Goal: Task Accomplishment & Management: Manage account settings

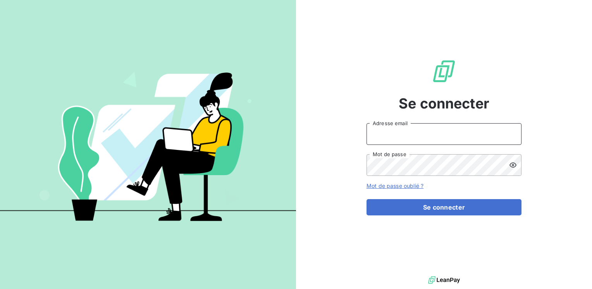
click at [383, 138] on input "Adresse email" at bounding box center [444, 134] width 155 height 22
type input "[EMAIL_ADDRESS][PERSON_NAME][DOMAIN_NAME]"
click at [367, 199] on button "Se connecter" at bounding box center [444, 207] width 155 height 16
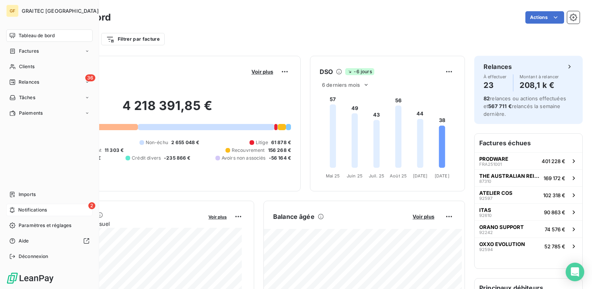
click at [31, 209] on span "Notifications" at bounding box center [32, 210] width 29 height 7
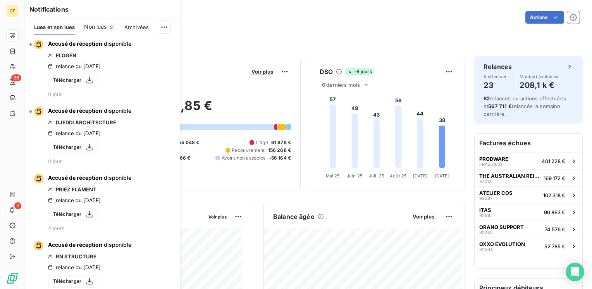
click at [101, 25] on span "Non lues" at bounding box center [95, 27] width 22 height 8
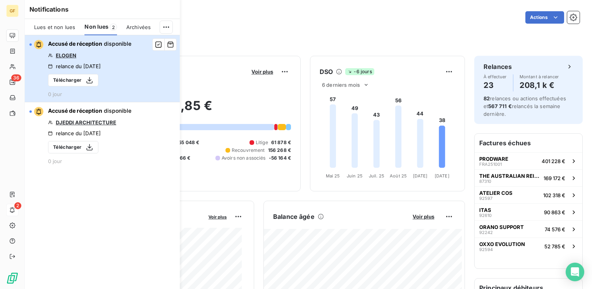
click at [95, 40] on span "Accusé de réception" at bounding box center [75, 43] width 54 height 7
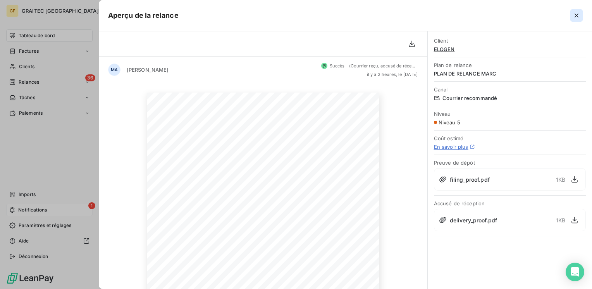
click at [580, 13] on icon "button" at bounding box center [577, 16] width 8 height 8
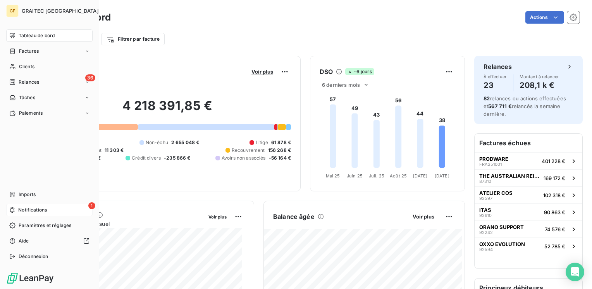
click at [43, 208] on span "Notifications" at bounding box center [32, 210] width 29 height 7
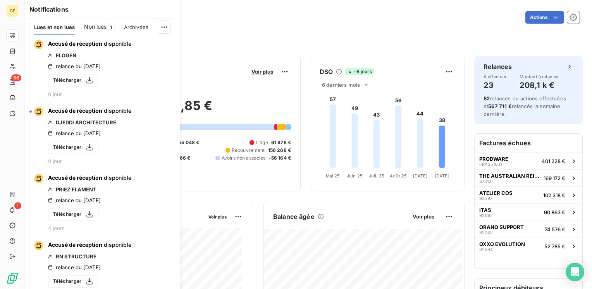
click at [105, 29] on span "Non lues" at bounding box center [95, 27] width 22 height 8
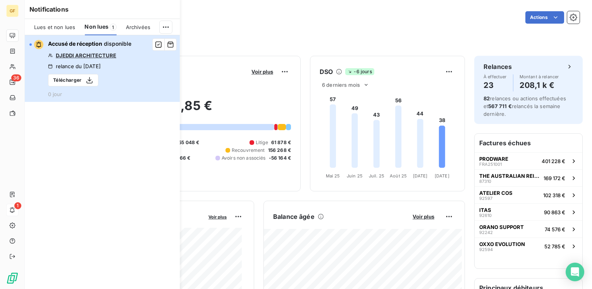
click at [99, 66] on div "relance du 2 oct. 2025" at bounding box center [74, 66] width 53 height 6
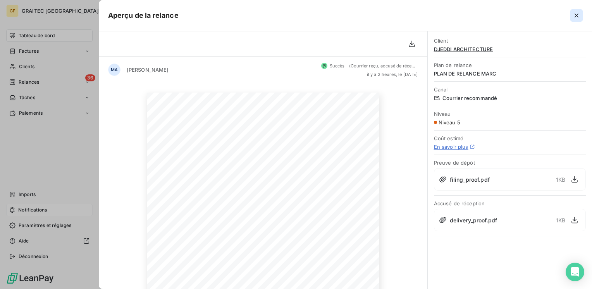
click at [578, 15] on icon "button" at bounding box center [577, 16] width 8 height 8
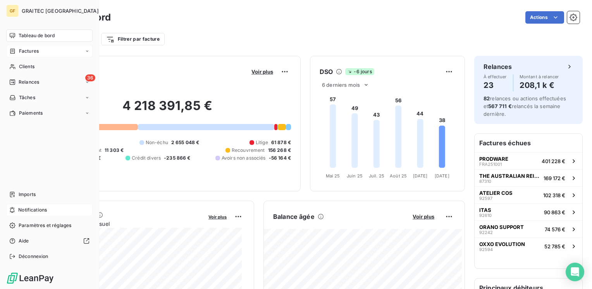
click at [25, 46] on div "Factures" at bounding box center [49, 51] width 86 height 12
click at [27, 65] on span "Factures" at bounding box center [29, 66] width 20 height 7
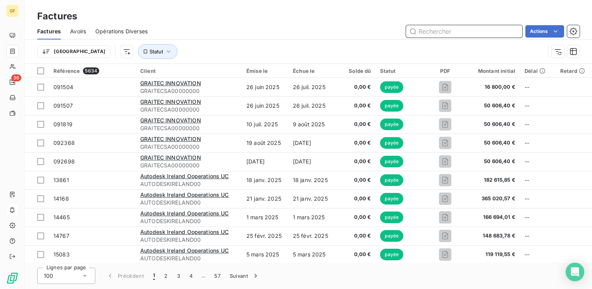
click at [466, 29] on input "text" at bounding box center [464, 31] width 116 height 12
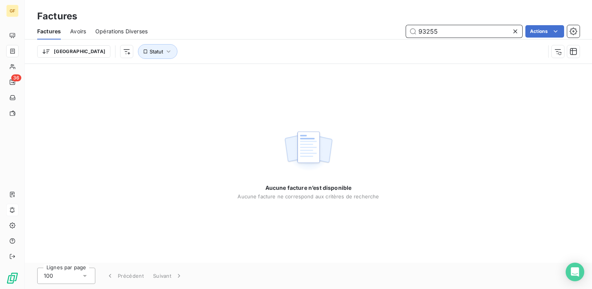
type input "93255"
click at [138, 55] on button "Statut" at bounding box center [158, 51] width 40 height 15
click at [448, 91] on div "Aucune facture n’est disponible Aucune facture ne correspond aux critères de re…" at bounding box center [308, 163] width 567 height 199
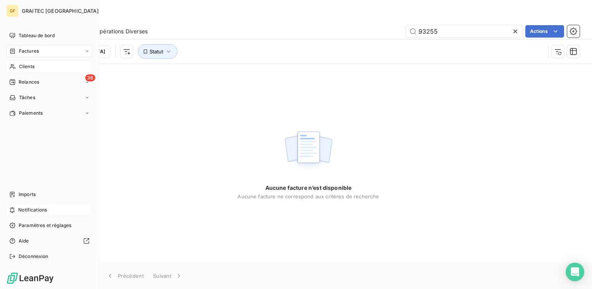
click at [31, 69] on span "Clients" at bounding box center [27, 66] width 16 height 7
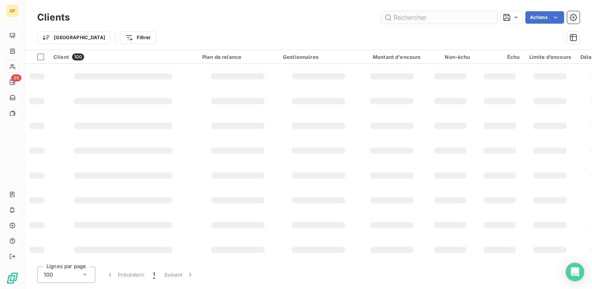
drag, startPoint x: 411, startPoint y: 15, endPoint x: 467, endPoint y: 12, distance: 56.3
click at [411, 15] on input "text" at bounding box center [439, 17] width 116 height 12
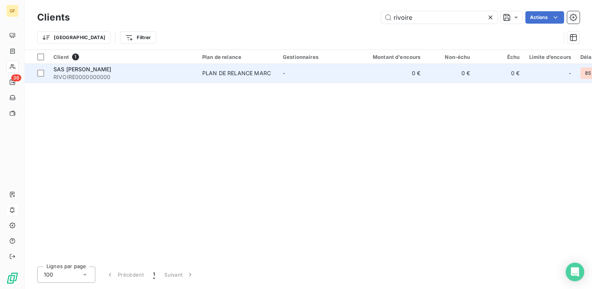
type input "rivoire"
click at [159, 69] on div "SAS CHRISTOPHE RIVOIRE" at bounding box center [123, 70] width 140 height 8
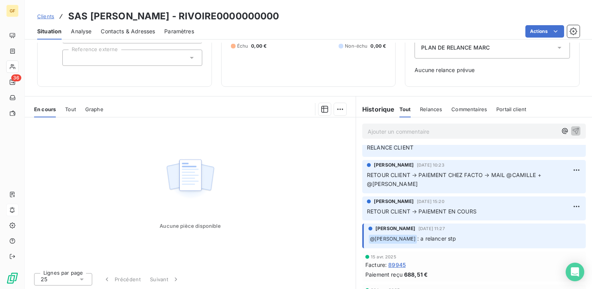
scroll to position [117, 0]
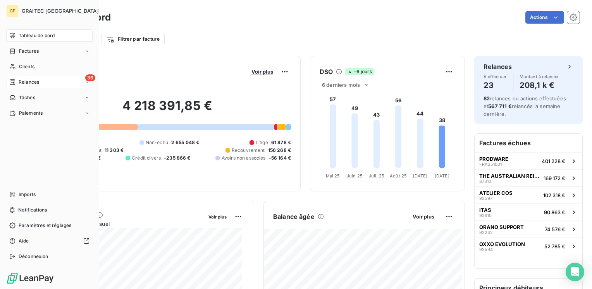
click at [34, 81] on span "Relances" at bounding box center [29, 82] width 21 height 7
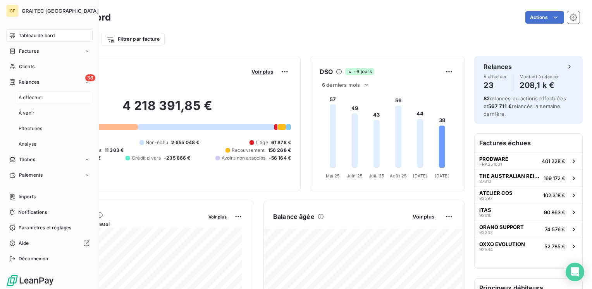
click at [42, 99] on span "À effectuer" at bounding box center [31, 97] width 25 height 7
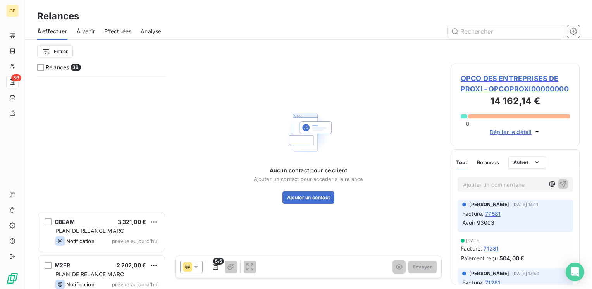
scroll to position [1350, 0]
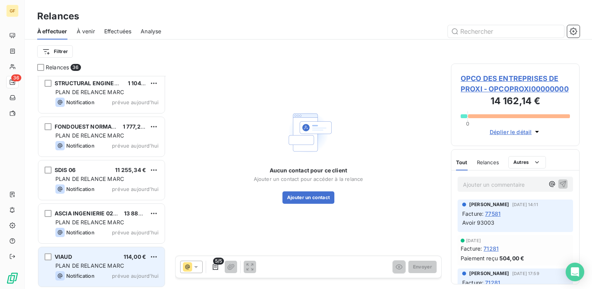
click at [98, 264] on span "PLAN DE RELANCE MARC" at bounding box center [89, 265] width 69 height 7
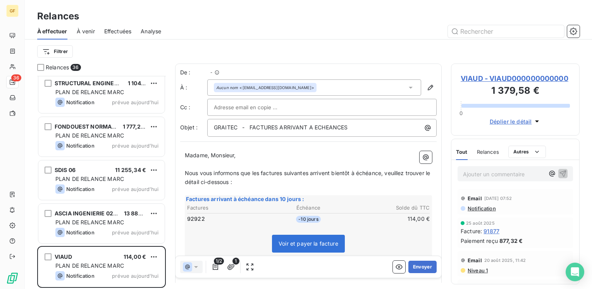
scroll to position [207, 122]
click at [410, 267] on button "Envoyer" at bounding box center [423, 267] width 28 height 12
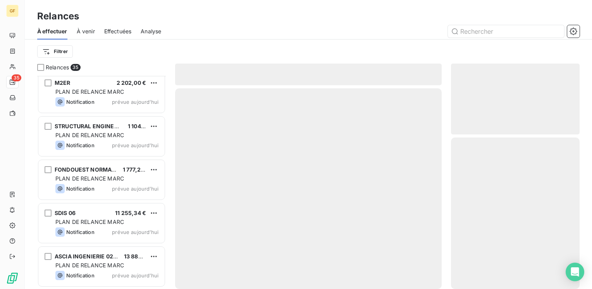
scroll to position [1306, 0]
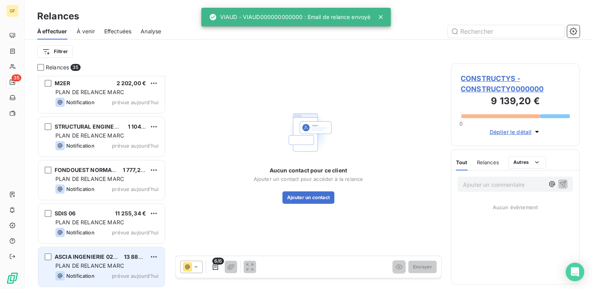
click at [105, 262] on div "PLAN DE RELANCE MARC" at bounding box center [106, 266] width 103 height 8
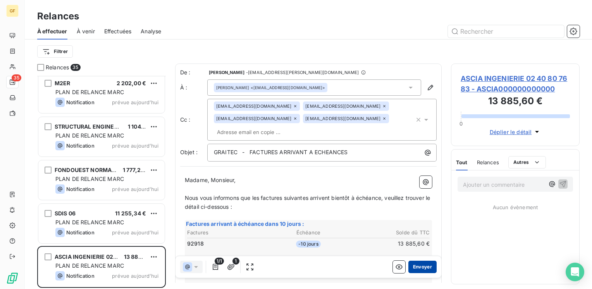
click at [409, 266] on button "Envoyer" at bounding box center [423, 267] width 28 height 12
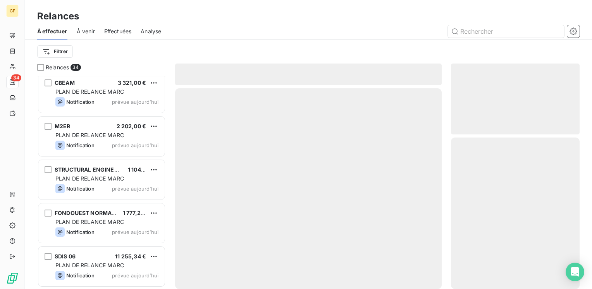
scroll to position [1263, 0]
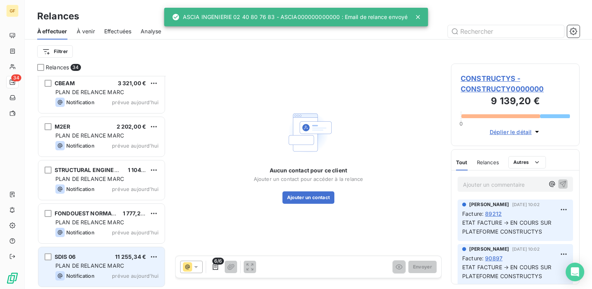
click at [116, 262] on span "PLAN DE RELANCE MARC" at bounding box center [89, 265] width 69 height 7
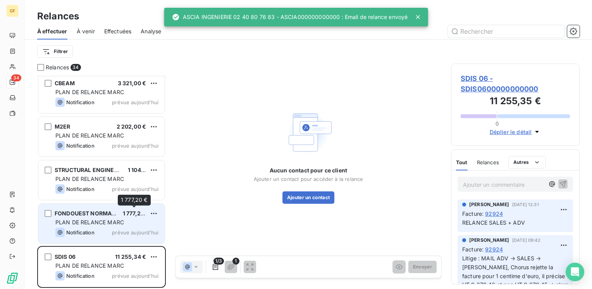
click at [124, 213] on span "1 777,20 €" at bounding box center [136, 213] width 27 height 7
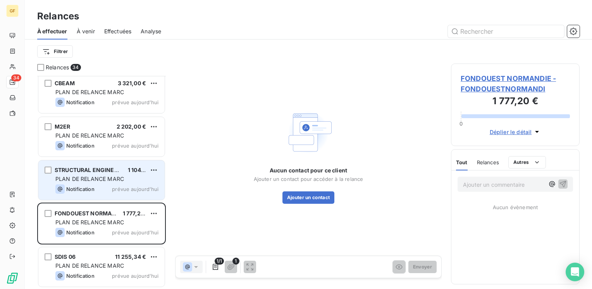
click at [123, 179] on span "PLAN DE RELANCE MARC" at bounding box center [89, 179] width 69 height 7
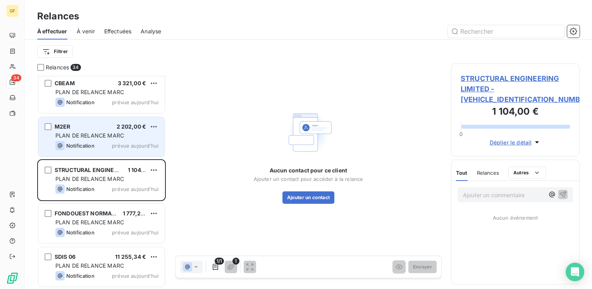
click at [110, 139] on div "PLAN DE RELANCE MARC" at bounding box center [106, 136] width 103 height 8
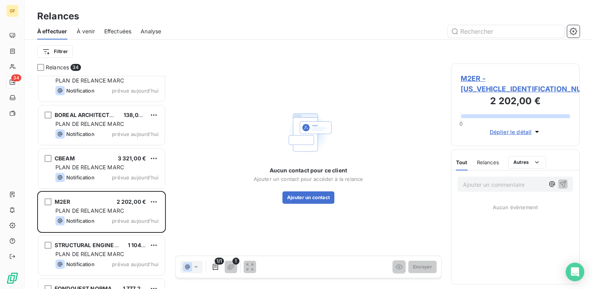
scroll to position [1185, 0]
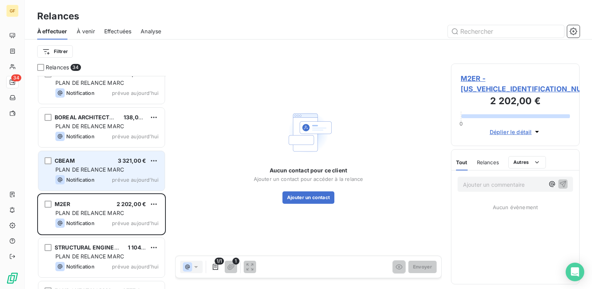
click at [102, 175] on div "Notification prévue aujourd’hui" at bounding box center [106, 179] width 103 height 9
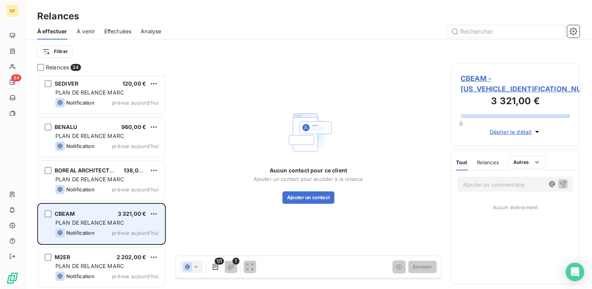
scroll to position [1108, 0]
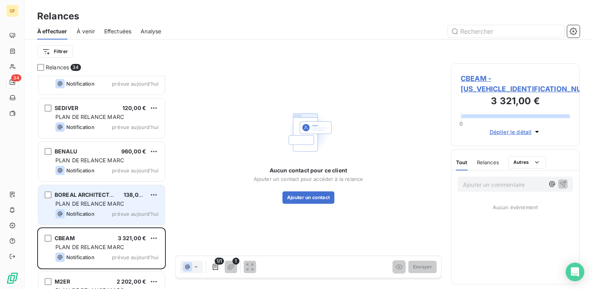
click at [100, 202] on span "PLAN DE RELANCE MARC" at bounding box center [89, 203] width 69 height 7
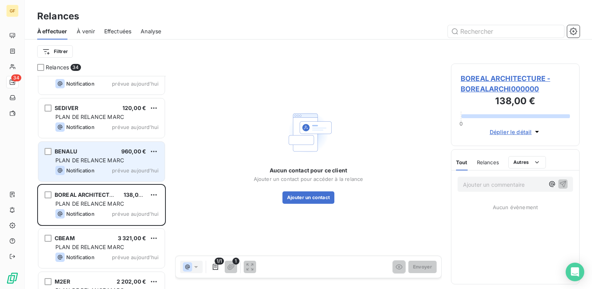
click at [101, 160] on span "PLAN DE RELANCE MARC" at bounding box center [89, 160] width 69 height 7
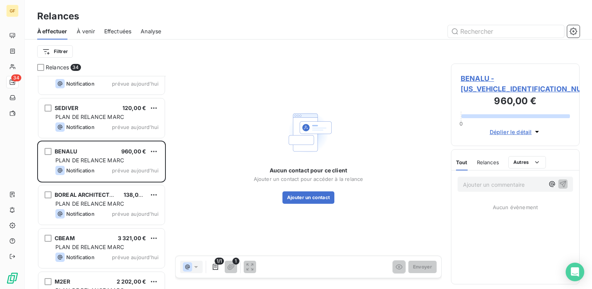
scroll to position [1069, 0]
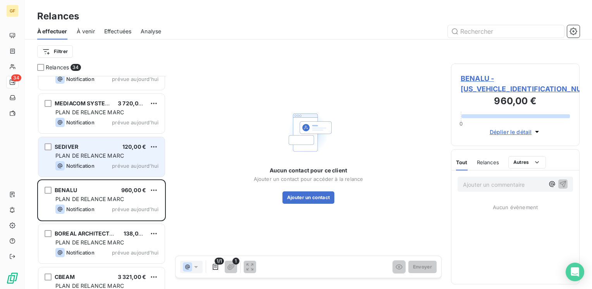
click at [100, 162] on div "Notification prévue aujourd’hui" at bounding box center [106, 165] width 103 height 9
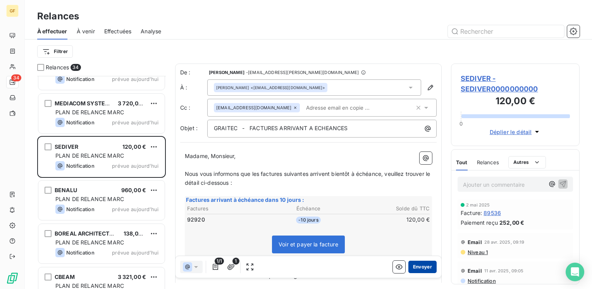
click at [418, 264] on button "Envoyer" at bounding box center [423, 267] width 28 height 12
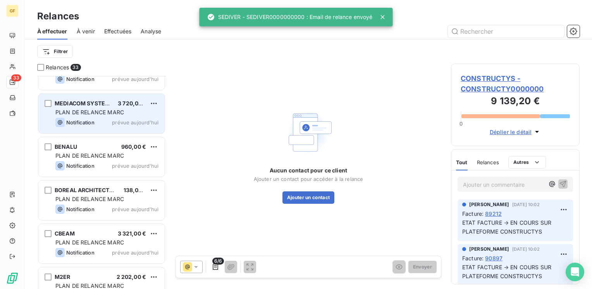
click at [121, 116] on div "PLAN DE RELANCE MARC" at bounding box center [106, 113] width 103 height 8
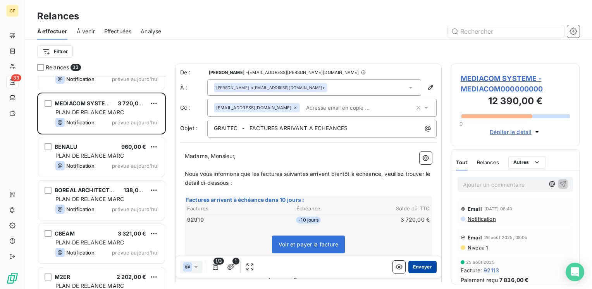
click at [417, 266] on button "Envoyer" at bounding box center [423, 267] width 28 height 12
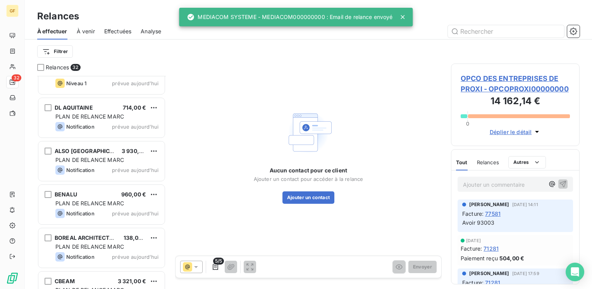
scroll to position [953, 0]
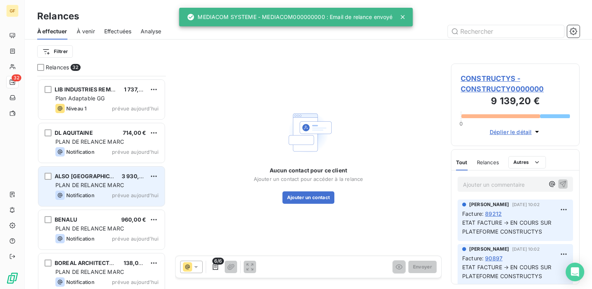
click at [98, 177] on div "ALSO France 3 930,00 €" at bounding box center [106, 176] width 103 height 7
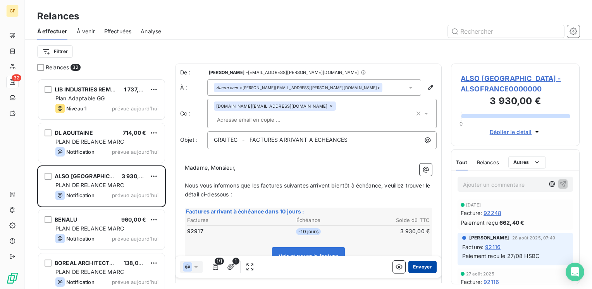
click at [415, 263] on button "Envoyer" at bounding box center [423, 267] width 28 height 12
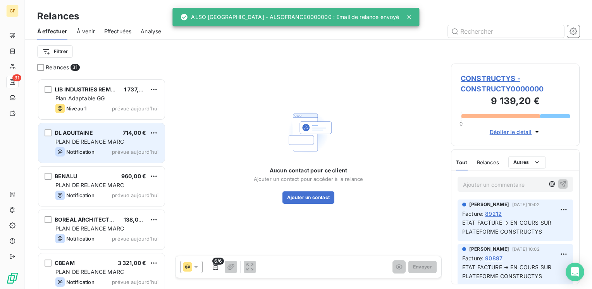
click at [102, 145] on div "PLAN DE RELANCE MARC" at bounding box center [106, 142] width 103 height 8
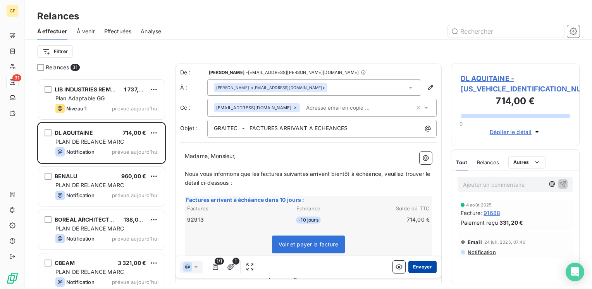
click at [419, 269] on button "Envoyer" at bounding box center [423, 267] width 28 height 12
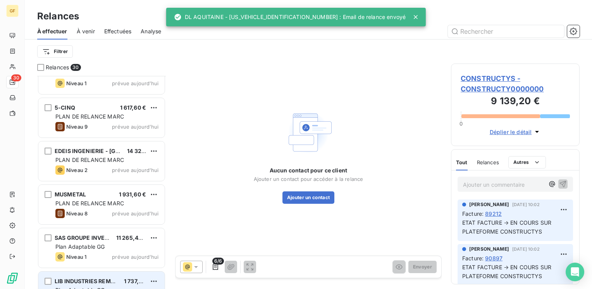
scroll to position [759, 0]
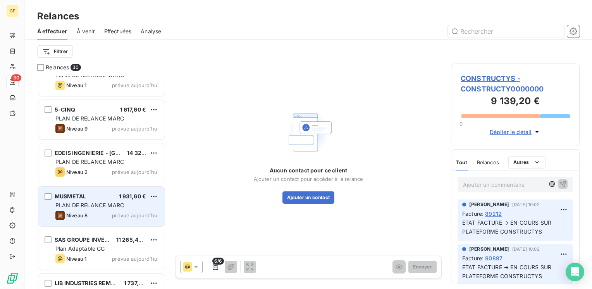
click at [139, 200] on div "1 931,60 €" at bounding box center [133, 197] width 28 height 8
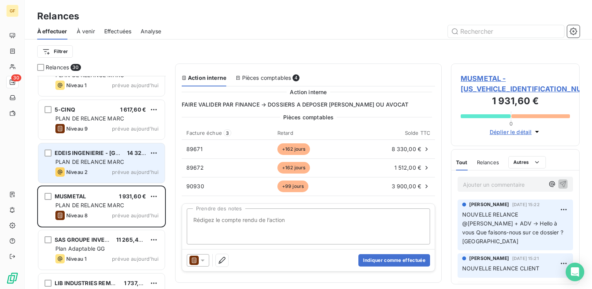
click at [105, 167] on div "Niveau 2 prévue aujourd’hui" at bounding box center [106, 171] width 103 height 9
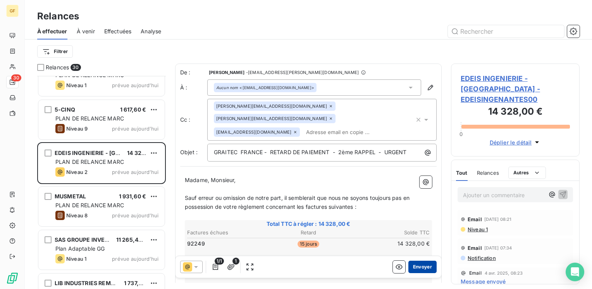
click at [414, 269] on button "Envoyer" at bounding box center [423, 267] width 28 height 12
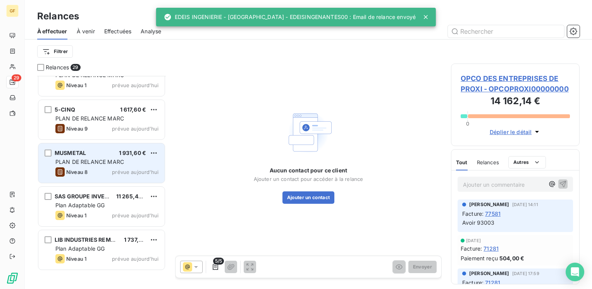
scroll to position [681, 0]
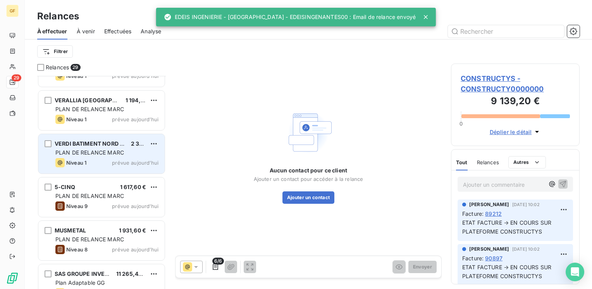
click at [132, 160] on span "prévue aujourd’hui" at bounding box center [135, 163] width 47 height 6
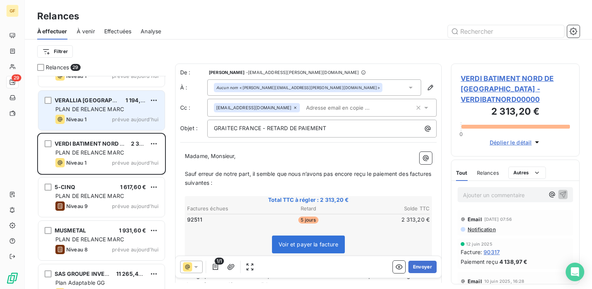
click at [121, 109] on span "PLAN DE RELANCE MARC" at bounding box center [89, 109] width 69 height 7
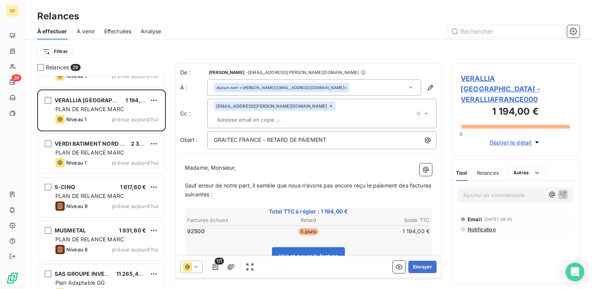
click at [493, 79] on span "VERALLIA FRANCE - VERALLIAFRANCE000" at bounding box center [515, 88] width 109 height 31
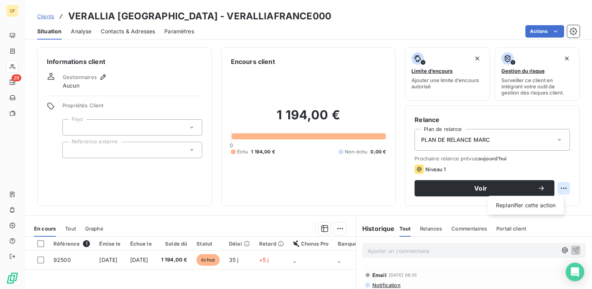
click at [557, 188] on html "GF 29 Clients VERALLIA FRANCE - VERALLIAFRANCE000 Situation Analyse Contacts & …" at bounding box center [296, 144] width 592 height 289
click at [522, 204] on div "Replanifier cette action" at bounding box center [525, 205] width 69 height 12
select select "9"
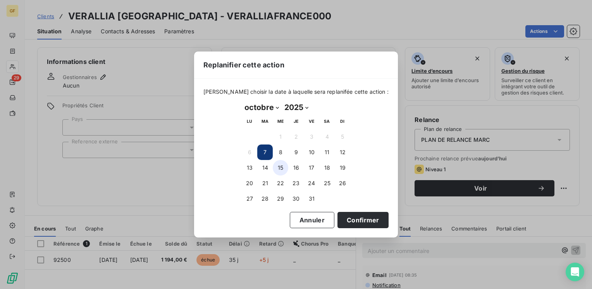
click at [281, 169] on button "15" at bounding box center [281, 168] width 16 height 16
click at [339, 217] on button "Confirmer" at bounding box center [363, 220] width 51 height 16
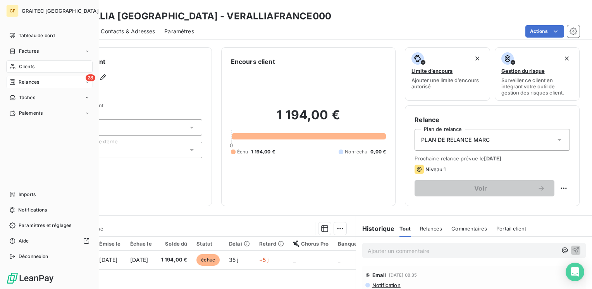
click at [33, 83] on span "Relances" at bounding box center [29, 82] width 21 height 7
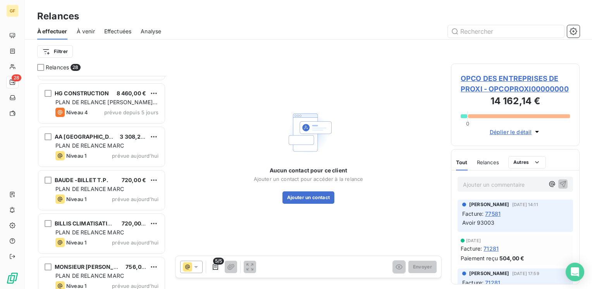
scroll to position [388, 0]
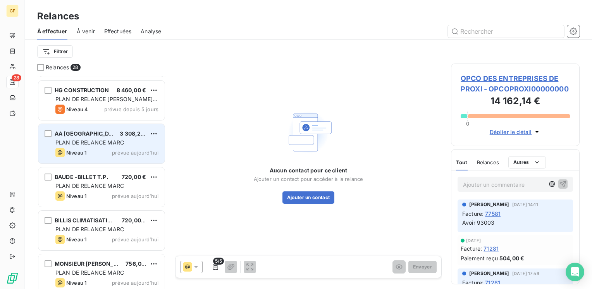
click at [111, 143] on span "PLAN DE RELANCE MARC" at bounding box center [89, 142] width 69 height 7
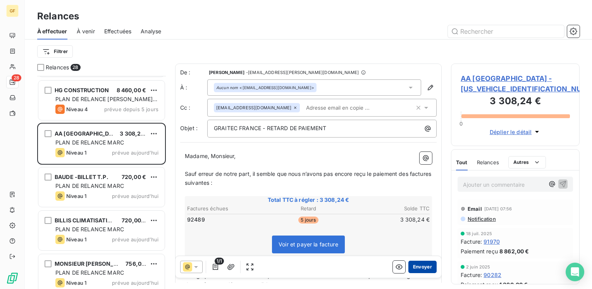
click at [414, 264] on button "Envoyer" at bounding box center [423, 267] width 28 height 12
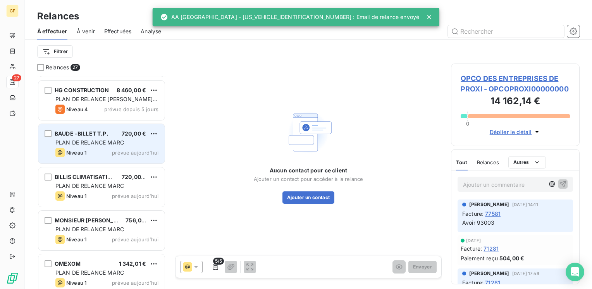
click at [119, 150] on span "prévue aujourd’hui" at bounding box center [135, 153] width 47 height 6
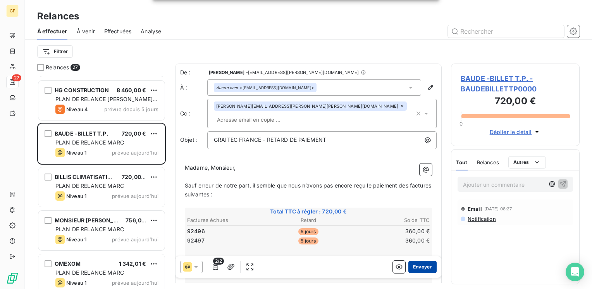
click at [417, 266] on button "Envoyer" at bounding box center [423, 267] width 28 height 12
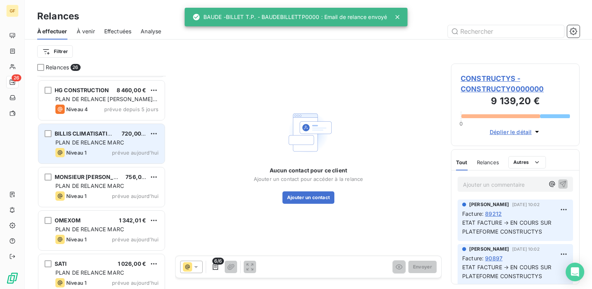
click at [117, 148] on div "Niveau 1 prévue aujourd’hui" at bounding box center [106, 152] width 103 height 9
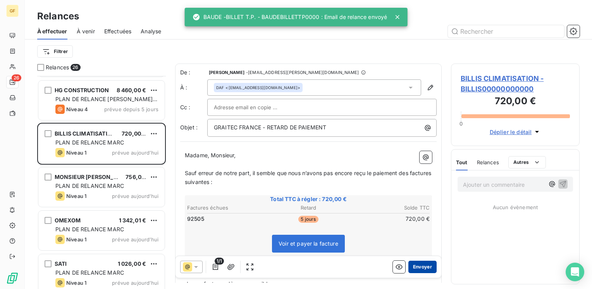
click at [414, 264] on button "Envoyer" at bounding box center [423, 267] width 28 height 12
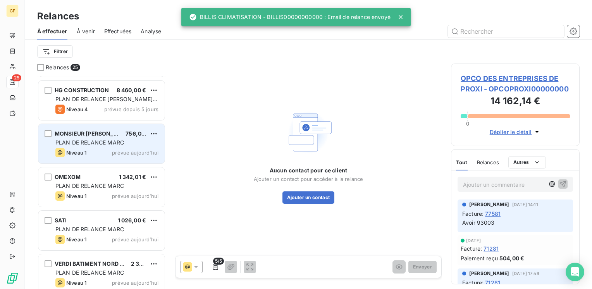
click at [105, 145] on div "PLAN DE RELANCE MARC" at bounding box center [106, 143] width 103 height 8
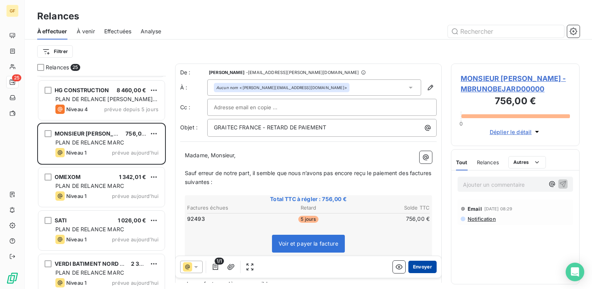
click at [420, 267] on button "Envoyer" at bounding box center [423, 267] width 28 height 12
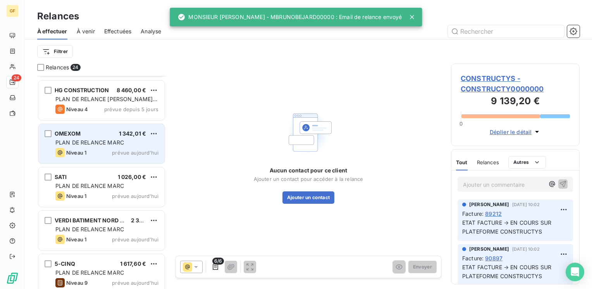
click at [117, 150] on span "prévue aujourd’hui" at bounding box center [135, 153] width 47 height 6
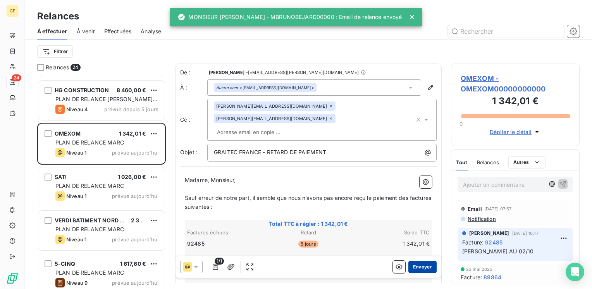
click at [415, 262] on button "Envoyer" at bounding box center [423, 267] width 28 height 12
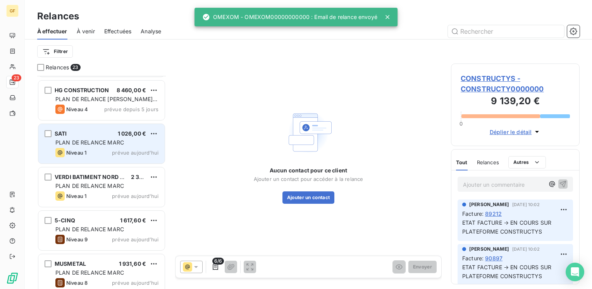
click at [119, 150] on span "prévue aujourd’hui" at bounding box center [135, 153] width 47 height 6
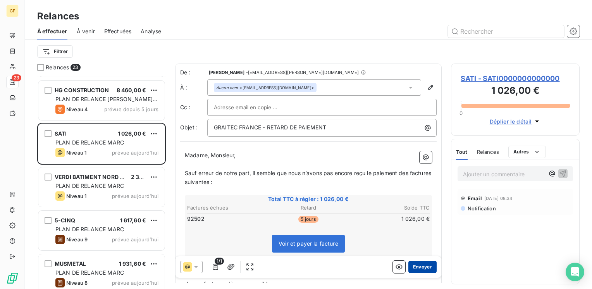
click at [423, 269] on button "Envoyer" at bounding box center [423, 267] width 28 height 12
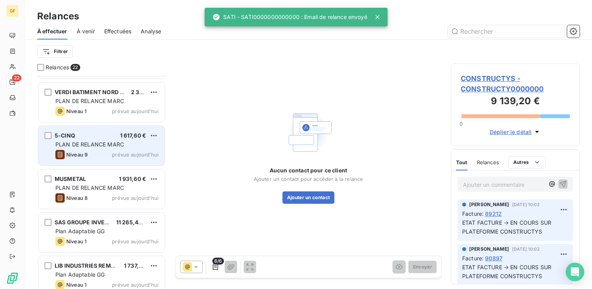
scroll to position [426, 0]
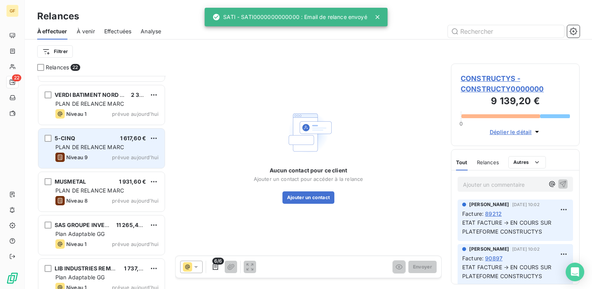
click at [116, 151] on div "5-CINQ 1 617,60 € PLAN DE RELANCE MARC Niveau 9 prévue aujourd’hui" at bounding box center [101, 149] width 126 height 40
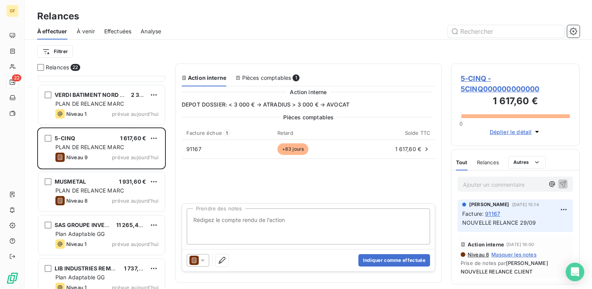
click at [476, 76] on span "5-CINQ - 5CINQ000000000000" at bounding box center [515, 83] width 109 height 21
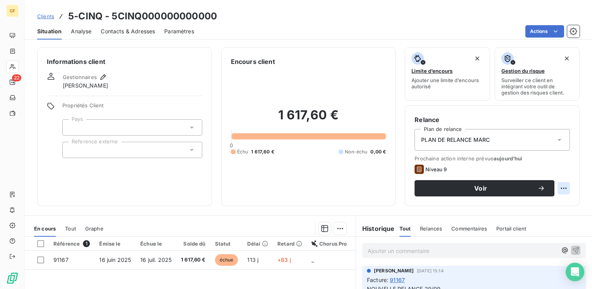
click at [559, 187] on html "GF 22 Clients 5-CINQ - 5CINQ000000000000 Situation Analyse Contacts & Adresses …" at bounding box center [296, 144] width 592 height 289
click at [529, 203] on div "Replanifier cette action" at bounding box center [525, 205] width 69 height 12
select select "9"
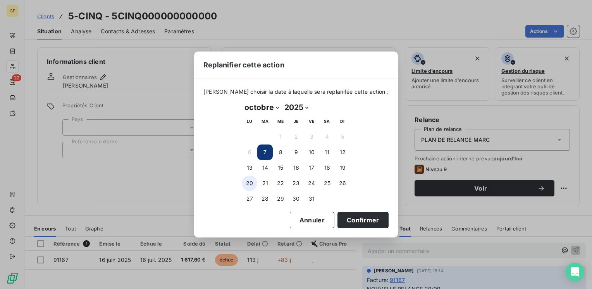
click at [250, 181] on button "20" at bounding box center [250, 184] width 16 height 16
click at [347, 218] on button "Confirmer" at bounding box center [363, 220] width 51 height 16
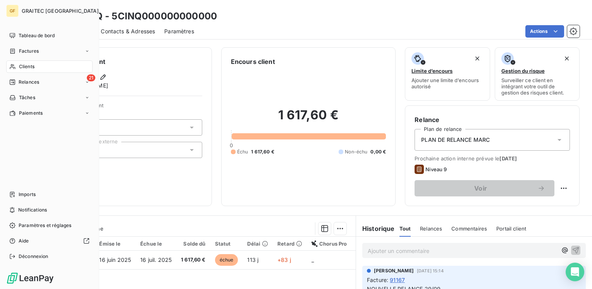
click at [24, 64] on span "Clients" at bounding box center [27, 66] width 16 height 7
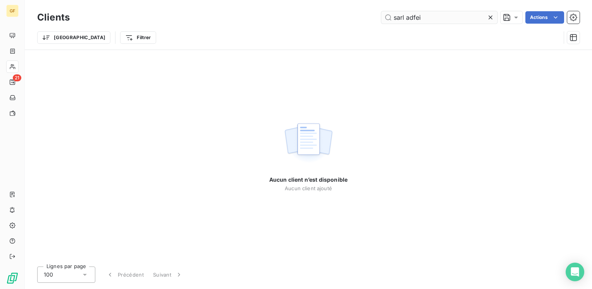
click at [412, 16] on input "sarl adfei" at bounding box center [439, 17] width 116 height 12
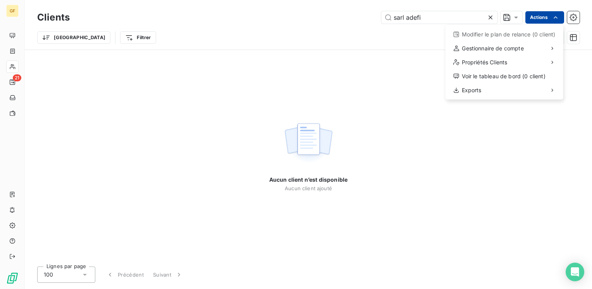
click at [530, 16] on html "GF 21 Clients sarl adefi Actions Modifier le plan de relance (0 client) Gestion…" at bounding box center [296, 144] width 592 height 289
click at [448, 14] on html "GF 21 Clients sarl adefi Actions Modifier le plan de relance (0 client) Gestion…" at bounding box center [296, 144] width 592 height 289
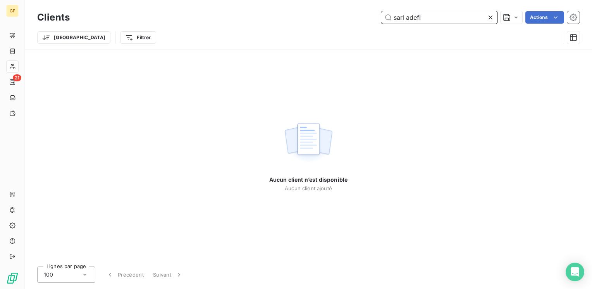
drag, startPoint x: 405, startPoint y: 16, endPoint x: 367, endPoint y: 21, distance: 37.6
click at [367, 21] on div "sarl adefi Actions" at bounding box center [329, 17] width 501 height 12
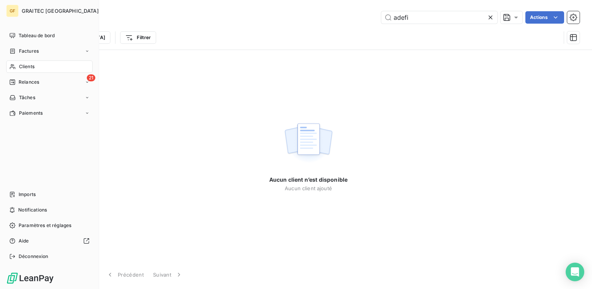
click at [26, 64] on span "Clients" at bounding box center [27, 66] width 16 height 7
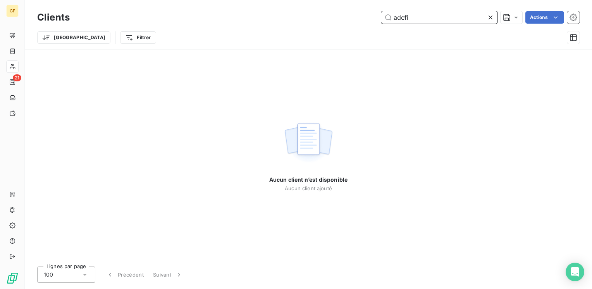
drag, startPoint x: 416, startPoint y: 18, endPoint x: 347, endPoint y: 29, distance: 70.2
click at [347, 29] on div "Clients adefi Actions Trier Filtrer" at bounding box center [308, 29] width 543 height 40
click at [416, 15] on input "sarl adei" at bounding box center [439, 17] width 116 height 12
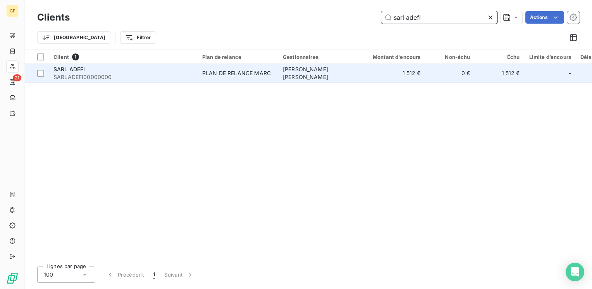
type input "sarl adefi"
click at [253, 72] on div "PLAN DE RELANCE MARC" at bounding box center [236, 73] width 69 height 8
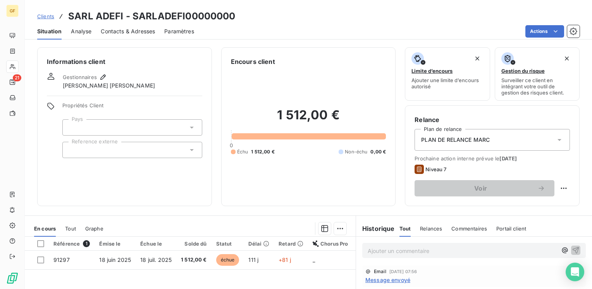
click at [128, 29] on span "Contacts & Adresses" at bounding box center [128, 32] width 54 height 8
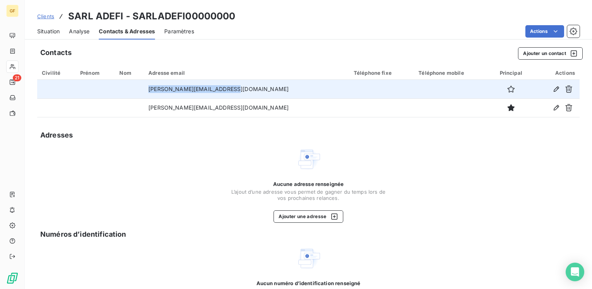
drag, startPoint x: 241, startPoint y: 88, endPoint x: 157, endPoint y: 90, distance: 84.1
click at [157, 90] on tr "f.thomas@adefi-industrie.fr" at bounding box center [308, 89] width 543 height 19
copy tr "f.thomas@adefi-industrie.fr"
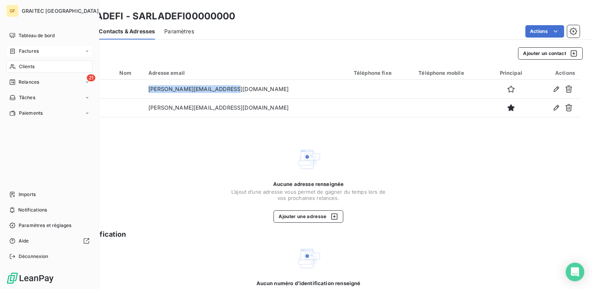
click at [19, 47] on div "Factures" at bounding box center [49, 51] width 86 height 12
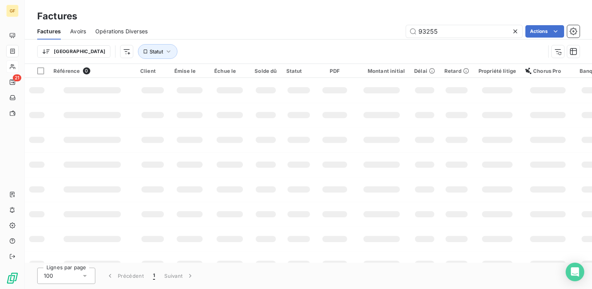
drag, startPoint x: 467, startPoint y: 28, endPoint x: 361, endPoint y: 32, distance: 105.5
click at [361, 32] on div "93255 Actions" at bounding box center [368, 31] width 423 height 12
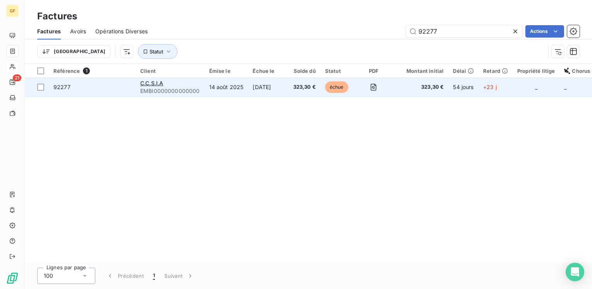
type input "92277"
click at [240, 90] on td "14 août 2025" at bounding box center [227, 87] width 44 height 19
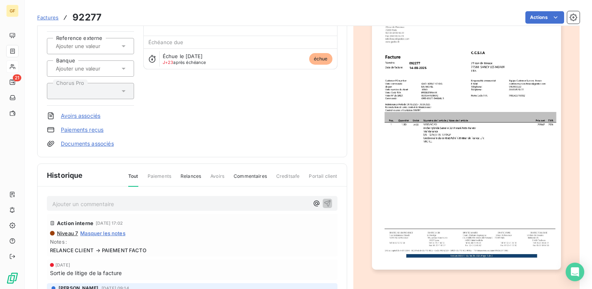
scroll to position [139, 0]
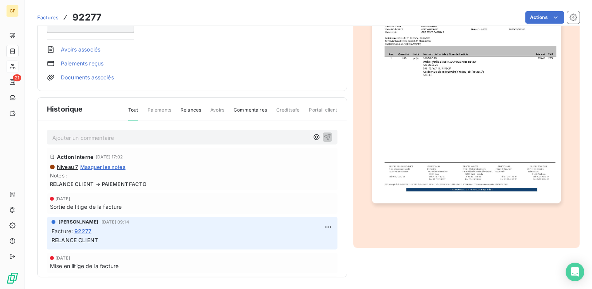
click at [447, 158] on img "button" at bounding box center [466, 69] width 189 height 267
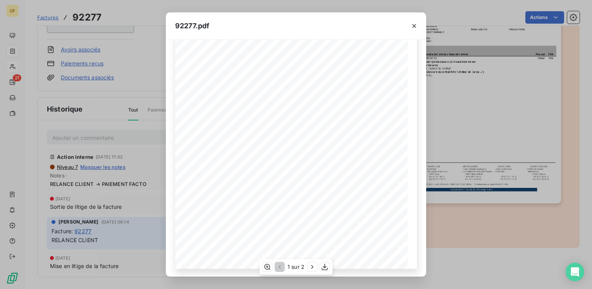
scroll to position [110, 0]
click at [312, 265] on icon "button" at bounding box center [313, 267] width 8 height 8
click at [413, 22] on icon "button" at bounding box center [414, 26] width 8 height 8
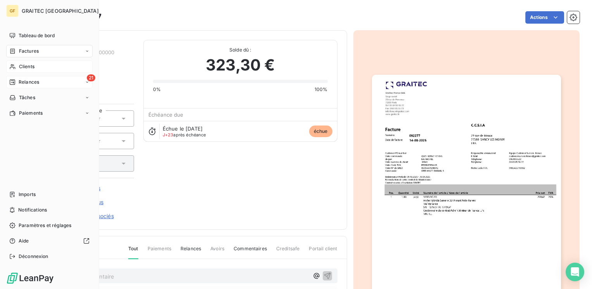
click at [38, 79] on span "Relances" at bounding box center [29, 82] width 21 height 7
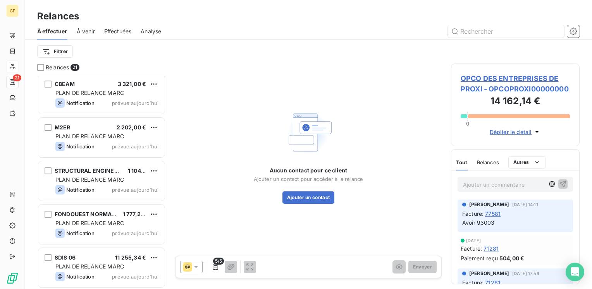
scroll to position [698, 0]
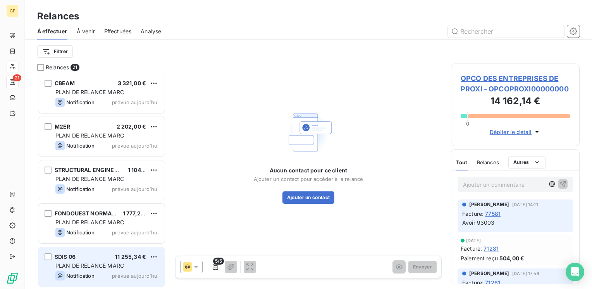
click at [71, 263] on span "PLAN DE RELANCE MARC" at bounding box center [89, 265] width 69 height 7
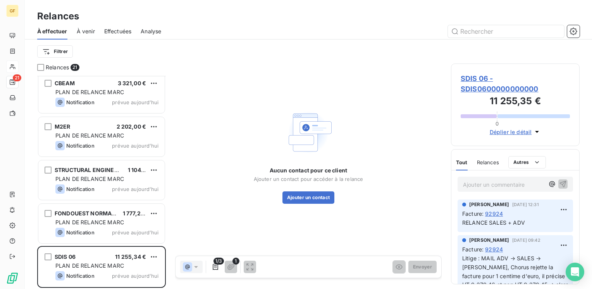
scroll to position [39, 0]
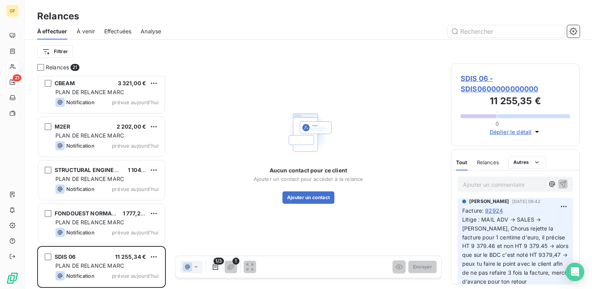
click at [477, 77] on span "SDIS 06 - SDIS0600000000000" at bounding box center [515, 83] width 109 height 21
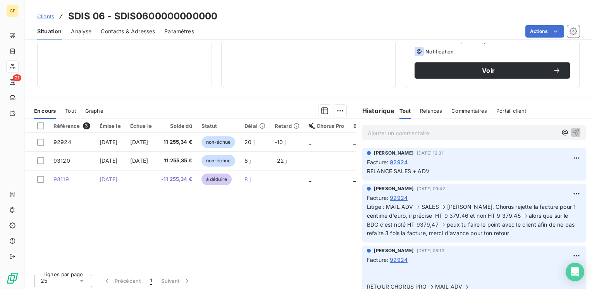
scroll to position [119, 0]
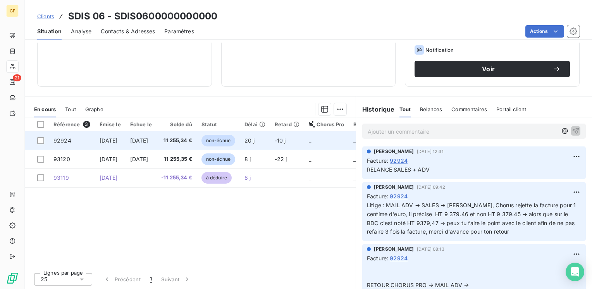
click at [157, 136] on td "17 oct. 2025" at bounding box center [141, 140] width 31 height 19
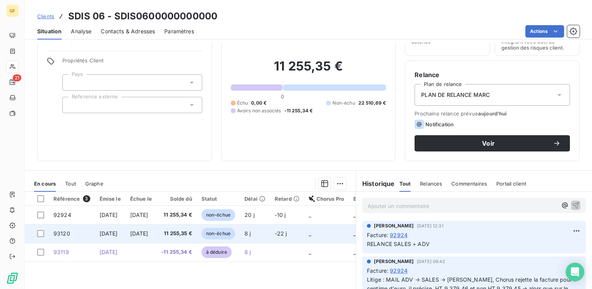
scroll to position [78, 0]
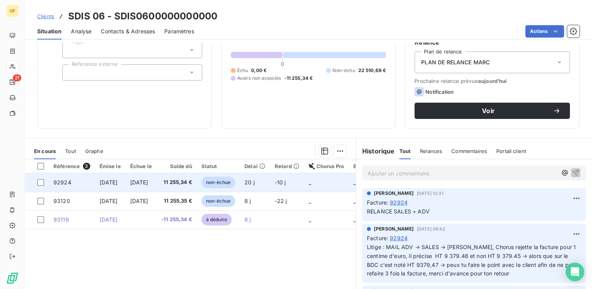
click at [148, 181] on span "17 oct. 2025" at bounding box center [139, 182] width 18 height 7
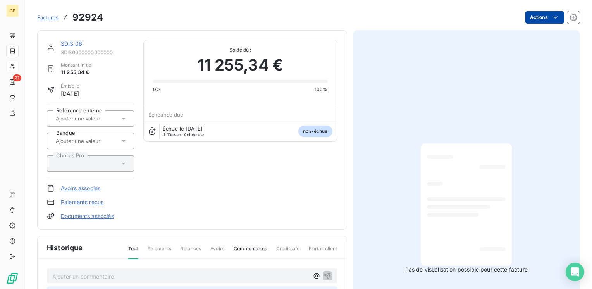
click at [542, 16] on html "GF 21 Factures 92924 Actions SDIS 06 SDIS0600000000000 Montant initial 11 255,3…" at bounding box center [296, 144] width 592 height 289
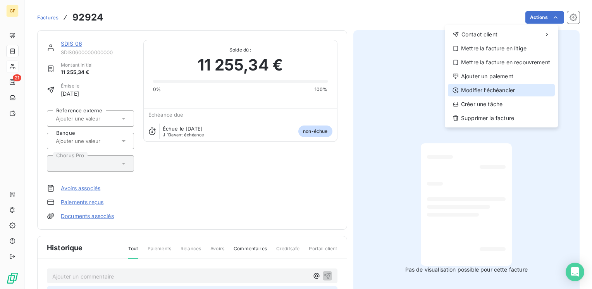
click at [503, 87] on div "Modifier l’échéancier" at bounding box center [501, 90] width 107 height 12
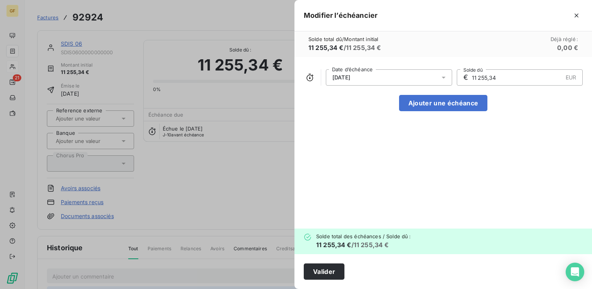
click at [443, 75] on icon at bounding box center [444, 78] width 8 height 8
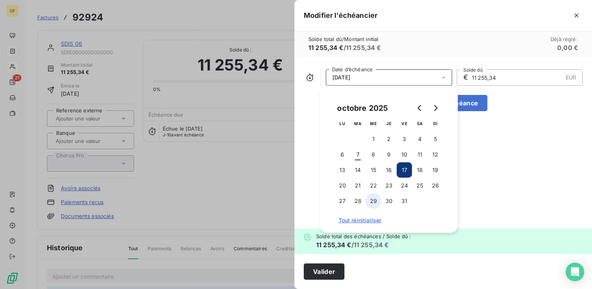
click at [378, 199] on button "29" at bounding box center [374, 201] width 16 height 16
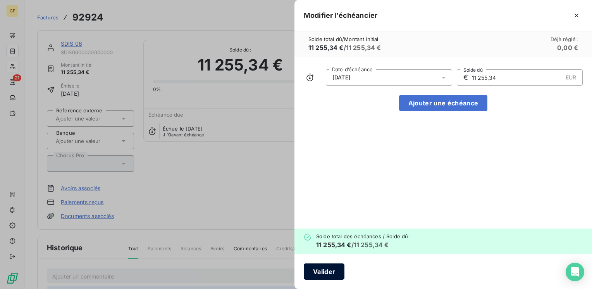
click at [323, 271] on button "Valider" at bounding box center [324, 272] width 41 height 16
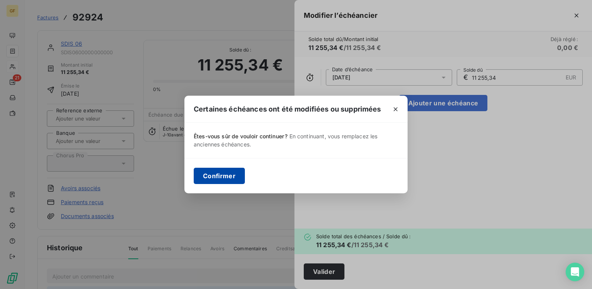
click at [233, 181] on button "Confirmer" at bounding box center [219, 176] width 51 height 16
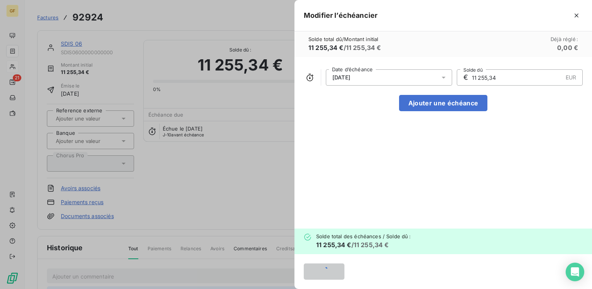
click at [138, 94] on div "Certaines échéances ont été modifiées ou supprimées Êtes-vous sûr de vouloir co…" at bounding box center [296, 144] width 592 height 289
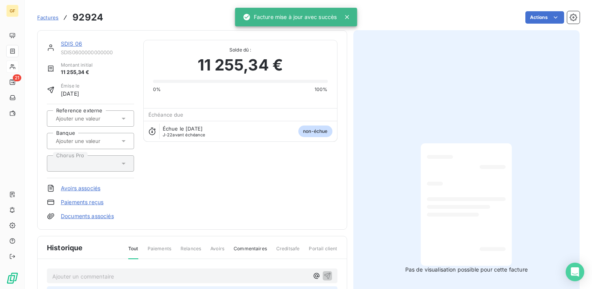
click at [70, 44] on link "SDIS 06" at bounding box center [71, 43] width 21 height 7
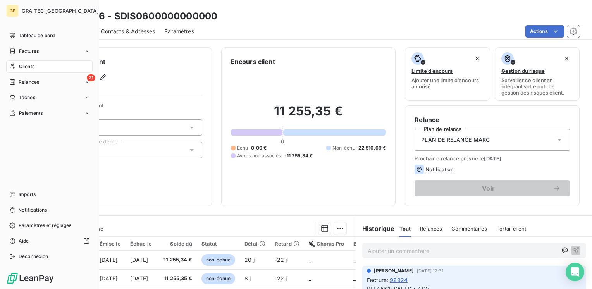
click at [24, 83] on span "Relances" at bounding box center [29, 82] width 21 height 7
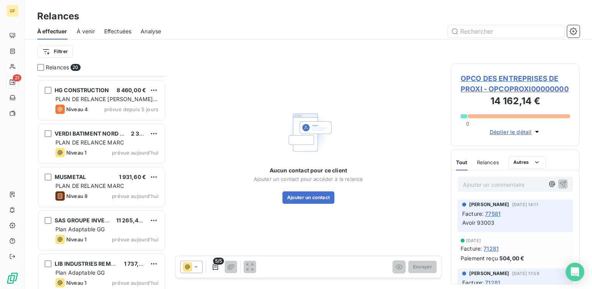
scroll to position [655, 0]
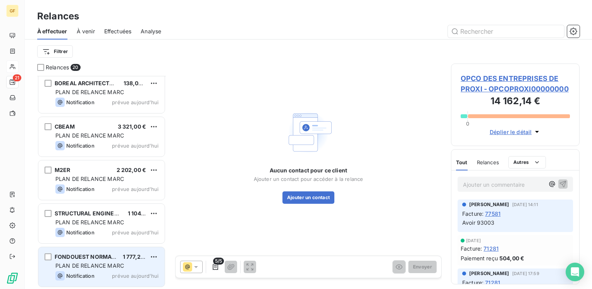
click at [87, 259] on span "FONDOUEST NORMANDIE" at bounding box center [90, 256] width 71 height 7
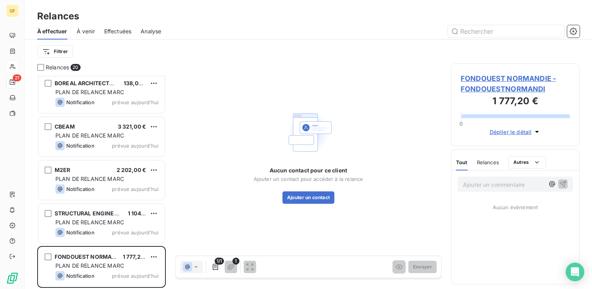
click at [492, 79] on span "FONDOUEST NORMANDIE - FONDOUESTNORMANDI" at bounding box center [515, 83] width 109 height 21
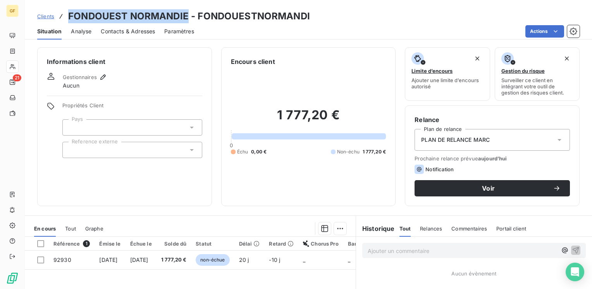
drag, startPoint x: 188, startPoint y: 14, endPoint x: 66, endPoint y: 16, distance: 122.9
click at [66, 16] on div "Clients FONDOUEST NORMANDIE - FONDOUESTNORMANDI" at bounding box center [173, 16] width 273 height 14
copy h3 "FONDOUEST NORMANDIE"
click at [137, 31] on span "Contacts & Adresses" at bounding box center [128, 32] width 54 height 8
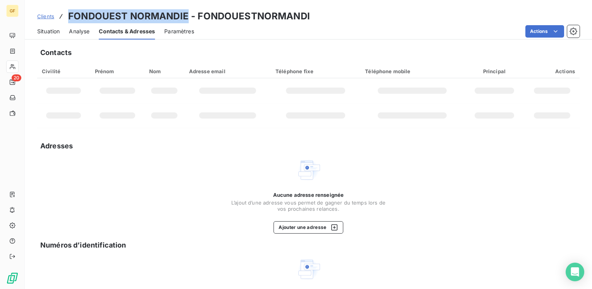
click at [48, 30] on span "Situation" at bounding box center [48, 32] width 22 height 8
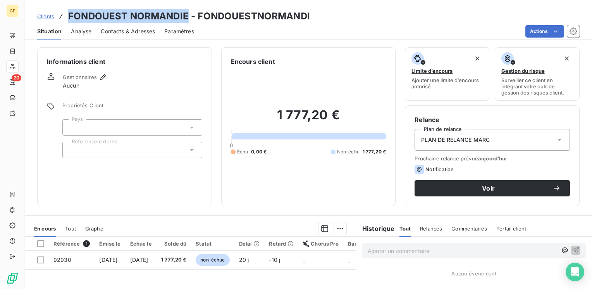
click at [119, 29] on span "Contacts & Adresses" at bounding box center [128, 32] width 54 height 8
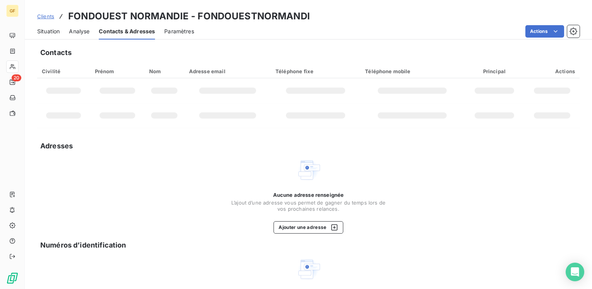
click at [233, 128] on td at bounding box center [227, 115] width 86 height 25
click at [76, 32] on span "Analyse" at bounding box center [79, 32] width 21 height 8
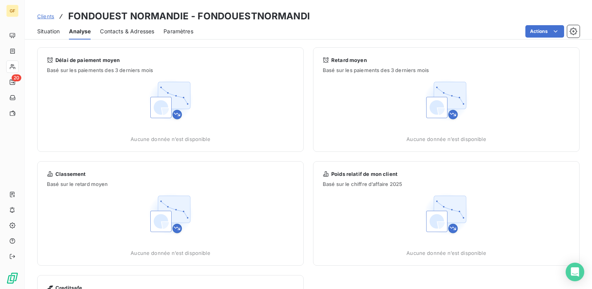
drag, startPoint x: 43, startPoint y: 32, endPoint x: 48, endPoint y: 33, distance: 5.1
click at [44, 32] on span "Situation" at bounding box center [48, 32] width 22 height 8
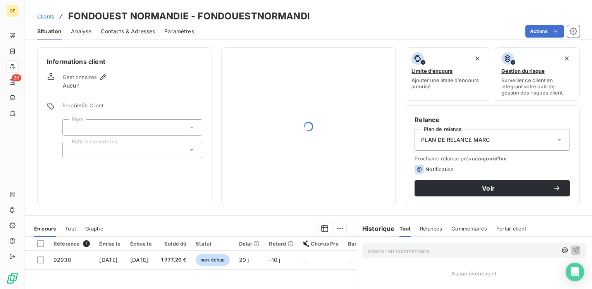
click at [133, 29] on span "Contacts & Adresses" at bounding box center [128, 32] width 54 height 8
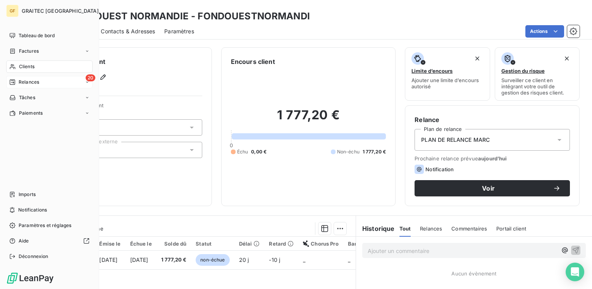
click at [29, 81] on span "Relances" at bounding box center [29, 82] width 21 height 7
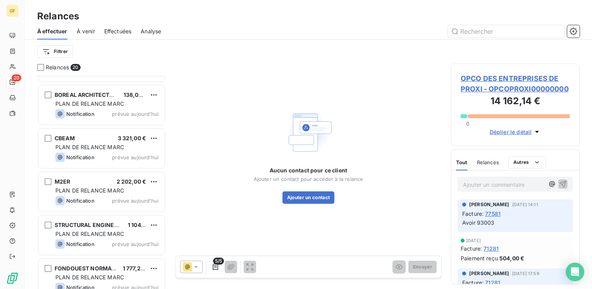
scroll to position [655, 0]
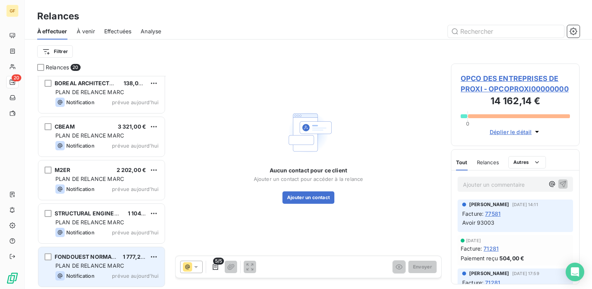
click at [93, 257] on span "FONDOUEST NORMANDIE" at bounding box center [90, 256] width 71 height 7
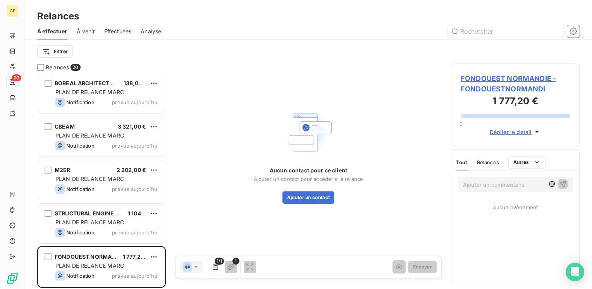
click at [471, 75] on span "FONDOUEST NORMANDIE - FONDOUESTNORMANDI" at bounding box center [515, 83] width 109 height 21
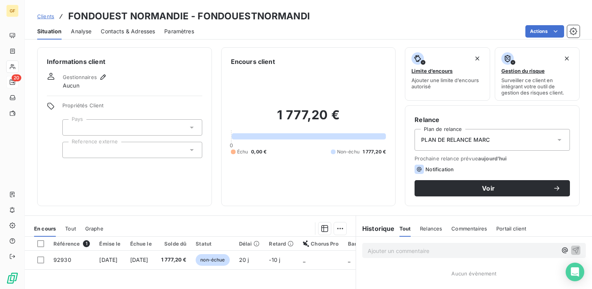
click at [136, 29] on span "Contacts & Adresses" at bounding box center [128, 32] width 54 height 8
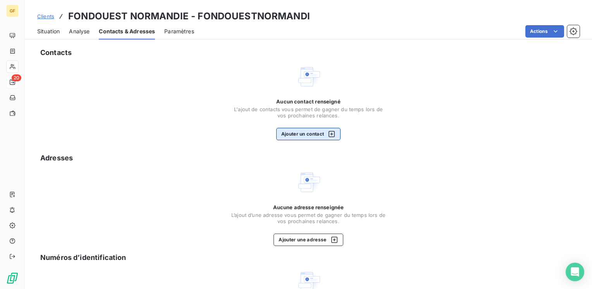
click at [302, 136] on button "Ajouter un contact" at bounding box center [308, 134] width 65 height 12
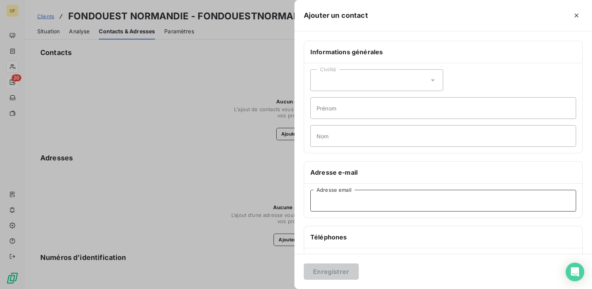
click at [329, 195] on input "Adresse email" at bounding box center [443, 201] width 266 height 22
paste input "info@fondouest.com"
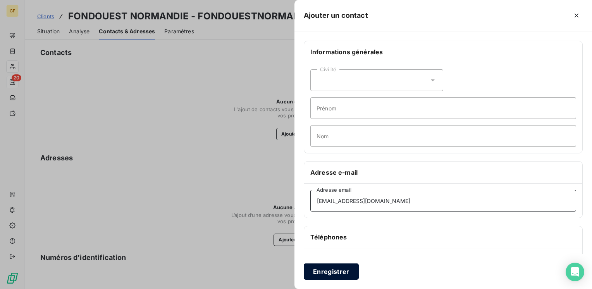
type input "info@fondouest.com"
click at [322, 271] on button "Enregistrer" at bounding box center [331, 272] width 55 height 16
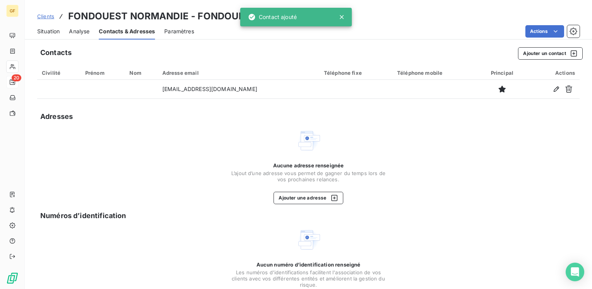
click at [55, 30] on span "Situation" at bounding box center [48, 32] width 22 height 8
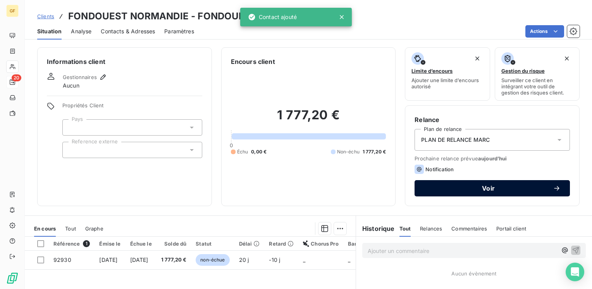
click at [473, 184] on button "Voir" at bounding box center [492, 188] width 155 height 16
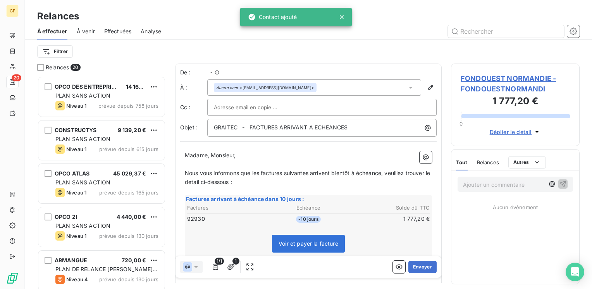
scroll to position [207, 122]
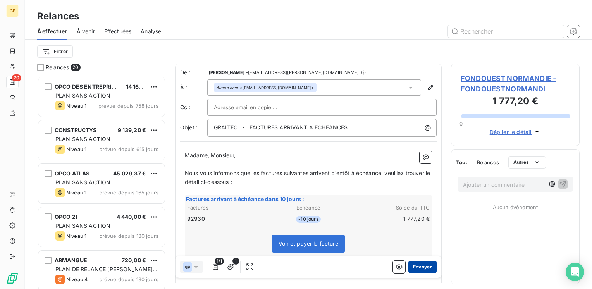
click at [417, 269] on button "Envoyer" at bounding box center [423, 267] width 28 height 12
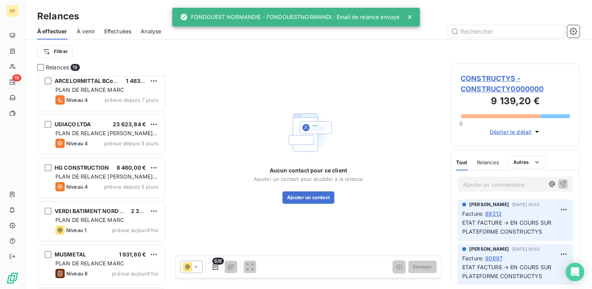
scroll to position [612, 0]
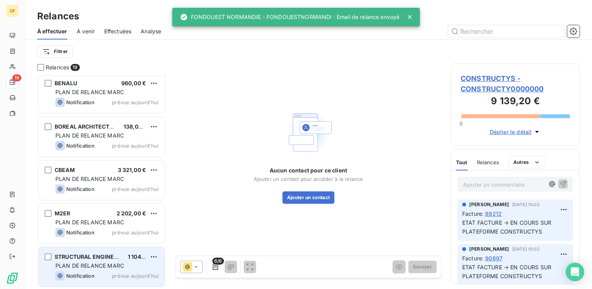
click at [107, 266] on span "PLAN DE RELANCE MARC" at bounding box center [89, 265] width 69 height 7
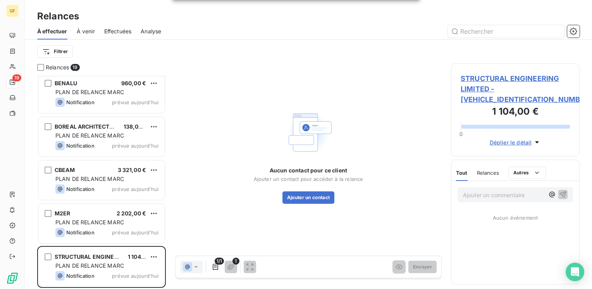
click at [485, 80] on span "STRUCTURAL ENGINEERING LIMITED - STRUCTURAL0000000" at bounding box center [515, 88] width 109 height 31
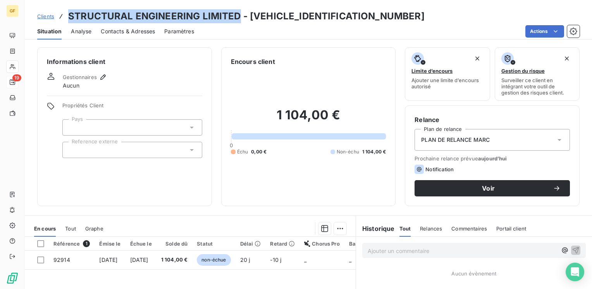
drag, startPoint x: 239, startPoint y: 15, endPoint x: 67, endPoint y: 16, distance: 171.7
click at [68, 16] on h3 "STRUCTURAL ENGINEERING LIMITED - STRUCTURAL0000000" at bounding box center [246, 16] width 357 height 14
copy h3 "STRUCTURAL ENGINEERING LIMITED"
click at [119, 29] on span "Contacts & Adresses" at bounding box center [128, 32] width 54 height 8
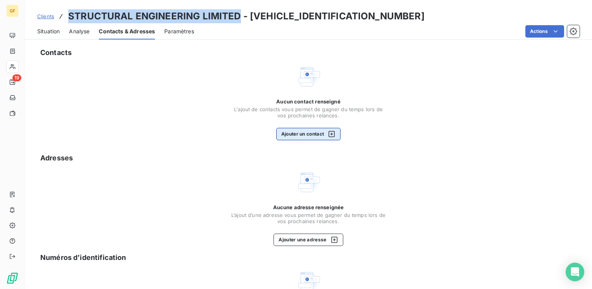
click at [314, 134] on button "Ajouter un contact" at bounding box center [308, 134] width 65 height 12
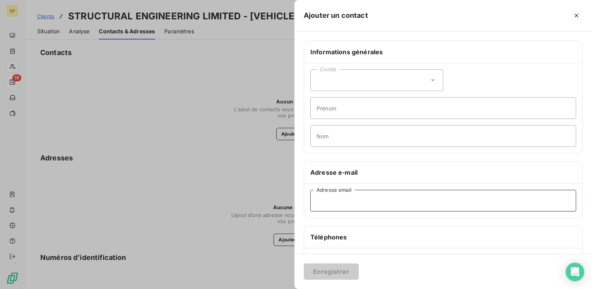
click at [326, 197] on input "Adresse email" at bounding box center [443, 201] width 266 height 22
paste input "ECIUK28@aol.com"
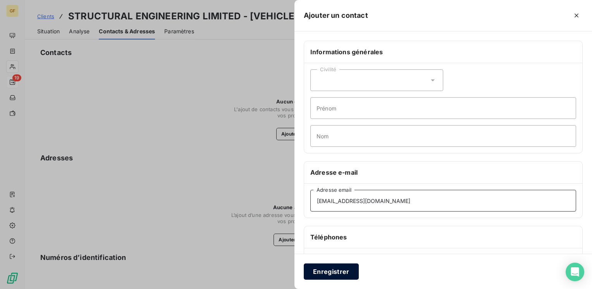
type input "ECIUK28@aol.com"
click at [318, 269] on button "Enregistrer" at bounding box center [331, 272] width 55 height 16
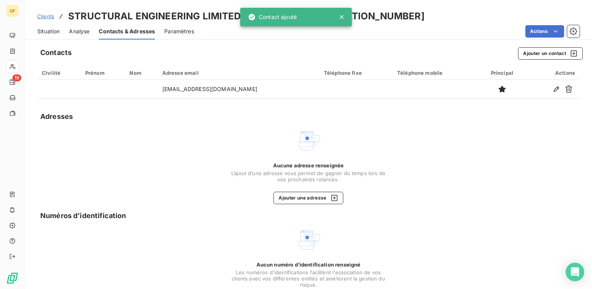
click at [48, 32] on span "Situation" at bounding box center [48, 32] width 22 height 8
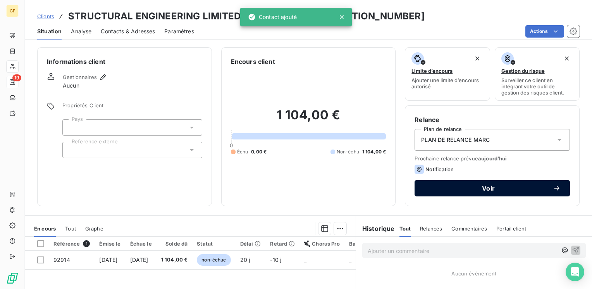
click at [447, 191] on span "Voir" at bounding box center [488, 188] width 129 height 6
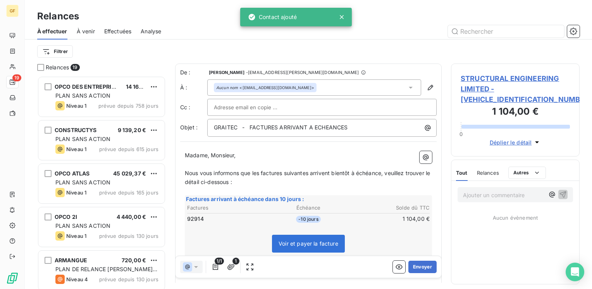
scroll to position [207, 122]
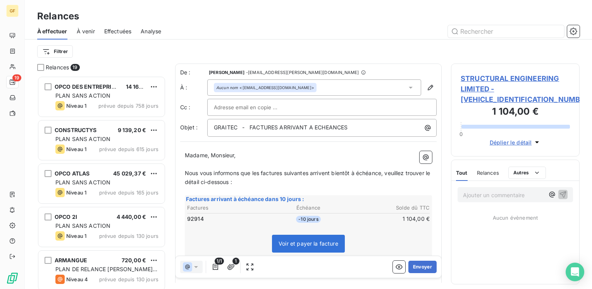
click at [505, 78] on span "STRUCTURAL ENGINEERING LIMITED - STRUCTURAL0000000" at bounding box center [515, 88] width 109 height 31
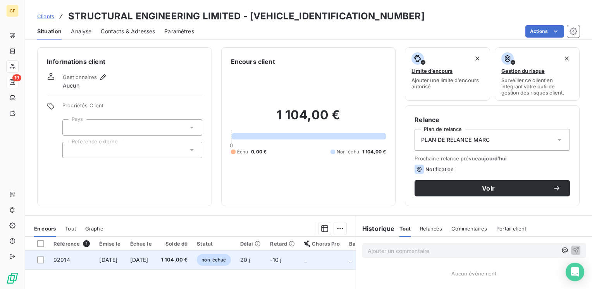
click at [188, 261] on span "1 104,00 €" at bounding box center [174, 260] width 27 height 8
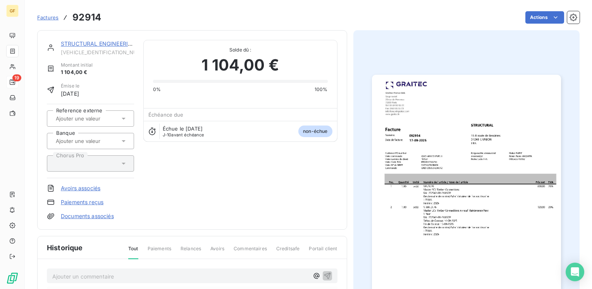
click at [431, 147] on img "button" at bounding box center [466, 208] width 189 height 267
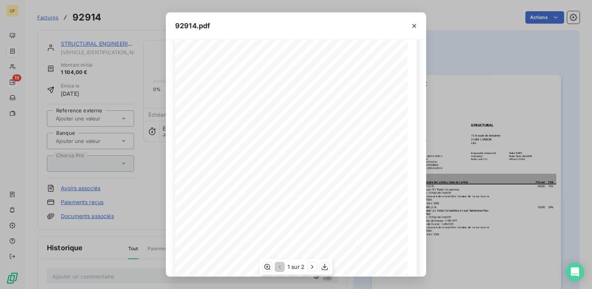
scroll to position [110, 0]
click at [314, 267] on icon "button" at bounding box center [313, 267] width 8 height 8
click at [416, 23] on icon "button" at bounding box center [414, 26] width 8 height 8
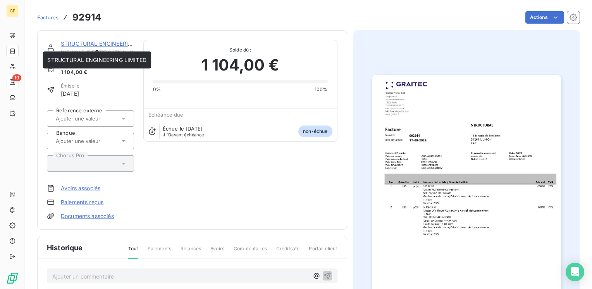
drag, startPoint x: 100, startPoint y: 42, endPoint x: 104, endPoint y: 42, distance: 4.3
click at [100, 42] on link "STRUCTURAL ENGINEERING LIMITED" at bounding box center [110, 43] width 99 height 7
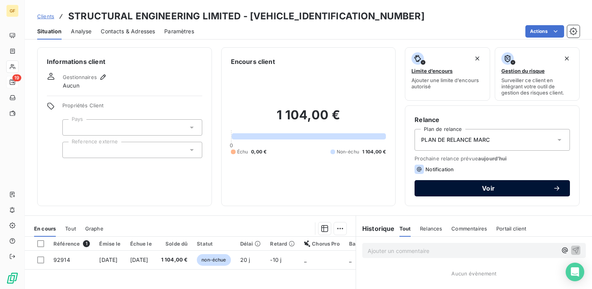
click at [476, 188] on span "Voir" at bounding box center [488, 188] width 129 height 6
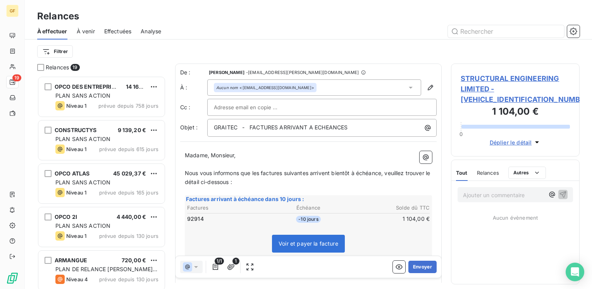
scroll to position [207, 122]
click at [422, 266] on button "Envoyer" at bounding box center [423, 267] width 28 height 12
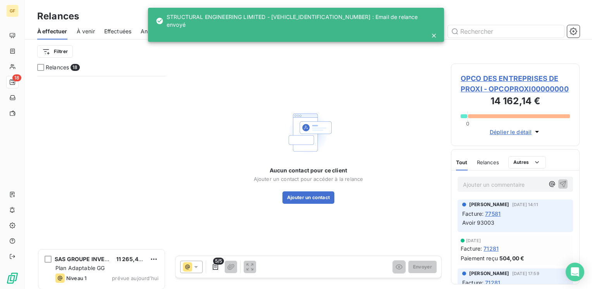
scroll to position [568, 0]
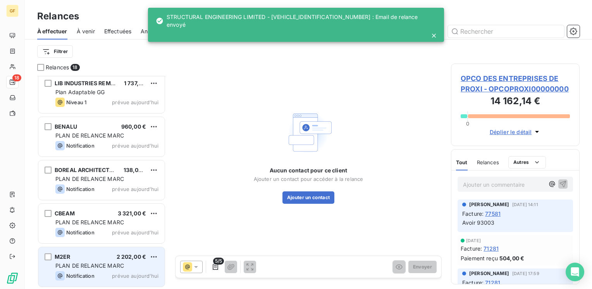
click at [99, 274] on div "Notification prévue aujourd’hui" at bounding box center [106, 275] width 103 height 9
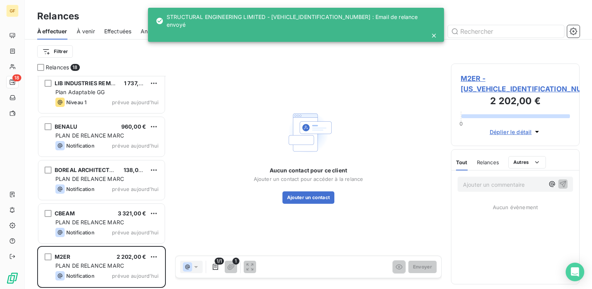
click at [501, 76] on span "M2ER - M2ER0000000000000" at bounding box center [515, 83] width 109 height 21
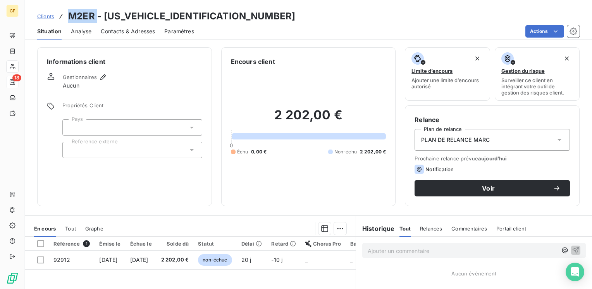
drag, startPoint x: 97, startPoint y: 14, endPoint x: 67, endPoint y: 13, distance: 29.1
click at [68, 13] on h3 "M2ER - M2ER0000000000000" at bounding box center [181, 16] width 227 height 14
copy h3 "M2ER"
drag, startPoint x: 134, startPoint y: 31, endPoint x: 212, endPoint y: 40, distance: 78.4
click at [134, 31] on span "Contacts & Adresses" at bounding box center [128, 32] width 54 height 8
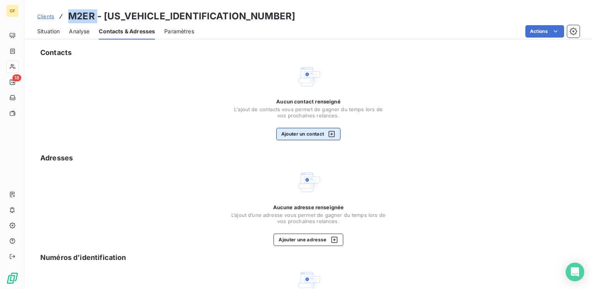
click at [302, 139] on button "Ajouter un contact" at bounding box center [308, 134] width 65 height 12
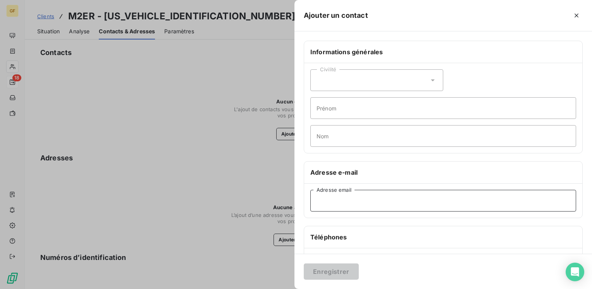
click at [315, 205] on input "Adresse email" at bounding box center [443, 201] width 266 height 22
paste input "a.fernandez@m2esa.fr"
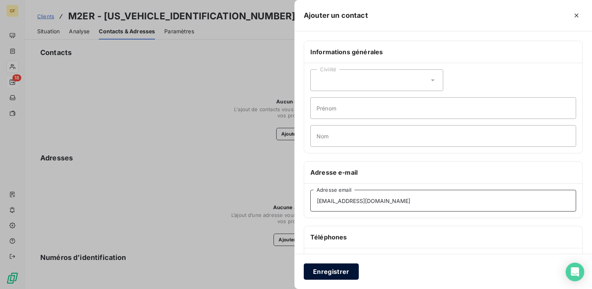
type input "a.fernandez@m2esa.fr"
click at [325, 268] on button "Enregistrer" at bounding box center [331, 272] width 55 height 16
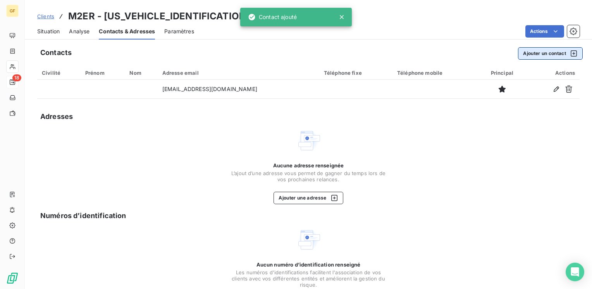
click at [546, 53] on button "Ajouter un contact" at bounding box center [550, 53] width 65 height 12
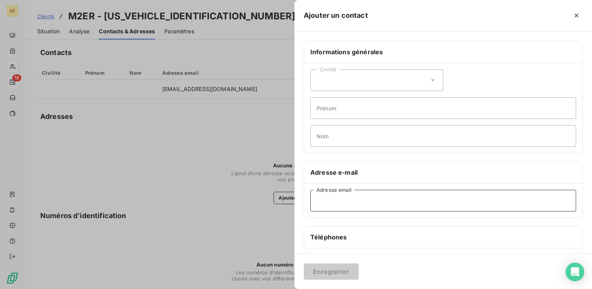
click at [351, 195] on input "Adresse email" at bounding box center [443, 201] width 266 height 22
paste input "geraldine@m2esa.fr"
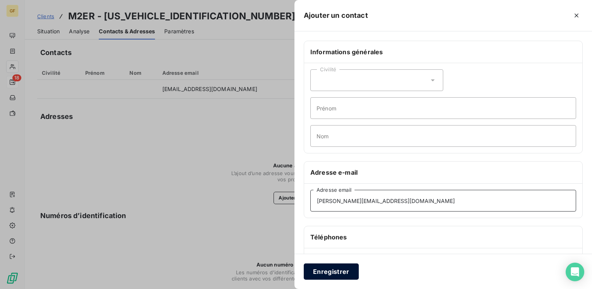
type input "geraldine@m2esa.fr"
click at [338, 268] on button "Enregistrer" at bounding box center [331, 272] width 55 height 16
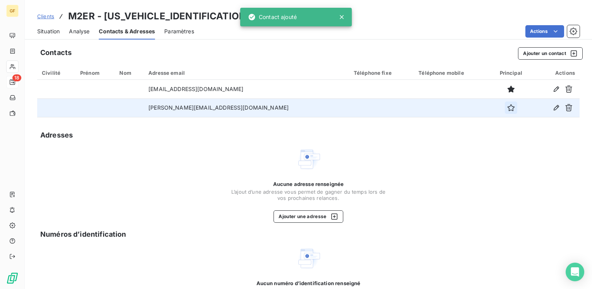
click at [508, 110] on icon "button" at bounding box center [511, 107] width 7 height 7
click at [54, 30] on span "Situation" at bounding box center [48, 32] width 22 height 8
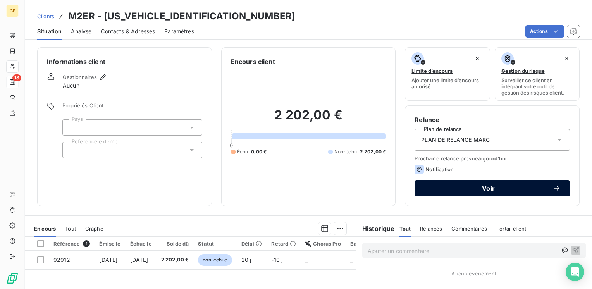
click at [482, 185] on span "Voir" at bounding box center [488, 188] width 129 height 6
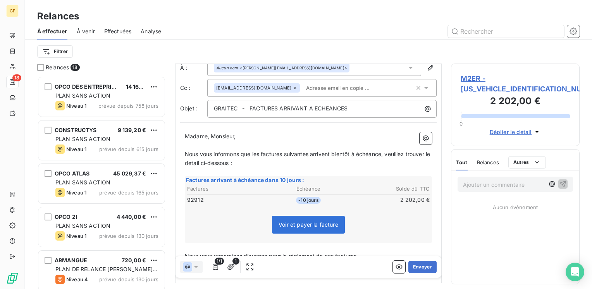
scroll to position [39, 0]
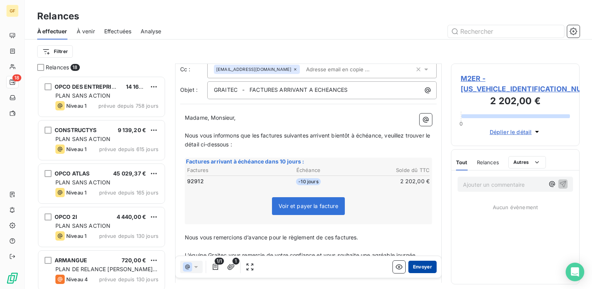
click at [417, 267] on button "Envoyer" at bounding box center [423, 267] width 28 height 12
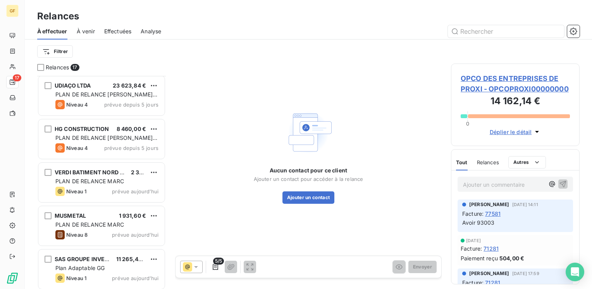
scroll to position [525, 0]
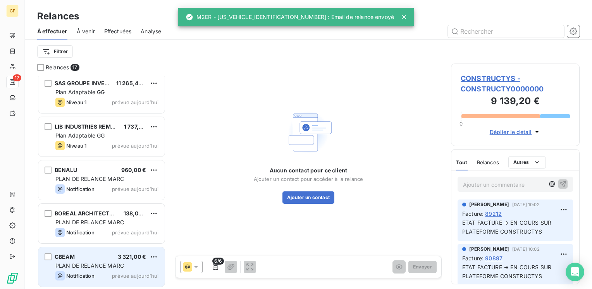
click at [109, 271] on div "Notification prévue aujourd’hui" at bounding box center [106, 275] width 103 height 9
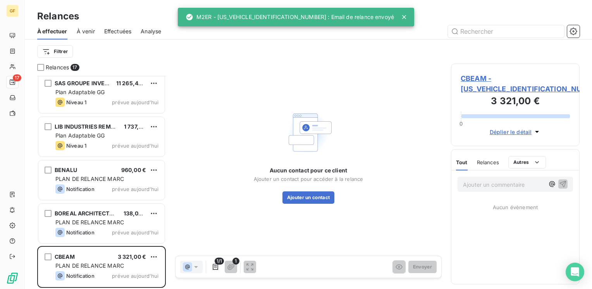
click at [473, 74] on span "CBEAM - CBEAM000000000000" at bounding box center [515, 83] width 109 height 21
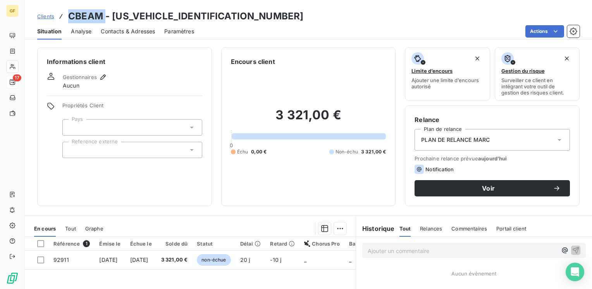
drag, startPoint x: 104, startPoint y: 15, endPoint x: 70, endPoint y: 14, distance: 34.1
click at [70, 14] on h3 "CBEAM - CBEAM000000000000" at bounding box center [185, 16] width 235 height 14
copy h3 "CBEAM"
click at [130, 29] on span "Contacts & Adresses" at bounding box center [128, 32] width 54 height 8
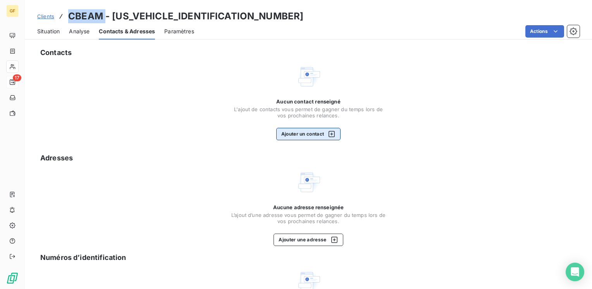
click at [284, 133] on button "Ajouter un contact" at bounding box center [308, 134] width 65 height 12
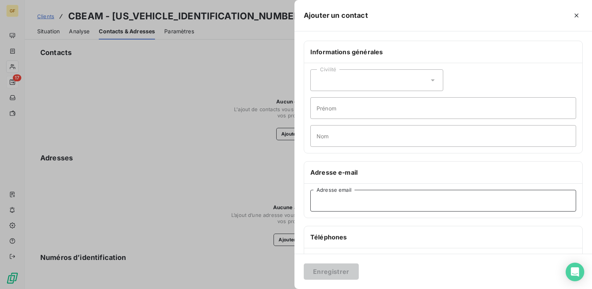
click at [352, 198] on input "Adresse email" at bounding box center [443, 201] width 266 height 22
paste input "etudes@cbeam.fr"
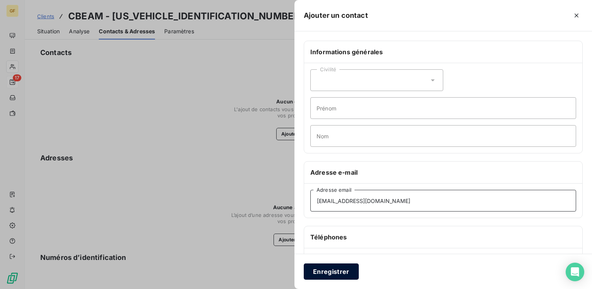
type input "etudes@cbeam.fr"
click at [332, 266] on button "Enregistrer" at bounding box center [331, 272] width 55 height 16
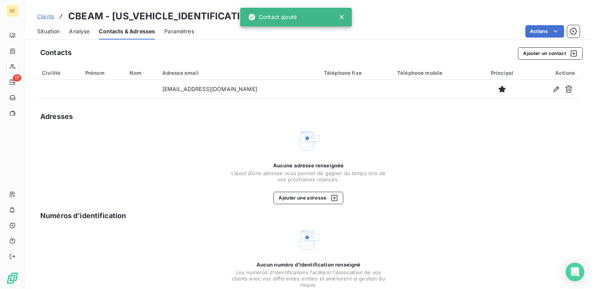
click at [52, 32] on span "Situation" at bounding box center [48, 32] width 22 height 8
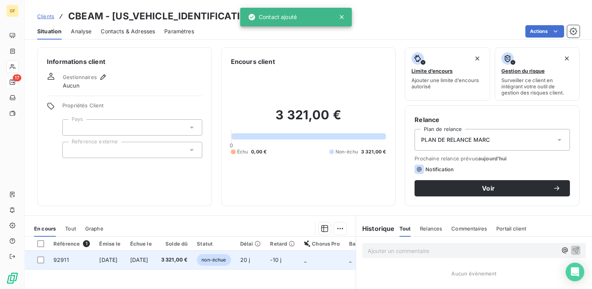
click at [157, 264] on td "17 oct. 2025" at bounding box center [141, 260] width 31 height 19
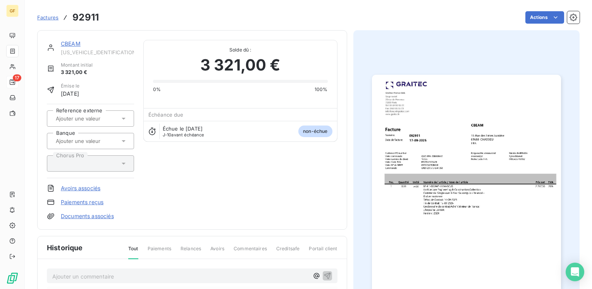
click at [422, 125] on img "button" at bounding box center [466, 208] width 189 height 267
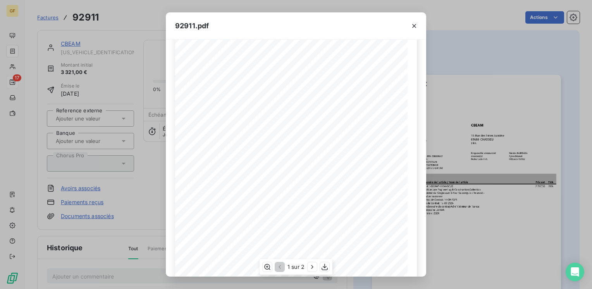
scroll to position [110, 0]
drag, startPoint x: 313, startPoint y: 268, endPoint x: 318, endPoint y: 263, distance: 6.9
click at [313, 268] on icon "button" at bounding box center [313, 267] width 8 height 8
drag, startPoint x: 414, startPoint y: 26, endPoint x: 409, endPoint y: 27, distance: 5.6
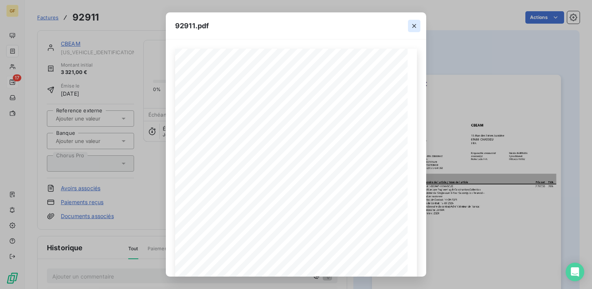
click at [414, 26] on icon "button" at bounding box center [414, 26] width 4 height 4
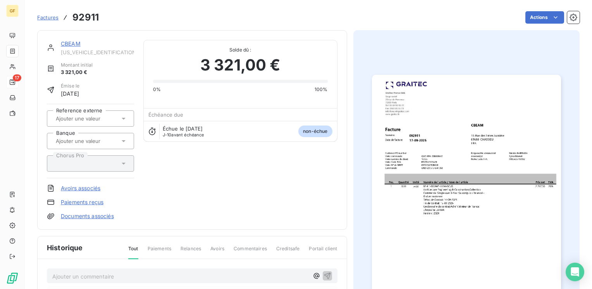
click at [76, 43] on link "CBEAM" at bounding box center [71, 43] width 20 height 7
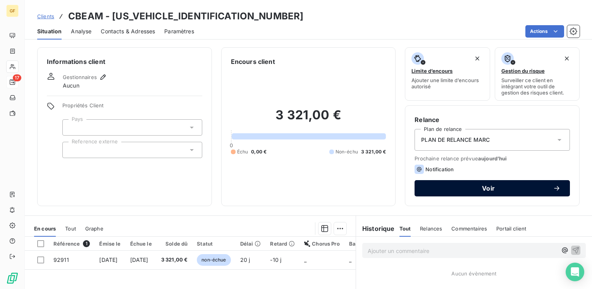
click at [459, 188] on span "Voir" at bounding box center [488, 188] width 129 height 6
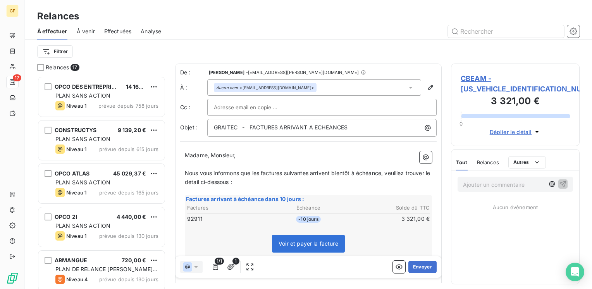
scroll to position [207, 122]
click at [419, 267] on button "Envoyer" at bounding box center [423, 267] width 28 height 12
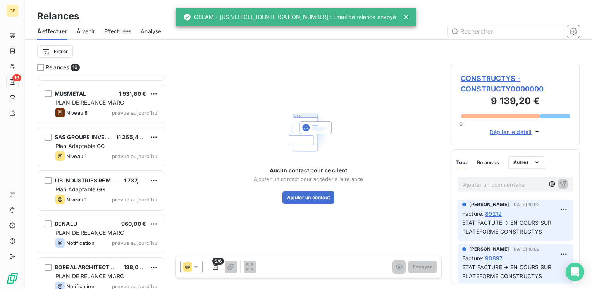
scroll to position [481, 0]
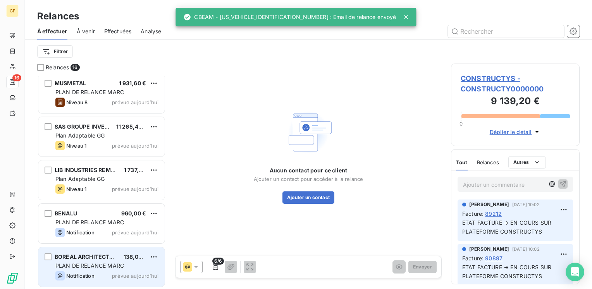
click at [90, 268] on span "PLAN DE RELANCE MARC" at bounding box center [89, 265] width 69 height 7
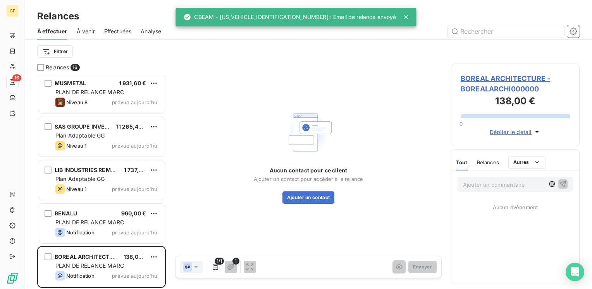
click at [481, 79] on span "BOREAL ARCHITECTURE - BOREALARCHI000000" at bounding box center [515, 83] width 109 height 21
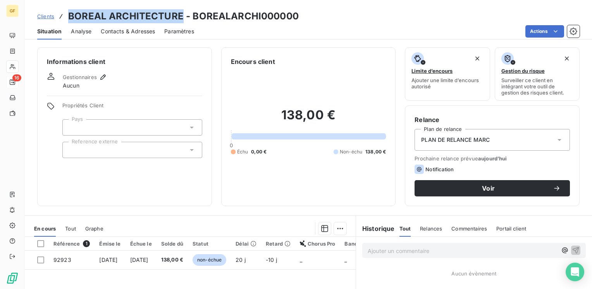
drag, startPoint x: 182, startPoint y: 16, endPoint x: 69, endPoint y: 14, distance: 112.8
click at [69, 14] on h3 "BOREAL ARCHITECTURE - BOREALARCHI000000" at bounding box center [183, 16] width 231 height 14
copy h3 "BOREAL ARCHITECTURE"
click at [136, 28] on span "Contacts & Adresses" at bounding box center [128, 32] width 54 height 8
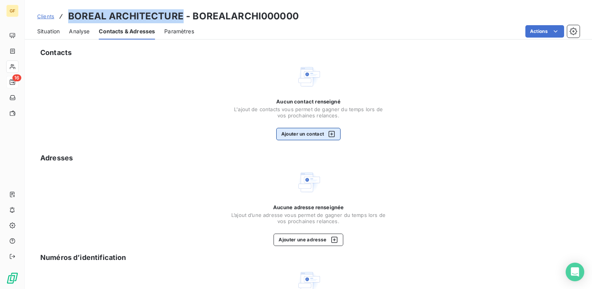
click at [305, 133] on button "Ajouter un contact" at bounding box center [308, 134] width 65 height 12
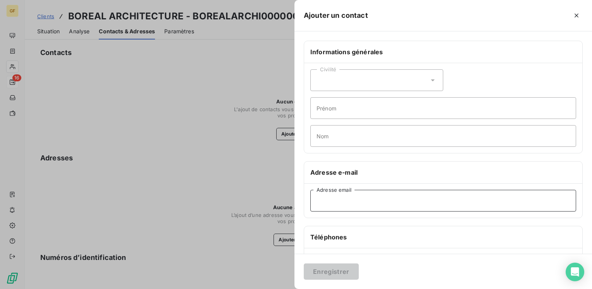
click at [329, 194] on input "Adresse email" at bounding box center [443, 201] width 266 height 22
paste input "beryl.lasfargue@hotmail.fr"
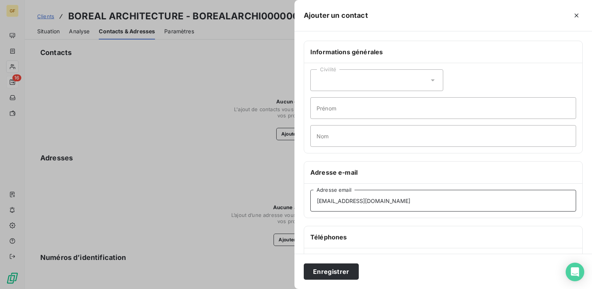
type input "beryl.lasfargue@hotmail.fr"
click at [335, 257] on div "Enregistrer" at bounding box center [444, 271] width 298 height 35
click at [332, 269] on button "Enregistrer" at bounding box center [331, 272] width 55 height 16
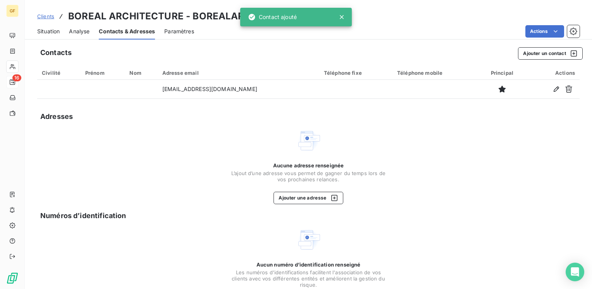
click at [43, 30] on span "Situation" at bounding box center [48, 32] width 22 height 8
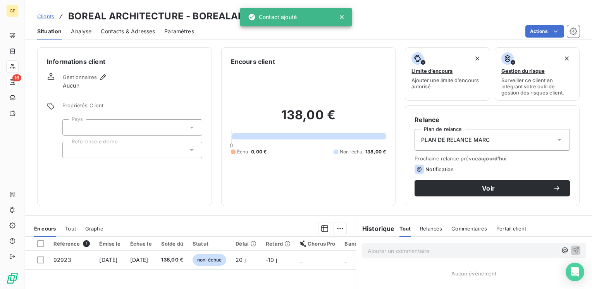
scroll to position [39, 0]
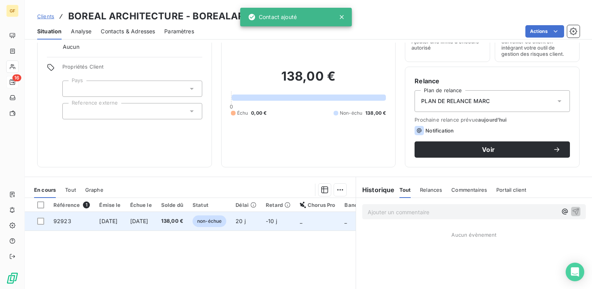
click at [188, 219] on td "138,00 €" at bounding box center [172, 221] width 31 height 19
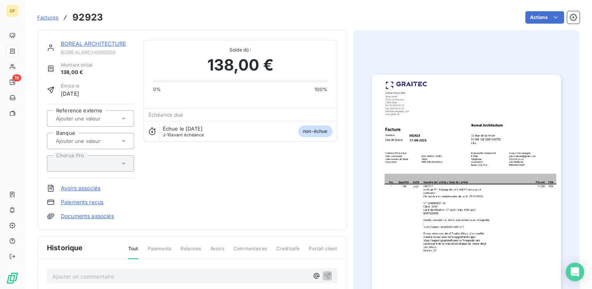
click at [465, 135] on img "button" at bounding box center [466, 208] width 189 height 267
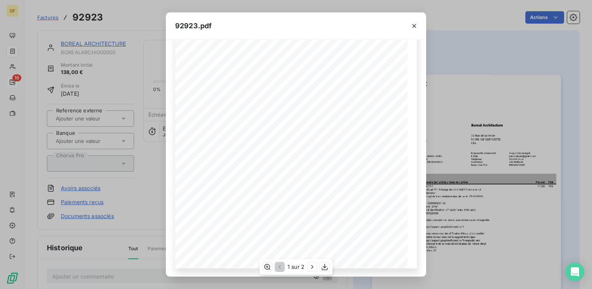
scroll to position [110, 0]
click at [310, 265] on icon "button" at bounding box center [313, 267] width 8 height 8
drag, startPoint x: 412, startPoint y: 24, endPoint x: 394, endPoint y: 22, distance: 18.6
click at [412, 24] on icon "button" at bounding box center [414, 26] width 8 height 8
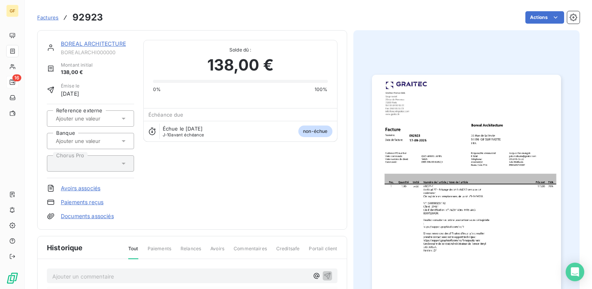
click at [69, 46] on link "BOREAL ARCHITECTURE" at bounding box center [93, 43] width 65 height 7
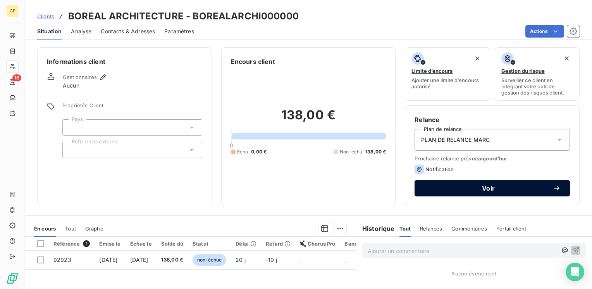
click at [465, 184] on div "Voir" at bounding box center [492, 188] width 137 height 8
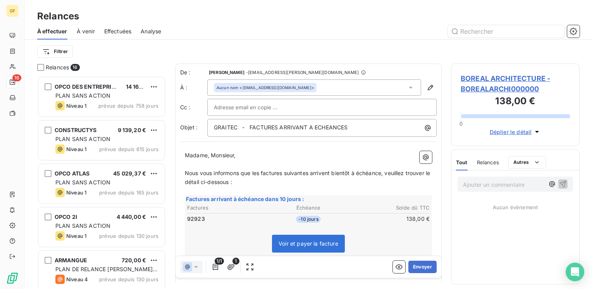
scroll to position [207, 122]
click at [419, 265] on button "Envoyer" at bounding box center [423, 267] width 28 height 12
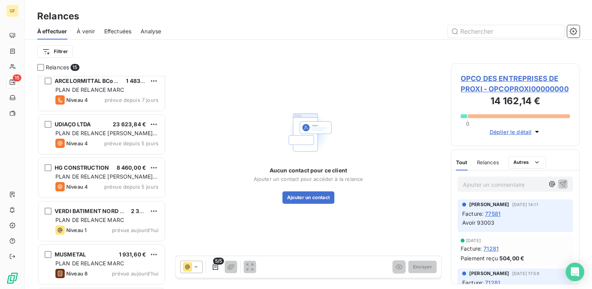
scroll to position [438, 0]
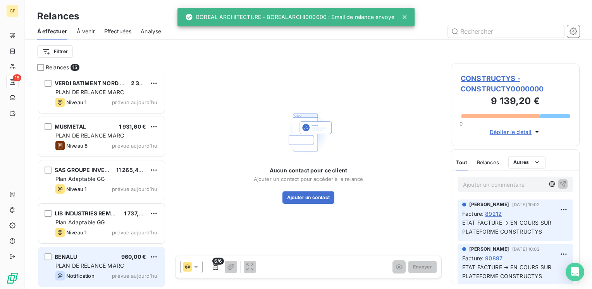
click at [105, 262] on div "PLAN DE RELANCE MARC" at bounding box center [106, 266] width 103 height 8
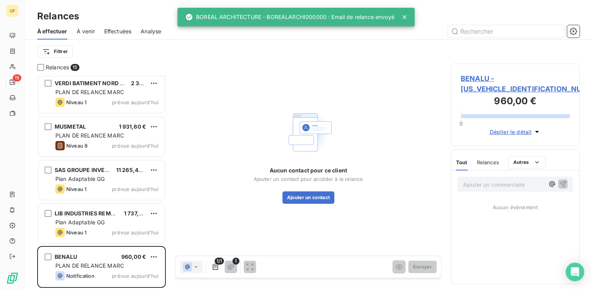
click at [480, 80] on span "BENALU - BENALU00000000000" at bounding box center [515, 83] width 109 height 21
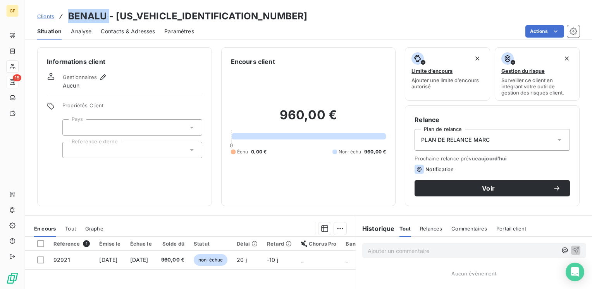
drag, startPoint x: 109, startPoint y: 16, endPoint x: 69, endPoint y: 16, distance: 39.5
click at [69, 16] on h3 "BENALU - BENALU00000000000" at bounding box center [187, 16] width 239 height 14
copy h3 "BENALU"
click at [141, 33] on span "Contacts & Adresses" at bounding box center [128, 32] width 54 height 8
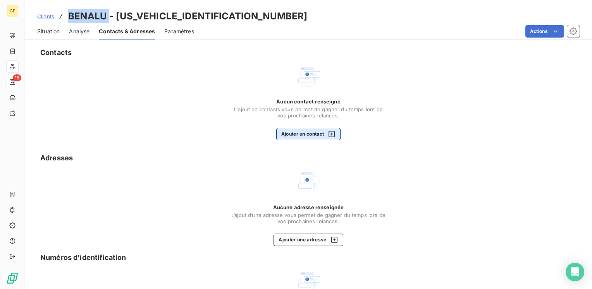
click at [284, 140] on button "Ajouter un contact" at bounding box center [308, 134] width 65 height 12
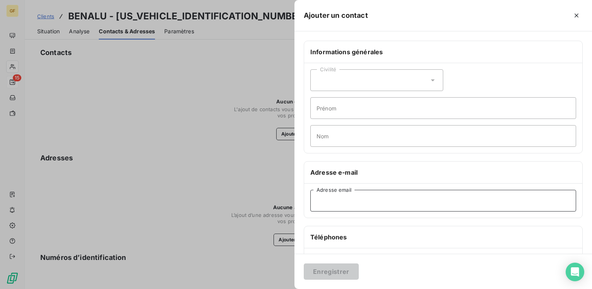
click at [343, 205] on input "Adresse email" at bounding box center [443, 201] width 266 height 22
paste input "service.info@benalu.com"
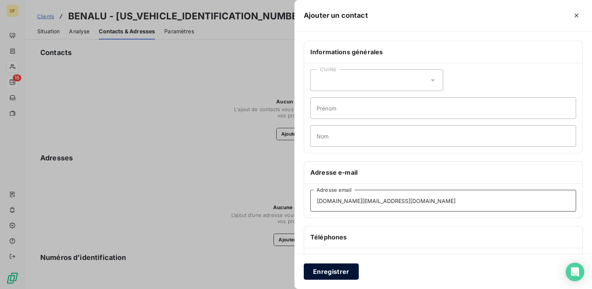
type input "service.info@benalu.com"
click at [325, 273] on button "Enregistrer" at bounding box center [331, 272] width 55 height 16
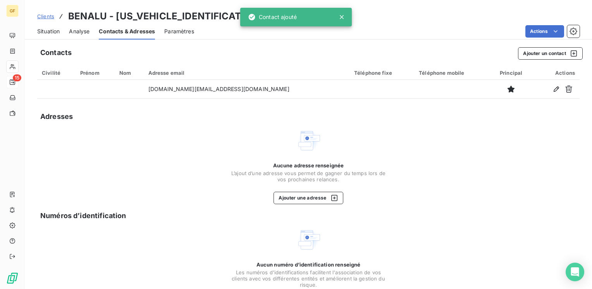
click at [36, 29] on div "Situation Analyse Contacts & Adresses Paramètres Actions" at bounding box center [308, 31] width 567 height 16
click at [40, 29] on span "Situation" at bounding box center [48, 32] width 22 height 8
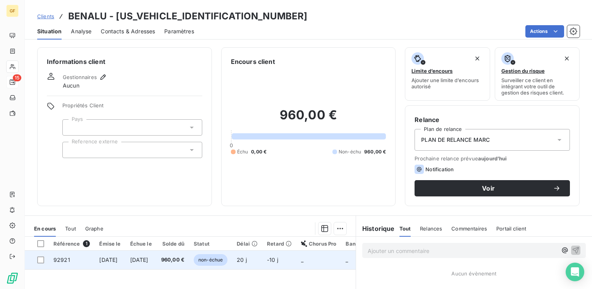
click at [157, 257] on td "17 oct. 2025" at bounding box center [141, 260] width 31 height 19
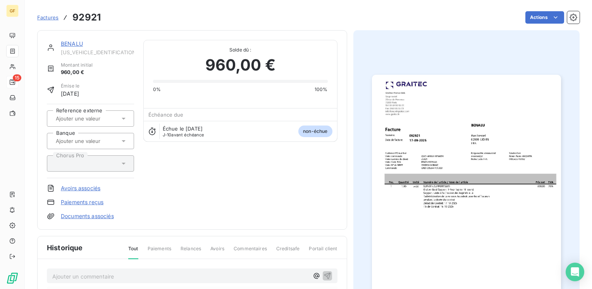
click at [417, 164] on img "button" at bounding box center [466, 208] width 189 height 267
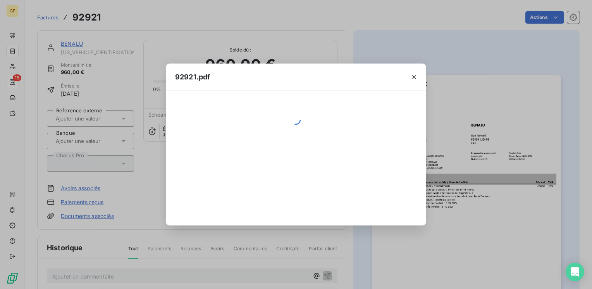
scroll to position [110, 0]
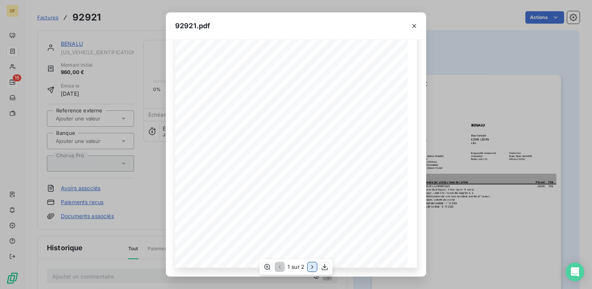
click at [310, 265] on icon "button" at bounding box center [313, 267] width 8 height 8
click at [417, 23] on icon "button" at bounding box center [414, 26] width 8 height 8
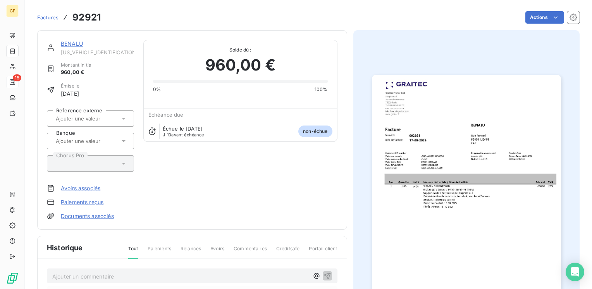
click at [78, 42] on link "BENALU" at bounding box center [72, 43] width 22 height 7
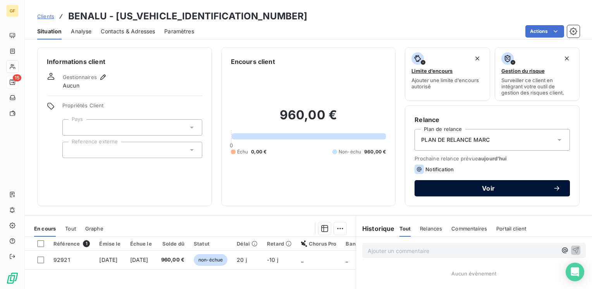
click at [490, 185] on span "Voir" at bounding box center [488, 188] width 129 height 6
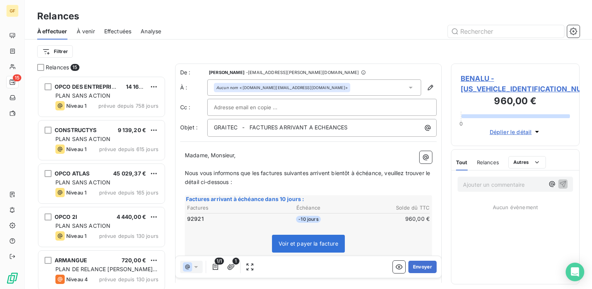
scroll to position [207, 122]
click at [409, 267] on button "Envoyer" at bounding box center [423, 267] width 28 height 12
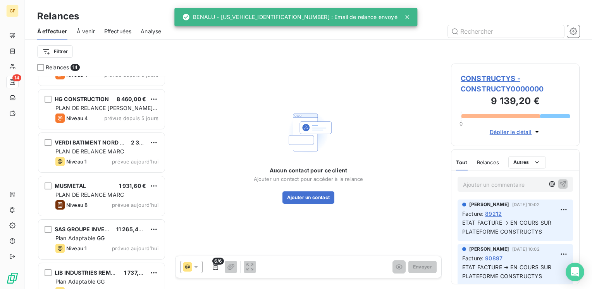
scroll to position [395, 0]
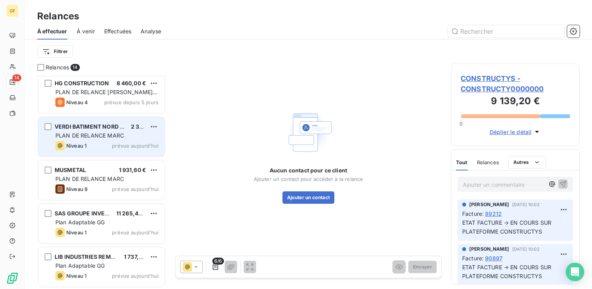
click at [114, 139] on div "PLAN DE RELANCE MARC" at bounding box center [106, 136] width 103 height 8
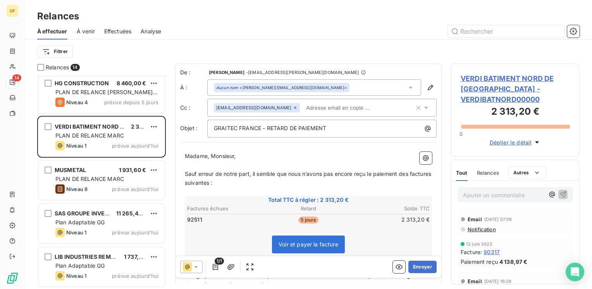
click at [499, 80] on span "VERDI BATIMENT NORD DE FRANCE - VERDIBATNORD00000" at bounding box center [515, 88] width 109 height 31
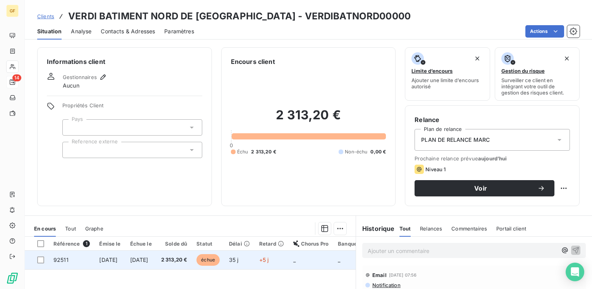
click at [148, 260] on span "[DATE]" at bounding box center [139, 260] width 18 height 7
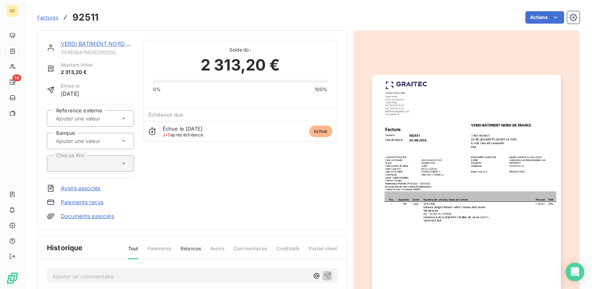
click at [495, 191] on img "button" at bounding box center [466, 208] width 189 height 267
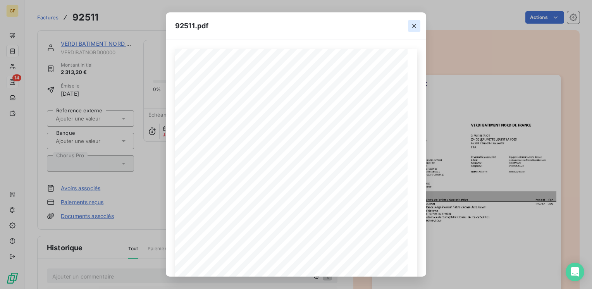
click at [415, 24] on icon "button" at bounding box center [414, 26] width 8 height 8
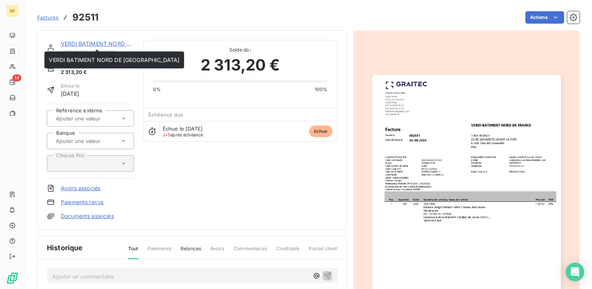
click at [110, 41] on link "VERDI BATIMENT NORD DE [GEOGRAPHIC_DATA]" at bounding box center [126, 43] width 131 height 7
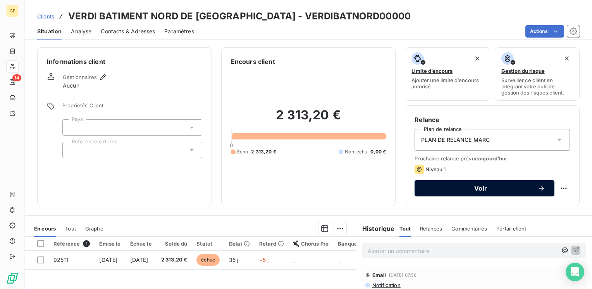
click at [431, 182] on button "Voir" at bounding box center [485, 188] width 140 height 16
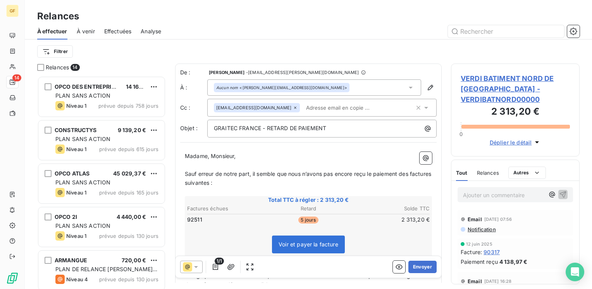
scroll to position [207, 122]
click at [422, 262] on button "Envoyer" at bounding box center [423, 267] width 28 height 12
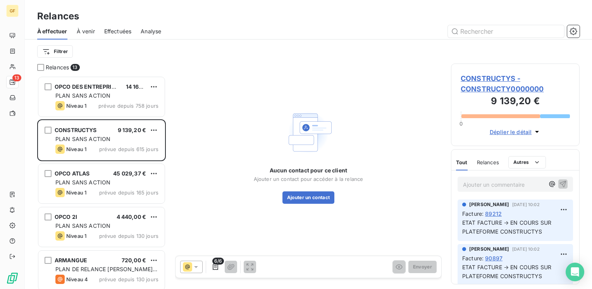
click at [116, 30] on span "Effectuées" at bounding box center [118, 32] width 28 height 8
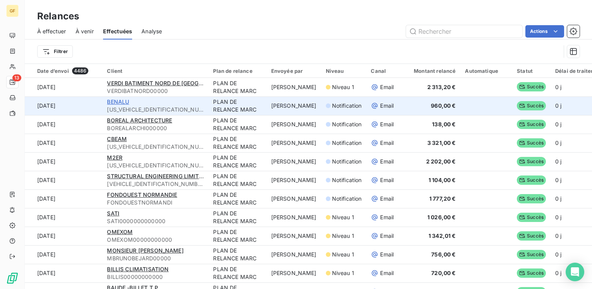
click at [123, 101] on span "BENALU" at bounding box center [118, 101] width 22 height 7
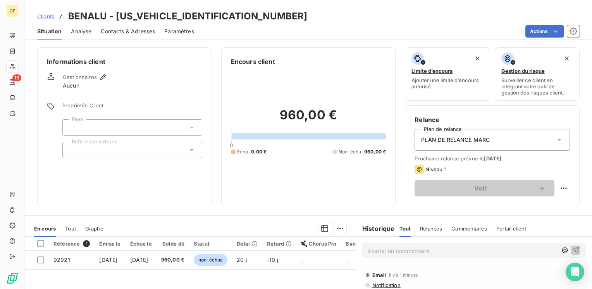
click at [122, 35] on div "Contacts & Adresses" at bounding box center [128, 31] width 54 height 16
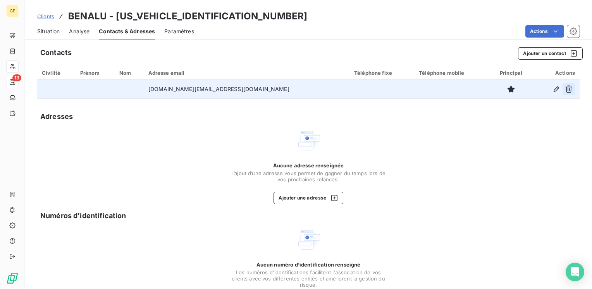
click at [565, 89] on icon "button" at bounding box center [568, 89] width 7 height 7
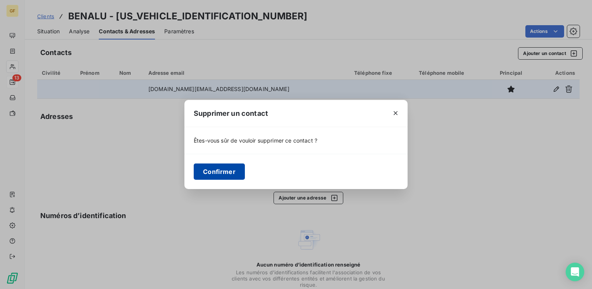
click at [199, 174] on button "Confirmer" at bounding box center [219, 172] width 51 height 16
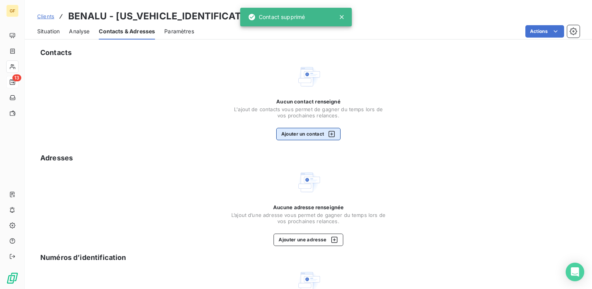
click at [298, 132] on button "Ajouter un contact" at bounding box center [308, 134] width 65 height 12
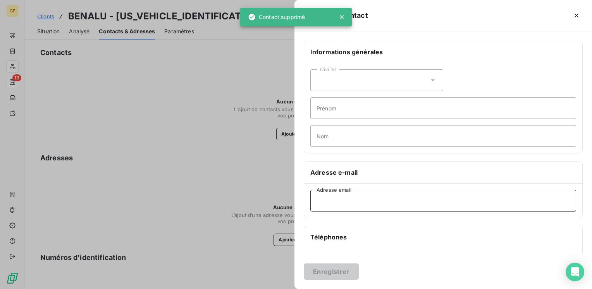
click at [338, 198] on input "Adresse email" at bounding box center [443, 201] width 266 height 22
paste input "kevin.wacquez@benalu.com"
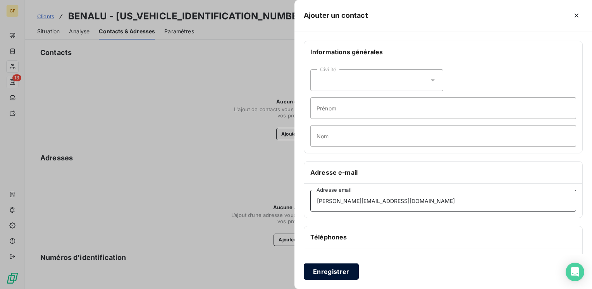
type input "kevin.wacquez@benalu.com"
click at [327, 268] on button "Enregistrer" at bounding box center [331, 272] width 55 height 16
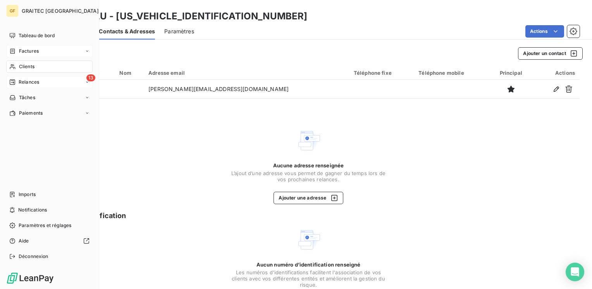
click at [28, 50] on span "Factures" at bounding box center [29, 51] width 20 height 7
click at [30, 51] on span "Factures" at bounding box center [29, 51] width 20 height 7
click at [28, 67] on span "Factures" at bounding box center [29, 66] width 20 height 7
click at [33, 50] on span "Factures" at bounding box center [29, 51] width 20 height 7
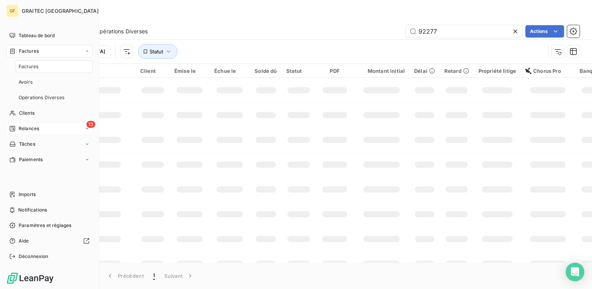
click at [26, 66] on span "Factures" at bounding box center [29, 66] width 20 height 7
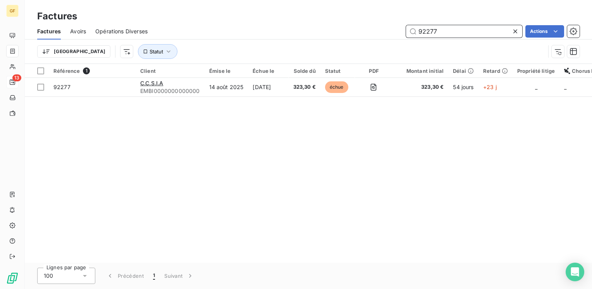
drag, startPoint x: 450, startPoint y: 30, endPoint x: 400, endPoint y: 38, distance: 51.0
click at [399, 38] on div "Factures Avoirs Opérations Diverses 92277 Actions" at bounding box center [308, 31] width 567 height 16
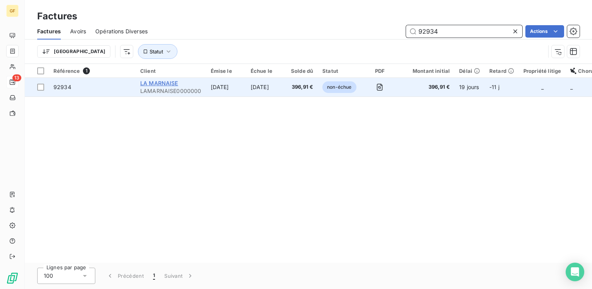
type input "92934"
click at [168, 84] on span "LA MARNAISE" at bounding box center [159, 83] width 38 height 7
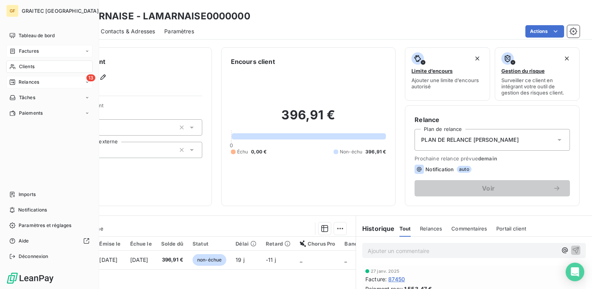
click at [26, 52] on span "Factures" at bounding box center [29, 51] width 20 height 7
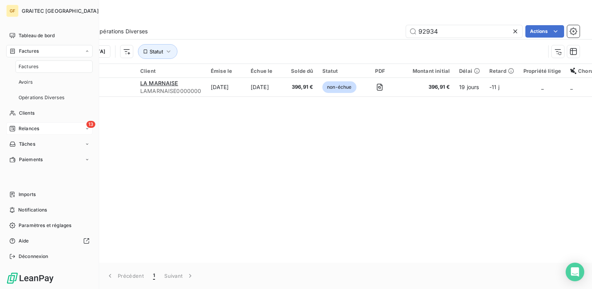
drag, startPoint x: 29, startPoint y: 66, endPoint x: 35, endPoint y: 65, distance: 6.2
click at [29, 66] on nav "Tableau de bord Factures Factures Avoirs Opérations Diverses Clients 13 Relance…" at bounding box center [49, 97] width 86 height 136
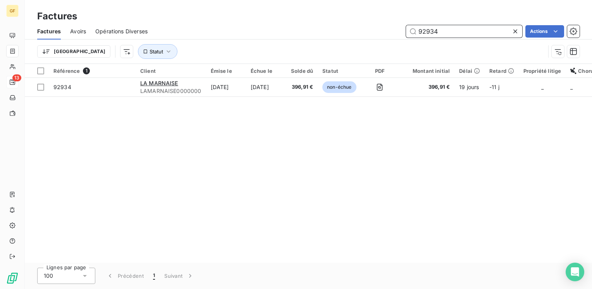
drag, startPoint x: 458, startPoint y: 32, endPoint x: 373, endPoint y: 35, distance: 84.6
click at [373, 35] on div "92934 Actions" at bounding box center [368, 31] width 423 height 12
type input "92485"
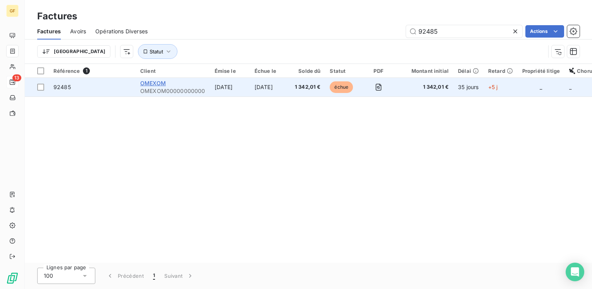
click at [146, 83] on span "OMEXOM" at bounding box center [153, 83] width 26 height 7
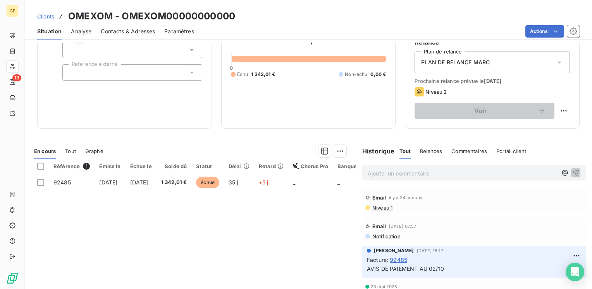
scroll to position [39, 0]
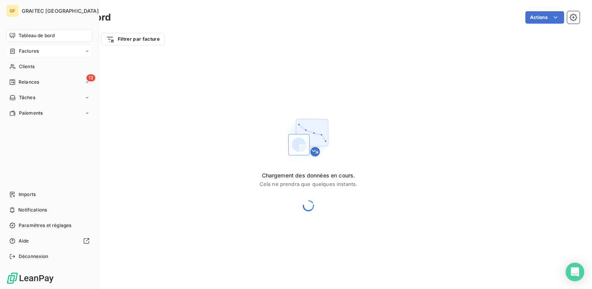
click at [32, 51] on span "Factures" at bounding box center [29, 51] width 20 height 7
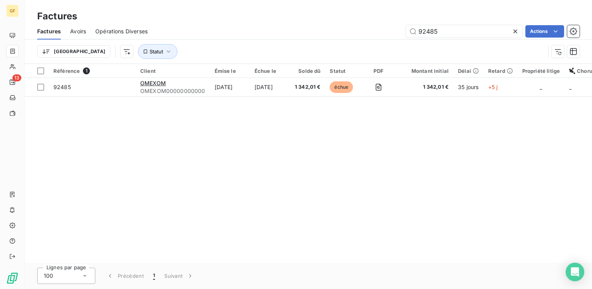
drag, startPoint x: 453, startPoint y: 33, endPoint x: 381, endPoint y: 41, distance: 73.0
click at [381, 41] on div "Factures Avoirs Opérations Diverses 92485 Actions Trier Statut" at bounding box center [308, 43] width 567 height 40
type input "94127"
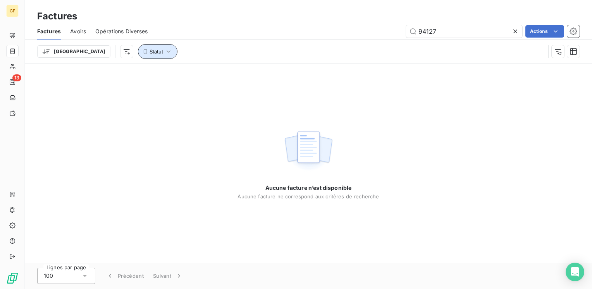
click at [165, 53] on icon "button" at bounding box center [169, 52] width 8 height 8
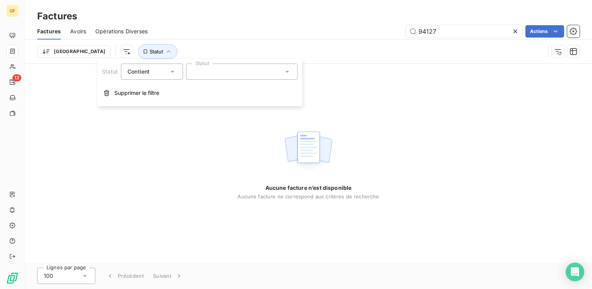
click at [423, 113] on div "Aucune facture n’est disponible Aucune facture ne correspond aux critères de re…" at bounding box center [308, 163] width 567 height 199
drag, startPoint x: 515, startPoint y: 32, endPoint x: 278, endPoint y: 27, distance: 237.6
click at [515, 32] on icon at bounding box center [516, 32] width 8 height 8
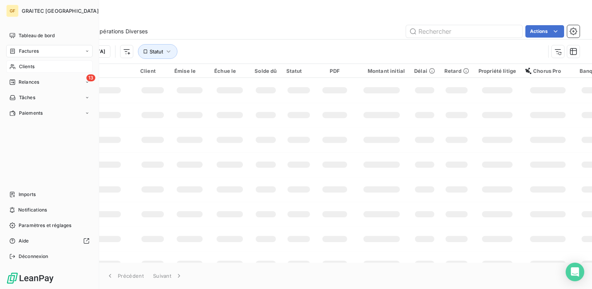
click at [29, 65] on span "Clients" at bounding box center [27, 66] width 16 height 7
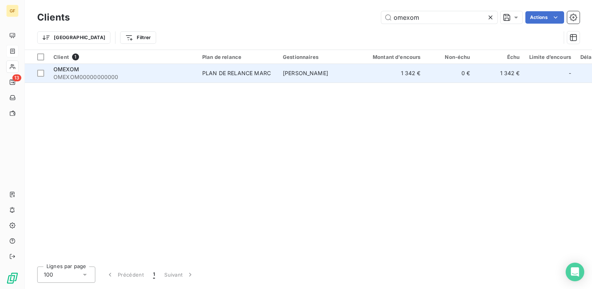
type input "omexom"
click at [220, 76] on div "PLAN DE RELANCE MARC" at bounding box center [236, 73] width 69 height 8
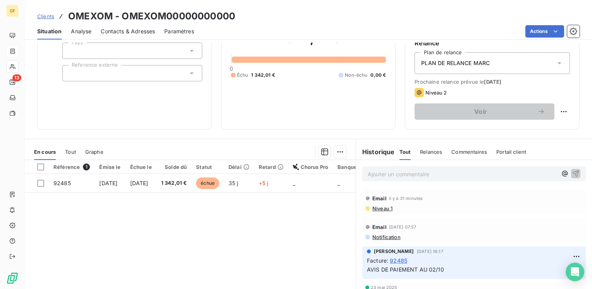
scroll to position [78, 0]
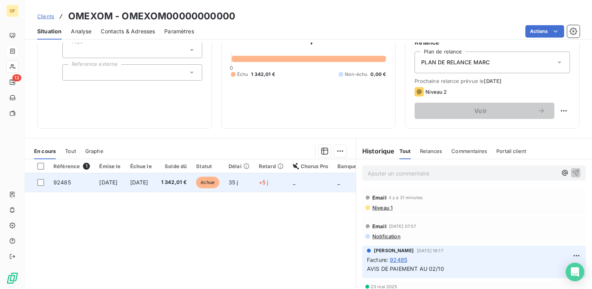
click at [148, 181] on span "[DATE]" at bounding box center [139, 182] width 18 height 7
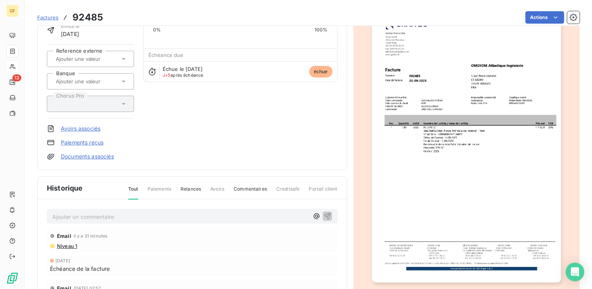
scroll to position [78, 0]
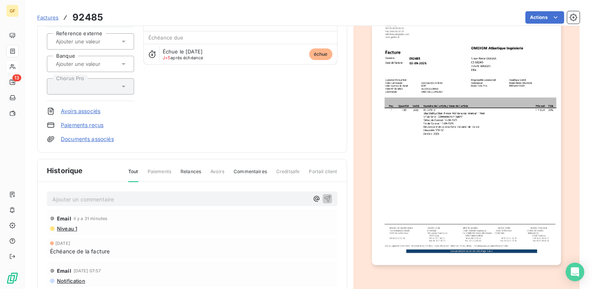
click at [77, 197] on p "Ajouter un commentaire ﻿" at bounding box center [180, 200] width 257 height 10
click at [324, 197] on icon "button" at bounding box center [327, 198] width 7 height 7
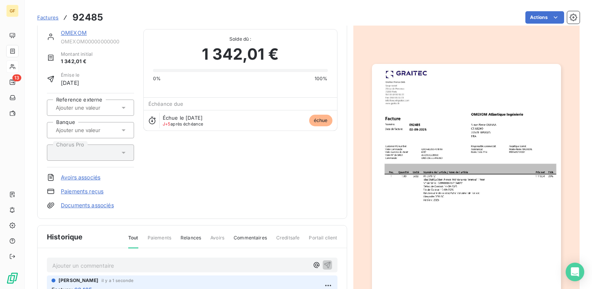
scroll to position [0, 0]
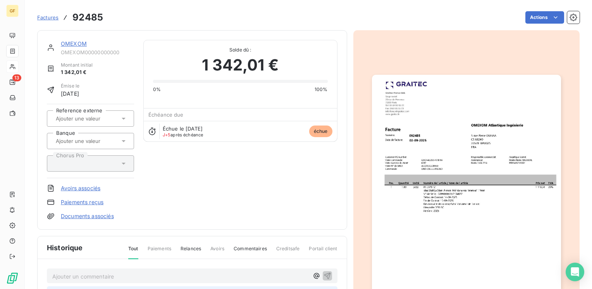
click at [70, 43] on link "OMEXOM" at bounding box center [74, 43] width 26 height 7
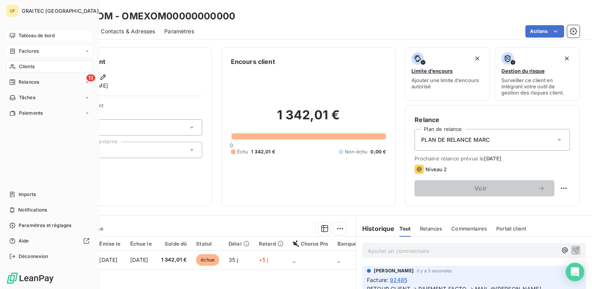
click at [25, 33] on span "Tableau de bord" at bounding box center [37, 35] width 36 height 7
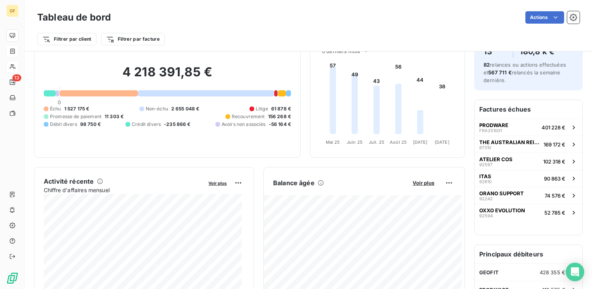
scroll to position [39, 0]
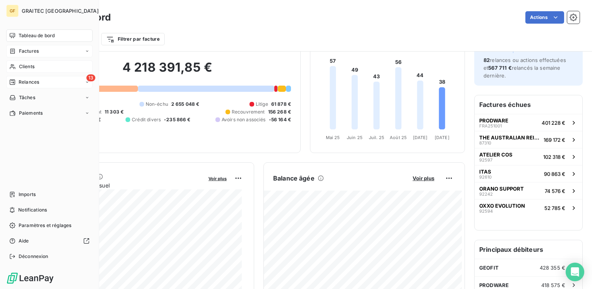
click at [33, 83] on span "Relances" at bounding box center [29, 82] width 21 height 7
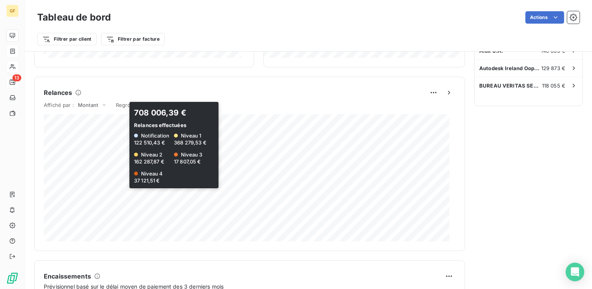
scroll to position [310, 0]
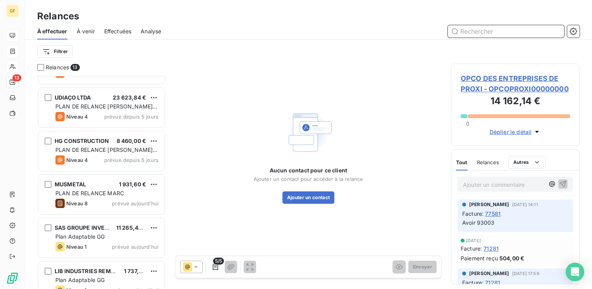
scroll to position [351, 0]
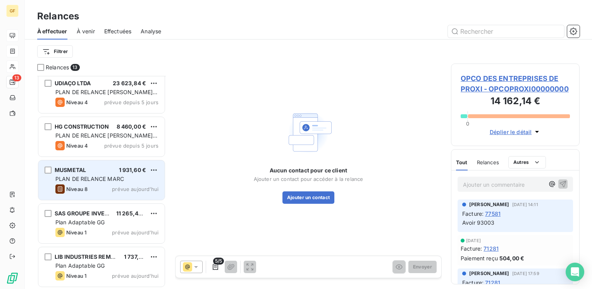
click at [107, 194] on div "MUSMETAL 1 931,60 € PLAN DE RELANCE MARC Niveau 8 prévue aujourd’hui" at bounding box center [101, 180] width 126 height 40
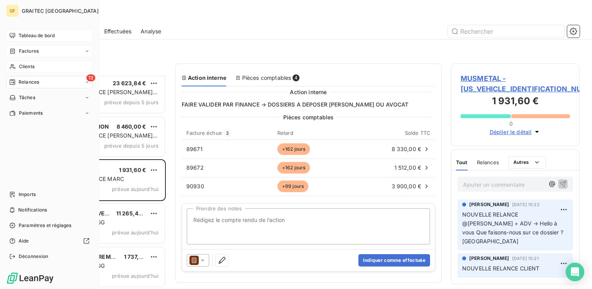
click at [25, 35] on span "Tableau de bord" at bounding box center [37, 35] width 36 height 7
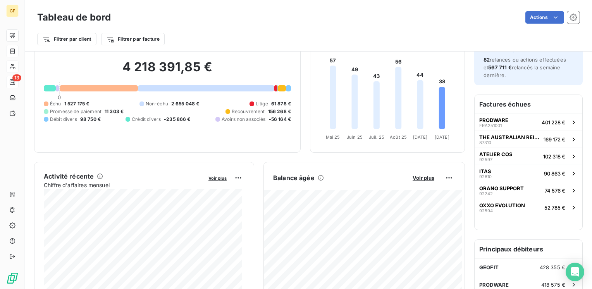
scroll to position [78, 0]
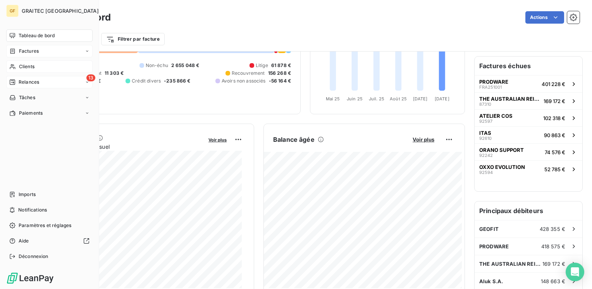
click at [30, 53] on span "Factures" at bounding box center [29, 51] width 20 height 7
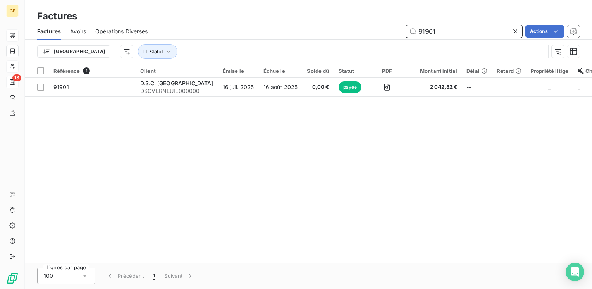
drag, startPoint x: 442, startPoint y: 29, endPoint x: 226, endPoint y: 30, distance: 216.3
click at [227, 30] on div "91901 Actions" at bounding box center [368, 31] width 423 height 12
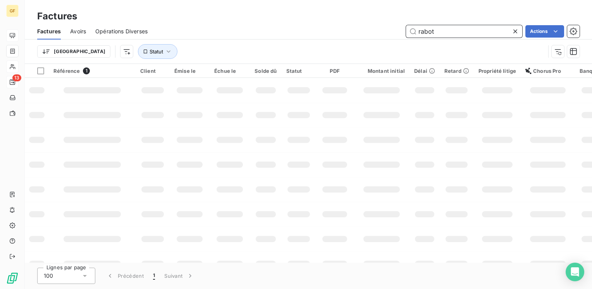
click at [465, 29] on input "rabot" at bounding box center [464, 31] width 116 height 12
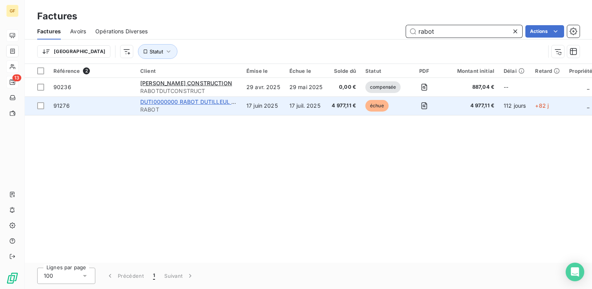
type input "rabot"
click at [201, 100] on span "DUTI0000000 RABOT DUTILLEUL RD CORP [PHONE_NUMBER]" at bounding box center [223, 101] width 167 height 7
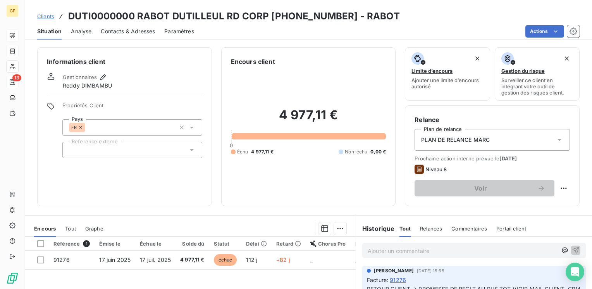
scroll to position [116, 0]
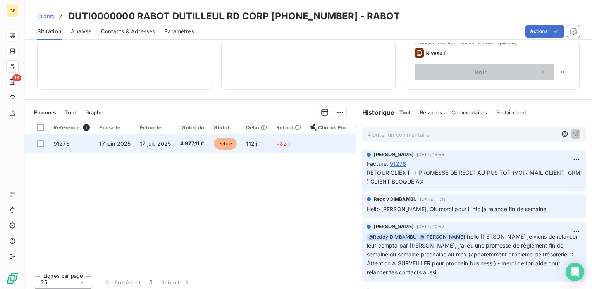
click at [159, 146] on span "17 juil. 2025" at bounding box center [155, 143] width 31 height 7
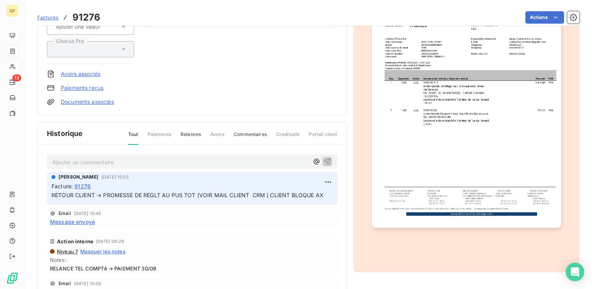
scroll to position [116, 0]
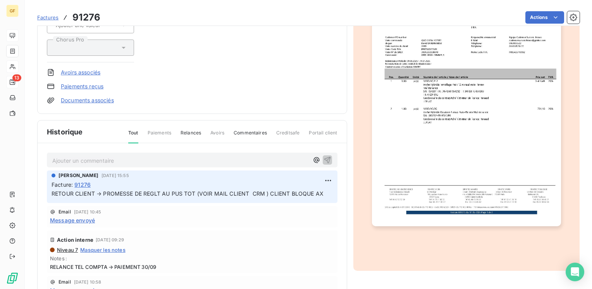
click at [99, 156] on p "Ajouter un commentaire ﻿" at bounding box center [180, 161] width 257 height 10
click at [193, 157] on span "RETOUR CLIENT → PAIEMENT CHEZ FACTO → MAIL 0CAIP" at bounding box center [130, 160] width 156 height 7
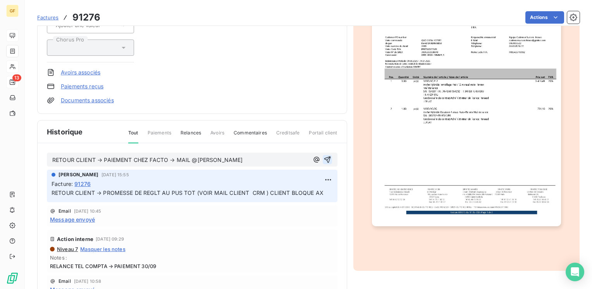
click at [324, 159] on icon "button" at bounding box center [328, 160] width 8 height 8
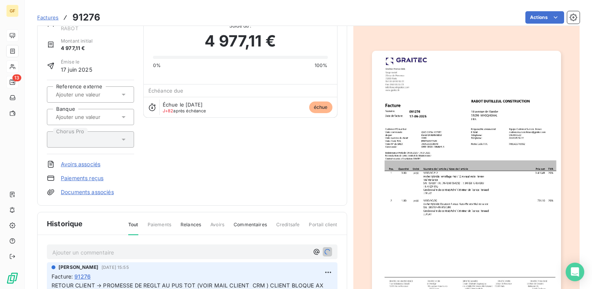
scroll to position [0, 0]
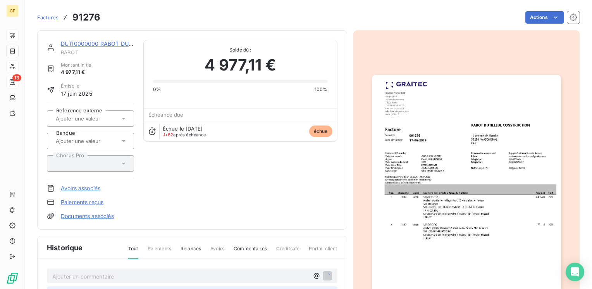
click at [119, 44] on link "DUTI0000000 RABOT DUTILLEUL RD CORP [PHONE_NUMBER]" at bounding box center [144, 43] width 167 height 7
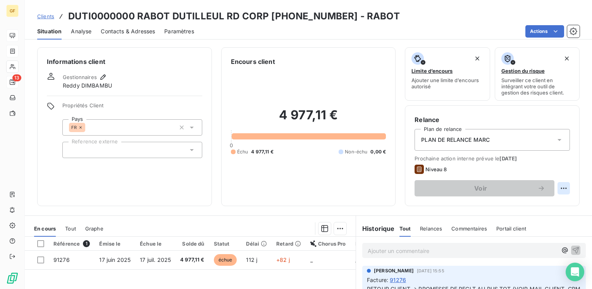
click at [556, 191] on html "GF 13 Clients DUTI0000000 RABOT DUTILLEUL RD CORP 03.20.81.53.60 - RABOT Situat…" at bounding box center [296, 144] width 592 height 289
click at [534, 203] on div "Replanifier cette action" at bounding box center [525, 205] width 69 height 12
select select "9"
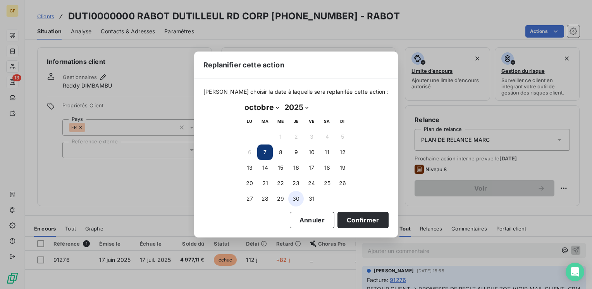
click at [295, 198] on button "30" at bounding box center [296, 199] width 16 height 16
click at [343, 216] on button "Confirmer" at bounding box center [363, 220] width 51 height 16
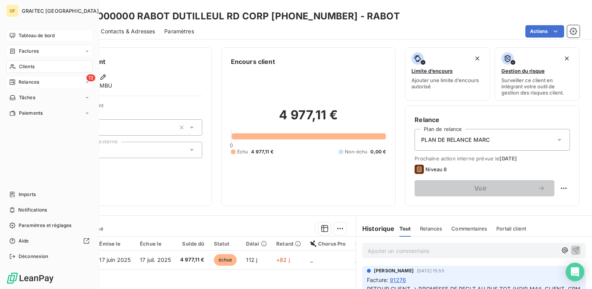
click at [29, 38] on span "Tableau de bord" at bounding box center [37, 35] width 36 height 7
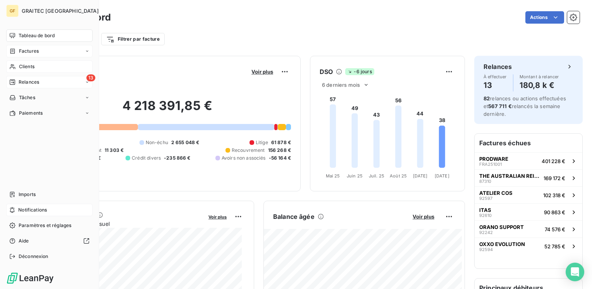
click at [33, 210] on span "Notifications" at bounding box center [32, 210] width 29 height 7
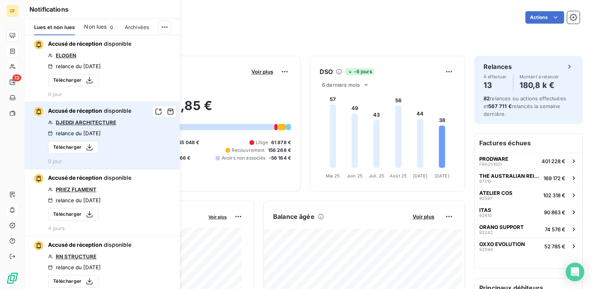
click at [76, 122] on link "DJEDDI ARCHITECTURE" at bounding box center [86, 122] width 60 height 6
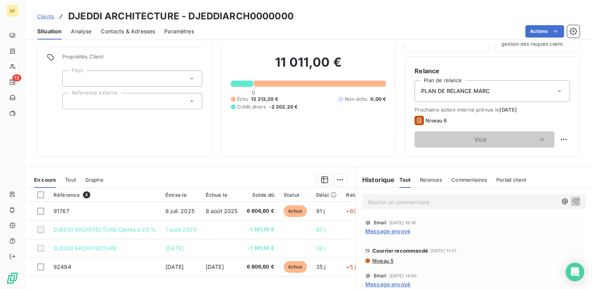
scroll to position [78, 0]
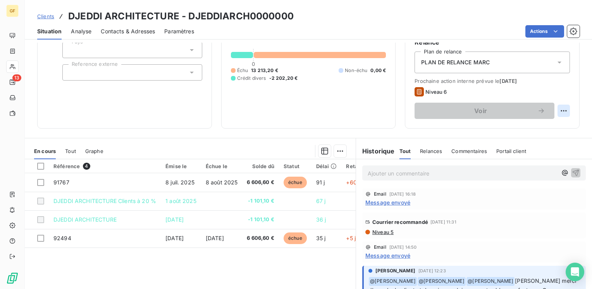
click at [560, 108] on html "GF 13 Clients DJEDDI ARCHITECTURE - DJEDDIARCH0000000 Situation Analyse Contact…" at bounding box center [296, 144] width 592 height 289
click at [533, 128] on div "Replanifier cette action" at bounding box center [525, 128] width 69 height 12
select select "9"
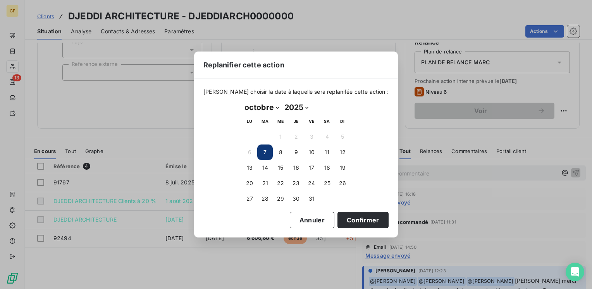
click at [155, 109] on div "Replanifier cette action [PERSON_NAME] choisir la date à laquelle sera replanif…" at bounding box center [296, 144] width 592 height 289
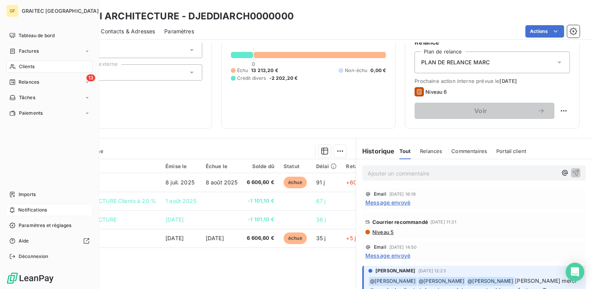
click at [26, 207] on span "Notifications" at bounding box center [32, 210] width 29 height 7
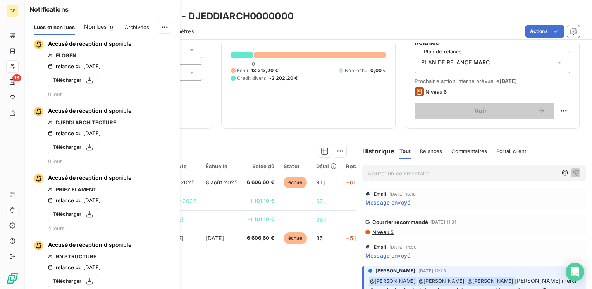
click at [103, 27] on span "Non lues" at bounding box center [95, 27] width 22 height 8
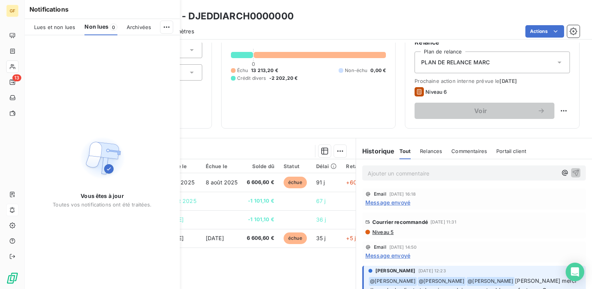
click at [67, 26] on span "Lues et non lues" at bounding box center [54, 27] width 41 height 6
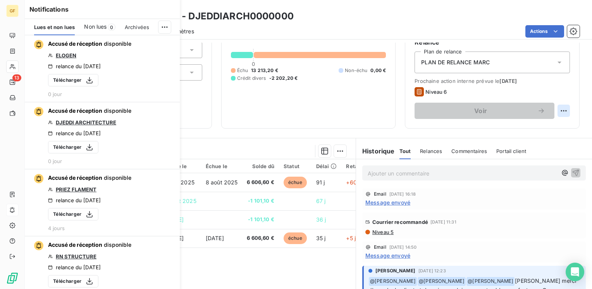
click at [559, 111] on html "GF 13 Clients DJEDDI ARCHITECTURE - DJEDDIARCH0000000 Situation Analyse Contact…" at bounding box center [296, 144] width 592 height 289
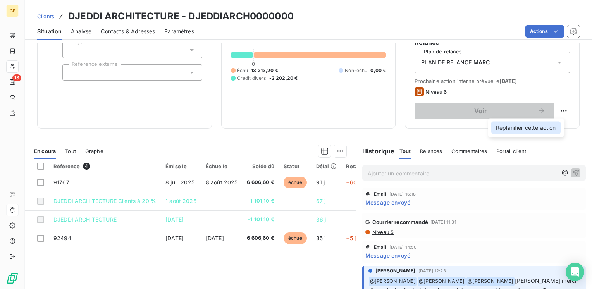
click at [529, 130] on div "Replanifier cette action" at bounding box center [525, 128] width 69 height 12
select select "9"
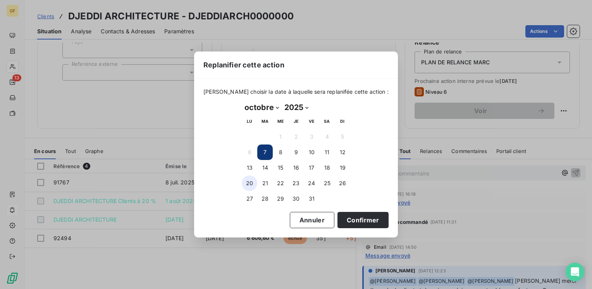
click at [252, 182] on button "20" at bounding box center [250, 184] width 16 height 16
click at [355, 219] on button "Confirmer" at bounding box center [363, 220] width 51 height 16
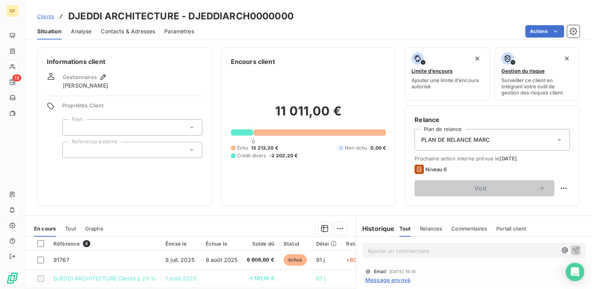
scroll to position [39, 0]
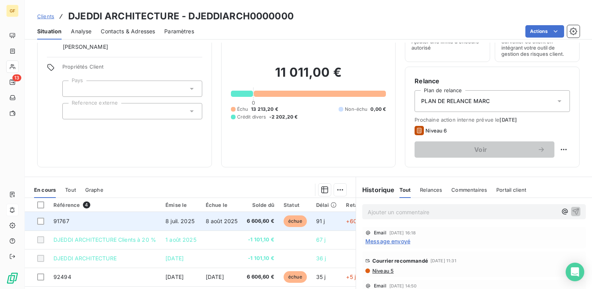
click at [186, 224] on td "8 juil. 2025" at bounding box center [181, 221] width 40 height 19
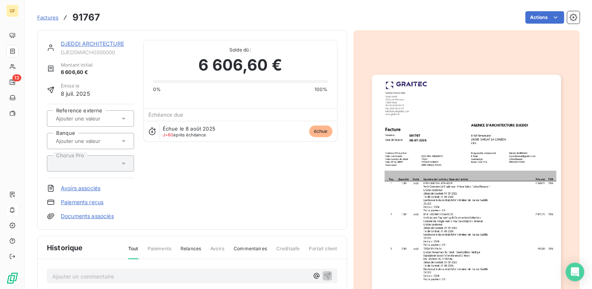
click at [457, 174] on img "button" at bounding box center [466, 208] width 189 height 267
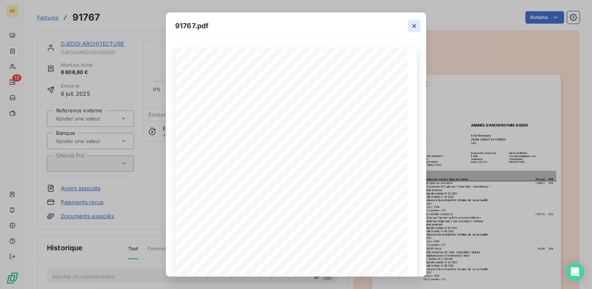
click at [414, 24] on icon "button" at bounding box center [414, 26] width 8 height 8
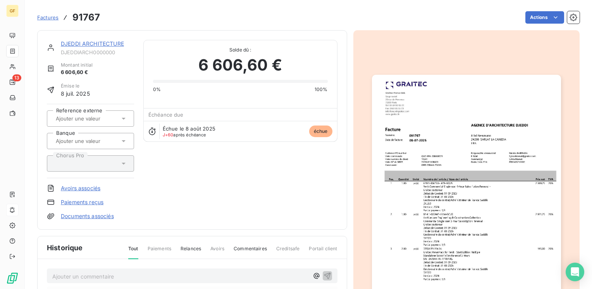
click at [92, 42] on link "DJEDDI ARCHITECTURE" at bounding box center [92, 43] width 63 height 7
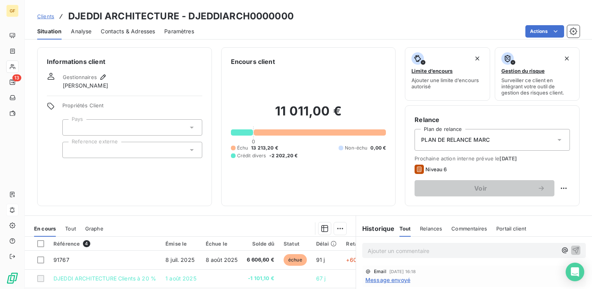
click at [375, 249] on p "Ajouter un commentaire ﻿" at bounding box center [463, 251] width 190 height 10
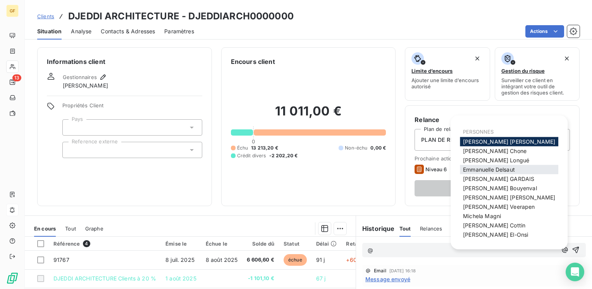
click at [498, 173] on div "[PERSON_NAME]" at bounding box center [509, 169] width 98 height 9
click at [481, 174] on div "[PERSON_NAME]" at bounding box center [509, 178] width 98 height 9
click at [481, 169] on span "[PERSON_NAME]" at bounding box center [489, 169] width 52 height 7
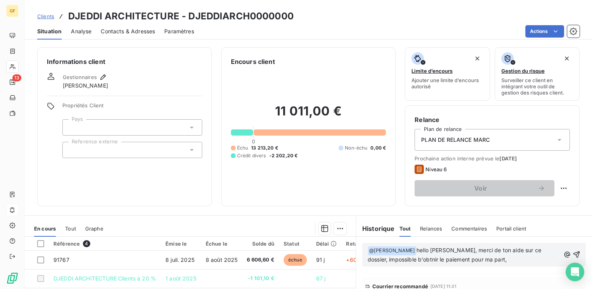
scroll to position [39, 0]
click at [429, 258] on span "hello [PERSON_NAME], merci de ton aide sur ce dossier, impossible b'obtnir le p…" at bounding box center [455, 255] width 175 height 16
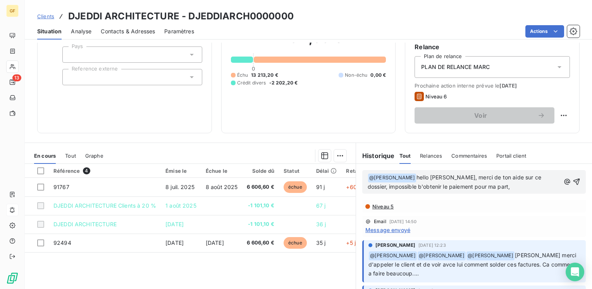
scroll to position [71, 0]
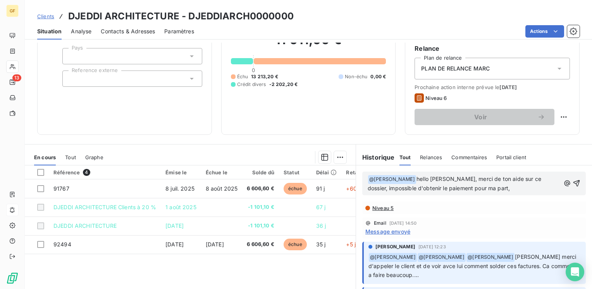
click at [514, 188] on p "﻿ @ [PERSON_NAME] ﻿ hello [PERSON_NAME], merci de ton aide sur ce dossier, impo…" at bounding box center [464, 184] width 193 height 18
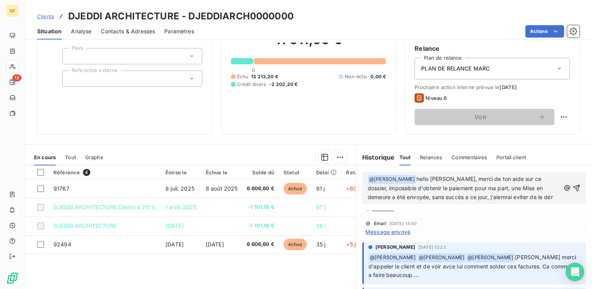
scroll to position [56, 0]
click at [434, 203] on span "hello [PERSON_NAME], merci de ton aide sur ce dossier, impossible d'obtenir le …" at bounding box center [456, 193] width 177 height 34
click at [422, 176] on span "hello [PERSON_NAME], merci de ton aide sur ce dossier, impossible d'obtenir le …" at bounding box center [456, 193] width 177 height 34
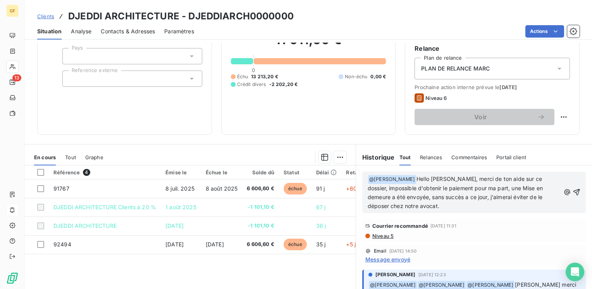
scroll to position [17, 0]
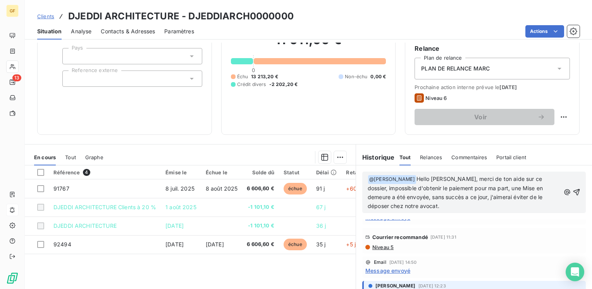
click at [426, 195] on span "Hello [PERSON_NAME], merci de ton aide sur ce dossier, impossible d'obtenir le …" at bounding box center [456, 193] width 177 height 34
click at [573, 191] on icon "button" at bounding box center [577, 192] width 8 height 8
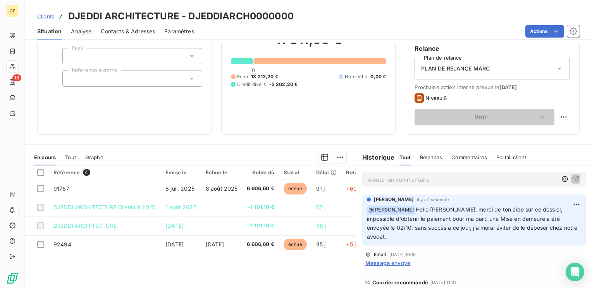
scroll to position [0, 0]
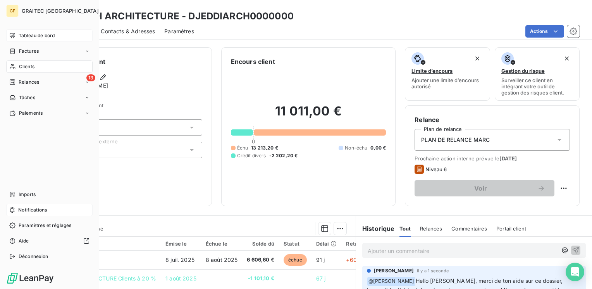
click at [17, 36] on div "Tableau de bord" at bounding box center [49, 35] width 86 height 12
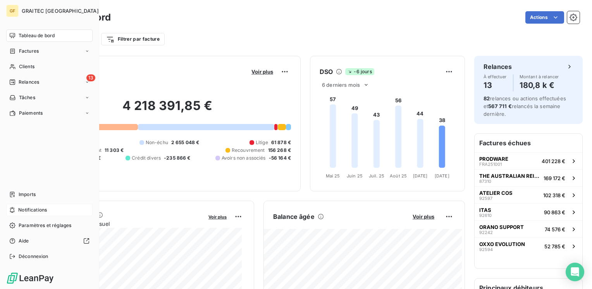
click at [31, 35] on span "Tableau de bord" at bounding box center [37, 35] width 36 height 7
click at [28, 83] on span "Relances" at bounding box center [29, 82] width 21 height 7
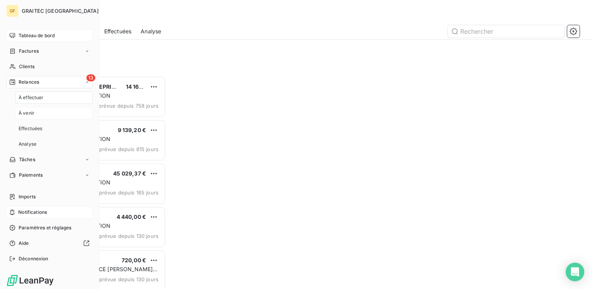
scroll to position [207, 122]
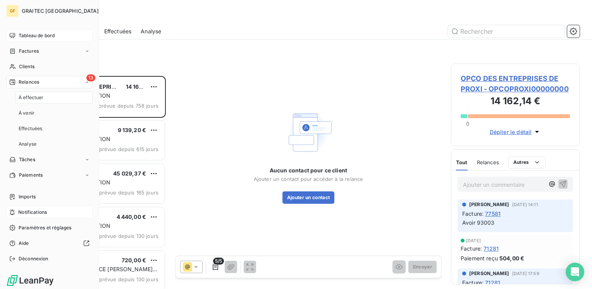
click at [26, 93] on div "À effectuer" at bounding box center [54, 97] width 77 height 12
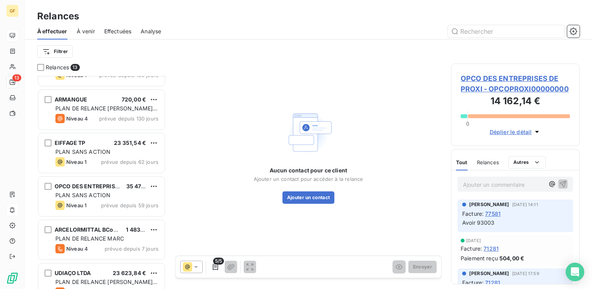
scroll to position [157, 0]
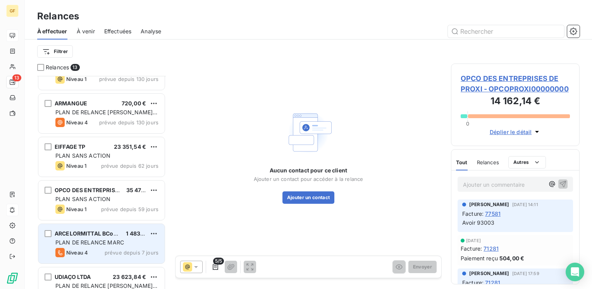
click at [103, 239] on span "PLAN DE RELANCE MARC" at bounding box center [89, 242] width 69 height 7
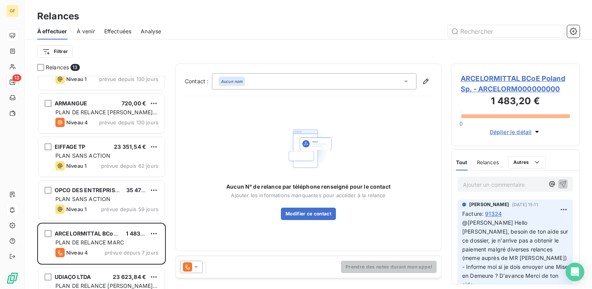
click at [487, 72] on div "ARCELORMITTAL BCoE Poland Sp. - ARCELORM000000000 1 483,20 € 0 Déplier le détail" at bounding box center [515, 105] width 129 height 83
click at [486, 77] on span "ARCELORMITTAL BCoE Poland Sp. - ARCELORM000000000" at bounding box center [515, 83] width 109 height 21
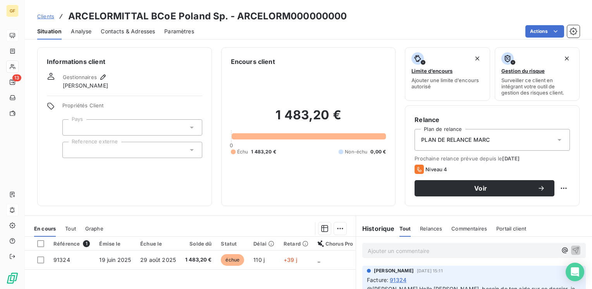
click at [147, 30] on span "Contacts & Adresses" at bounding box center [128, 32] width 54 height 8
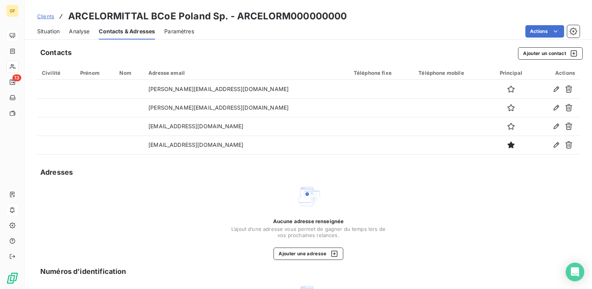
click at [51, 31] on span "Situation" at bounding box center [48, 32] width 22 height 8
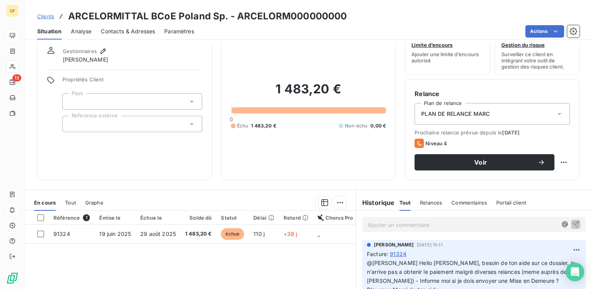
scroll to position [39, 0]
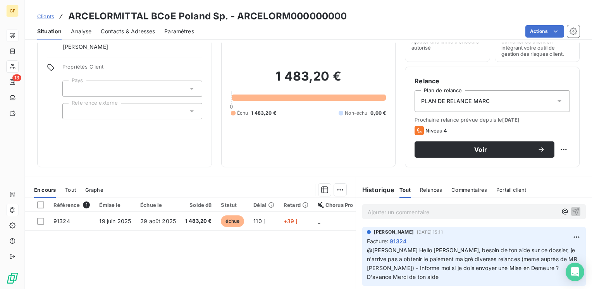
drag, startPoint x: 98, startPoint y: 174, endPoint x: 155, endPoint y: 119, distance: 78.4
click at [98, 173] on div "Informations client Gestionnaires [PERSON_NAME] Propriétés Client Pays Referenc…" at bounding box center [308, 166] width 567 height 247
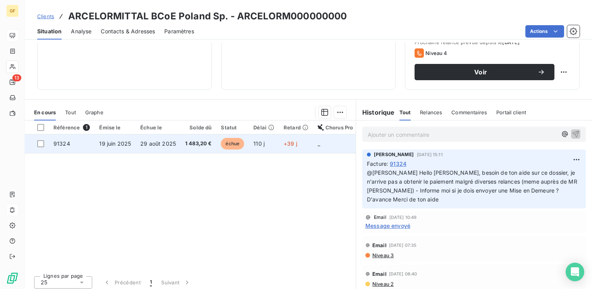
click at [161, 142] on span "29 août 2025" at bounding box center [158, 143] width 36 height 7
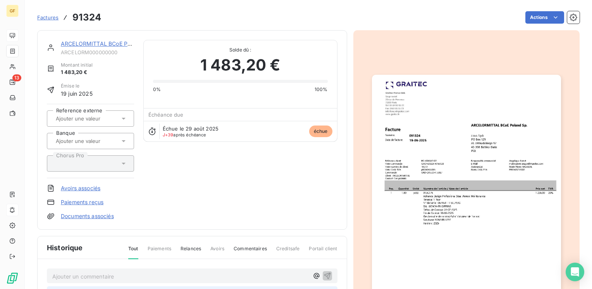
click at [445, 184] on img "button" at bounding box center [466, 208] width 189 height 267
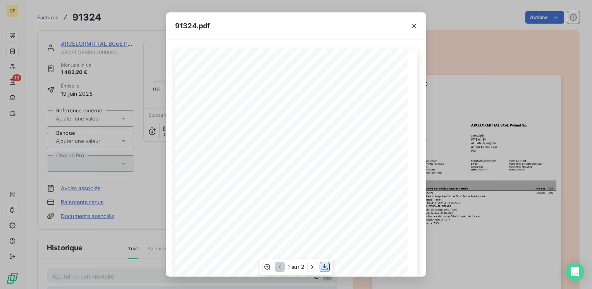
click at [325, 267] on icon "button" at bounding box center [325, 267] width 6 height 7
click at [467, 27] on div "91324.pdf Pos. Quantité Unité Numéro de l'article / Nom de l'article Prix net T…" at bounding box center [296, 144] width 592 height 289
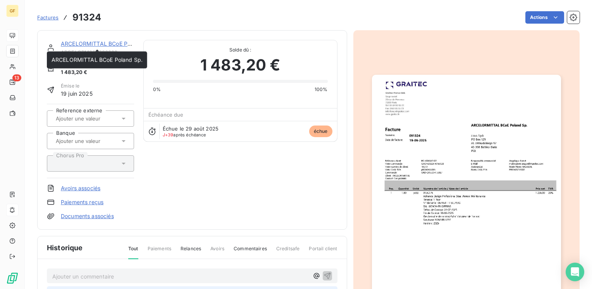
click at [91, 40] on link "ARCELORMITTAL BCoE Poland Sp." at bounding box center [106, 43] width 91 height 7
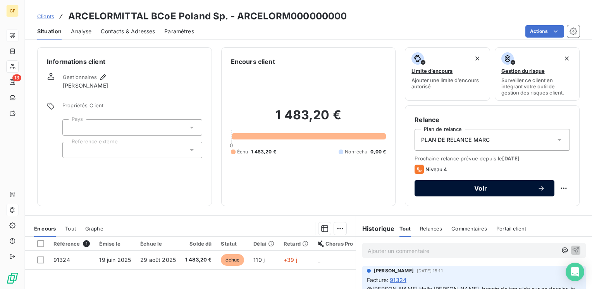
click at [458, 188] on span "Voir" at bounding box center [481, 188] width 114 height 6
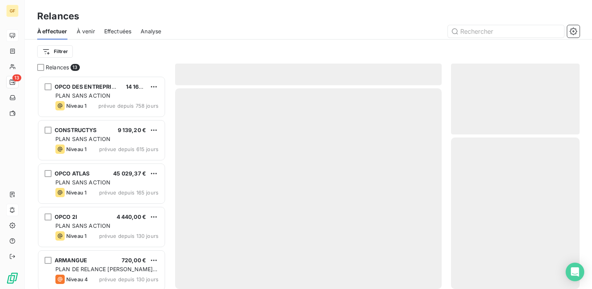
scroll to position [207, 122]
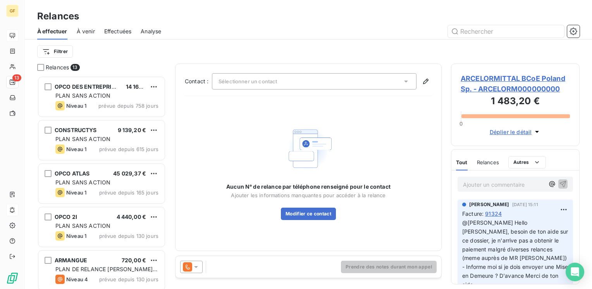
click at [196, 265] on icon at bounding box center [196, 267] width 8 height 8
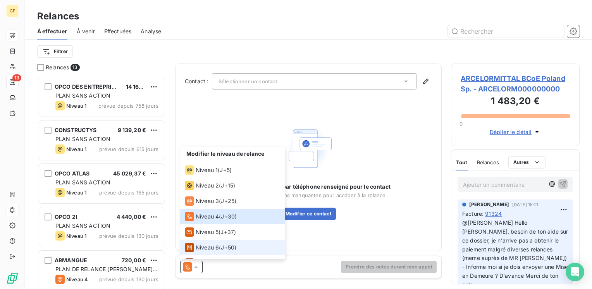
click at [207, 247] on span "Niveau 6" at bounding box center [207, 248] width 23 height 8
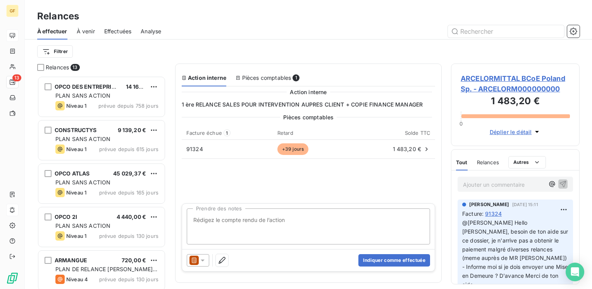
click at [250, 223] on textarea "Prendre des notes" at bounding box center [308, 227] width 243 height 36
click at [253, 221] on textarea "nouvelle relance coipe angelique" at bounding box center [308, 227] width 243 height 36
type textarea "nouvelle relance copie Angelique"
click at [383, 261] on button "Indiquer comme effectuée" at bounding box center [395, 260] width 72 height 12
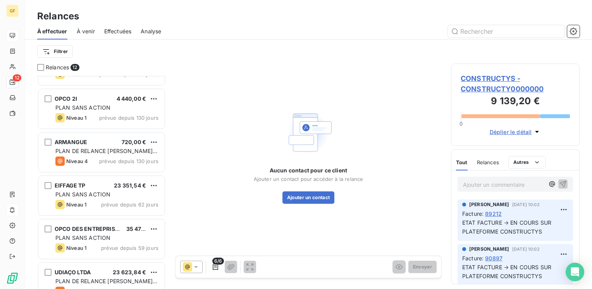
scroll to position [155, 0]
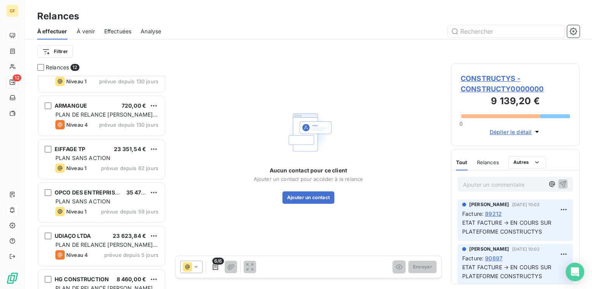
click at [112, 30] on span "Effectuées" at bounding box center [118, 32] width 28 height 8
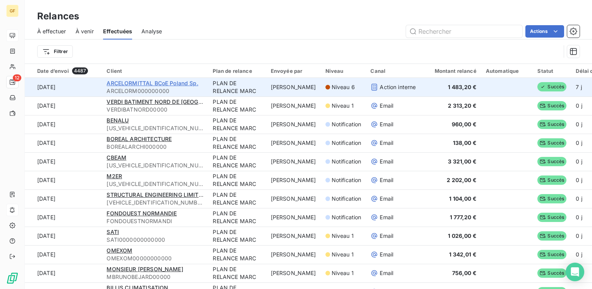
click at [163, 84] on span "ARCELORMITTAL BCoE Poland Sp." at bounding box center [152, 83] width 91 height 7
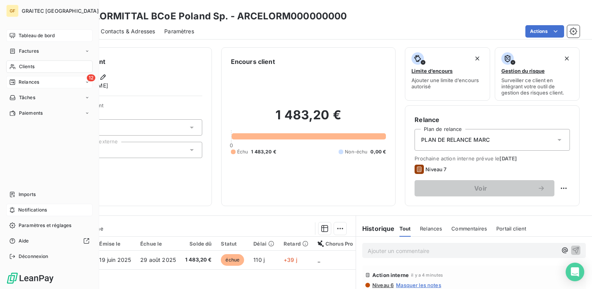
click at [37, 82] on span "Relances" at bounding box center [29, 82] width 21 height 7
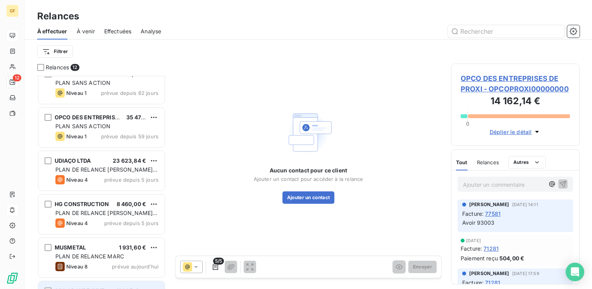
scroll to position [207, 122]
click at [122, 31] on span "Effectuées" at bounding box center [118, 32] width 28 height 8
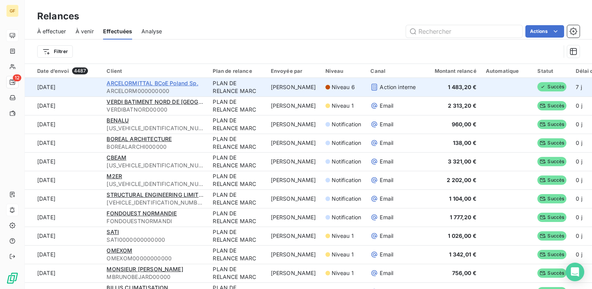
click at [141, 83] on span "ARCELORMITTAL BCoE Poland Sp." at bounding box center [152, 83] width 91 height 7
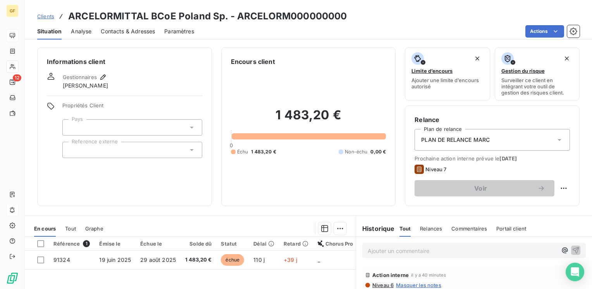
click at [126, 29] on span "Contacts & Adresses" at bounding box center [128, 32] width 54 height 8
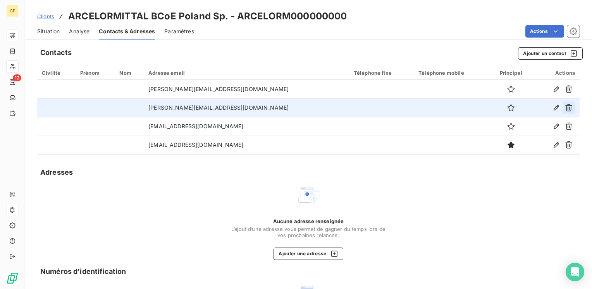
click at [565, 109] on icon "button" at bounding box center [569, 108] width 8 height 8
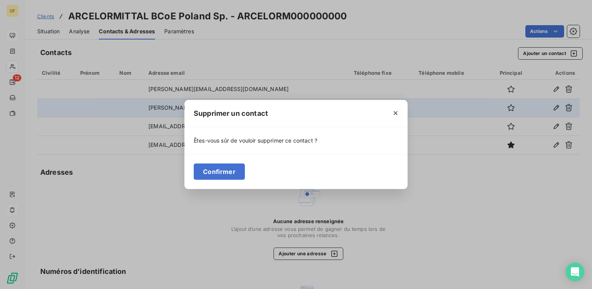
click at [193, 179] on div "Confirmer" at bounding box center [295, 171] width 223 height 35
click at [203, 174] on button "Confirmer" at bounding box center [219, 172] width 51 height 16
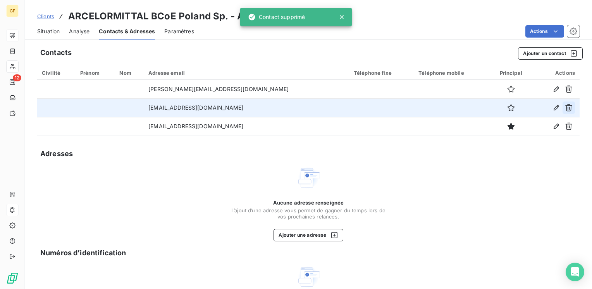
click at [565, 108] on icon "button" at bounding box center [569, 108] width 8 height 8
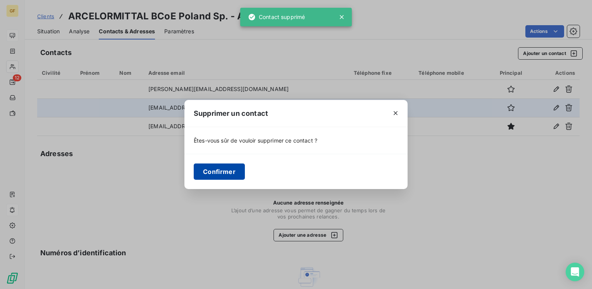
click at [226, 167] on button "Confirmer" at bounding box center [219, 172] width 51 height 16
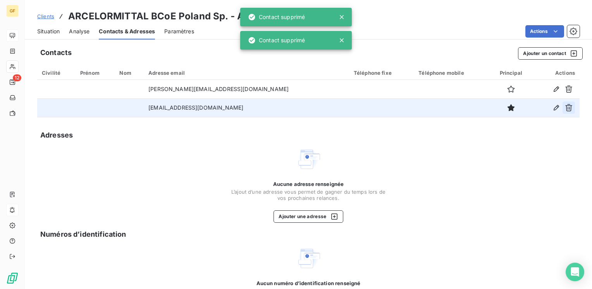
click at [565, 108] on icon "button" at bounding box center [568, 107] width 7 height 7
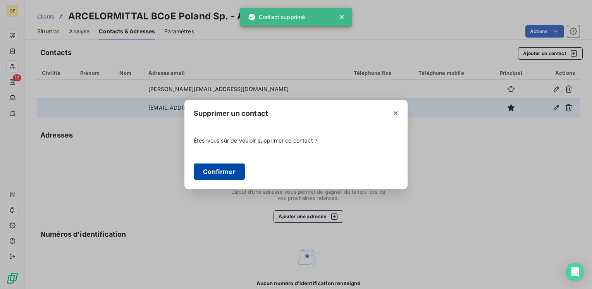
click at [212, 170] on button "Confirmer" at bounding box center [219, 172] width 51 height 16
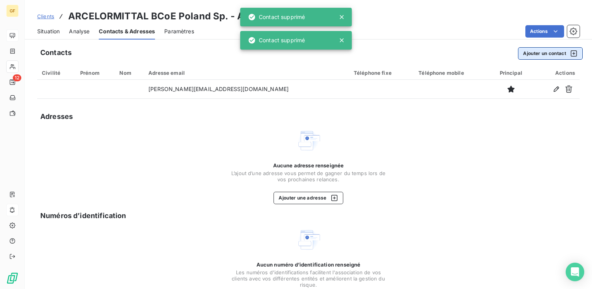
click at [527, 53] on button "Ajouter un contact" at bounding box center [550, 53] width 65 height 12
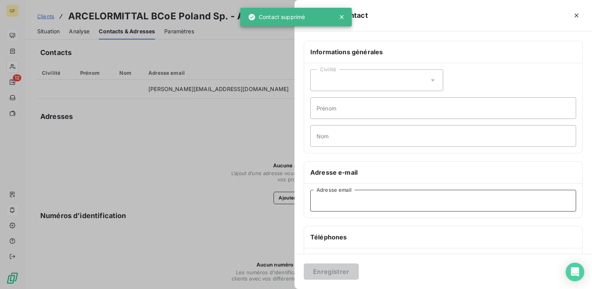
click at [320, 196] on input "Adresse email" at bounding box center [443, 201] width 266 height 22
paste input "[EMAIL_ADDRESS][DOMAIN_NAME]"
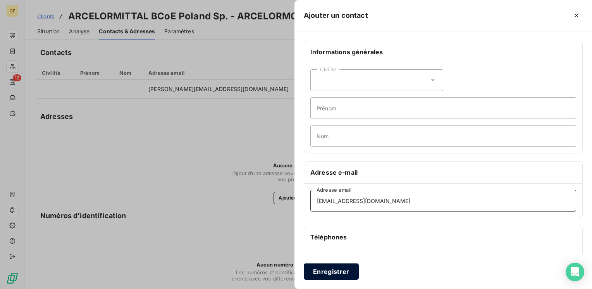
type input "[EMAIL_ADDRESS][DOMAIN_NAME]"
click at [324, 266] on button "Enregistrer" at bounding box center [331, 272] width 55 height 16
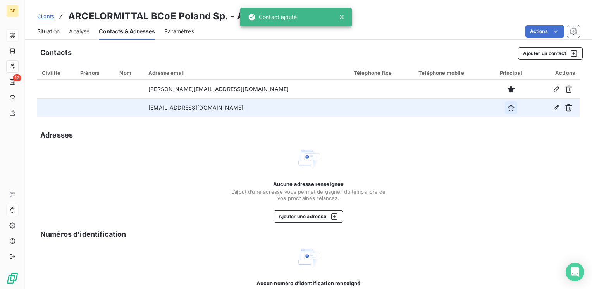
click at [507, 104] on icon "button" at bounding box center [511, 108] width 8 height 8
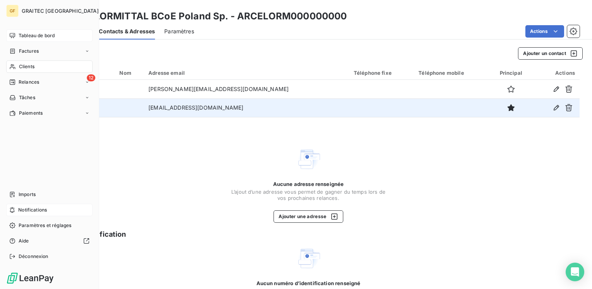
drag, startPoint x: 32, startPoint y: 36, endPoint x: 48, endPoint y: 38, distance: 16.0
click at [32, 36] on span "Tableau de bord" at bounding box center [37, 35] width 36 height 7
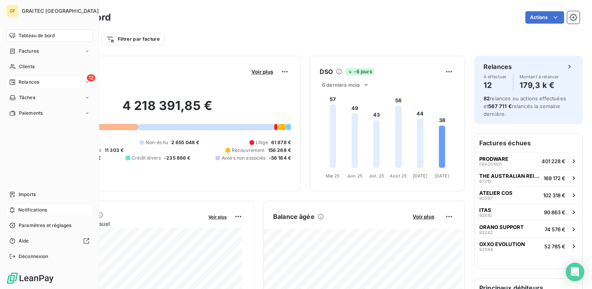
click at [22, 84] on span "Relances" at bounding box center [29, 82] width 21 height 7
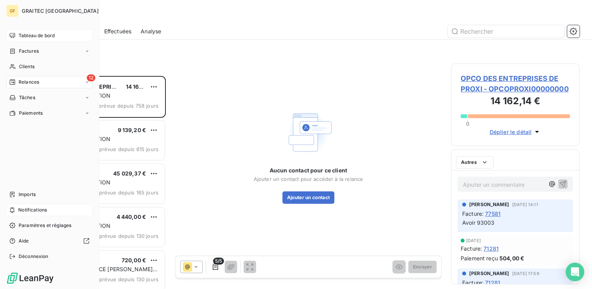
scroll to position [207, 122]
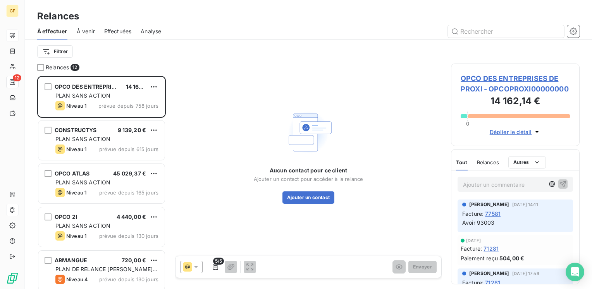
click at [82, 34] on span "À venir" at bounding box center [86, 32] width 18 height 8
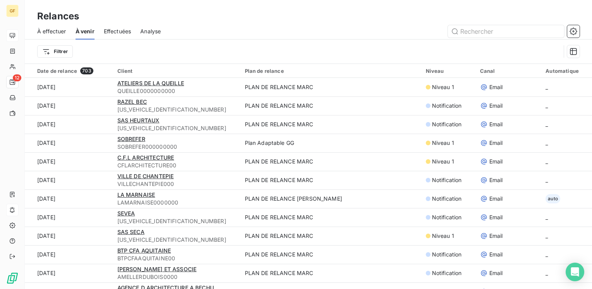
click at [121, 30] on span "Effectuées" at bounding box center [118, 32] width 28 height 8
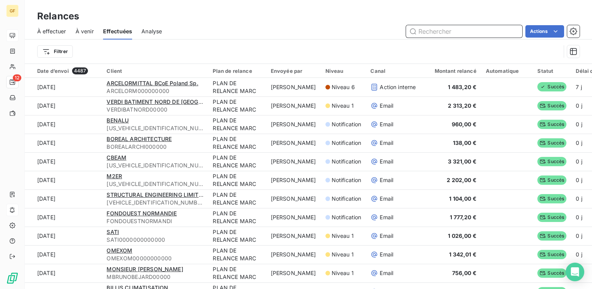
click at [89, 32] on span "À venir" at bounding box center [85, 32] width 18 height 8
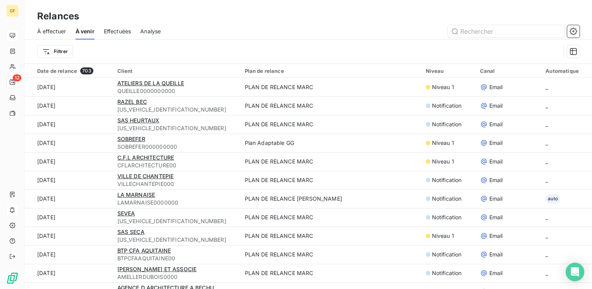
click at [112, 32] on span "Effectuées" at bounding box center [118, 32] width 28 height 8
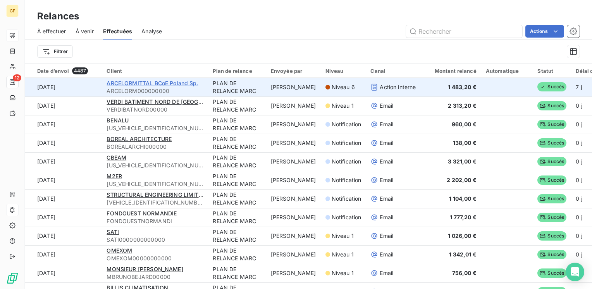
drag, startPoint x: 133, startPoint y: 83, endPoint x: 147, endPoint y: 80, distance: 14.2
click at [133, 83] on span "ARCELORMITTAL BCoE Poland Sp." at bounding box center [152, 83] width 91 height 7
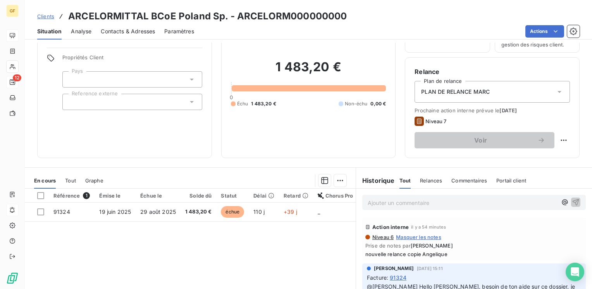
scroll to position [78, 0]
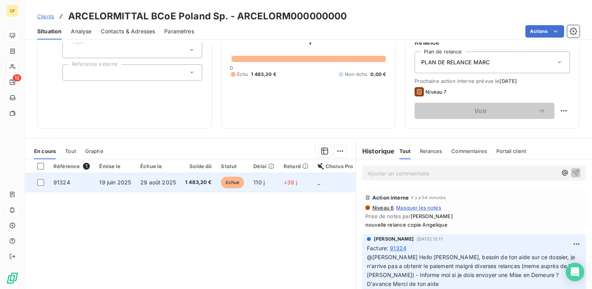
click at [140, 186] on td "29 août 2025" at bounding box center [158, 182] width 45 height 19
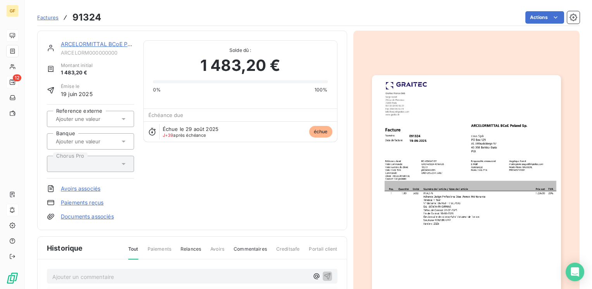
scroll to position [78, 0]
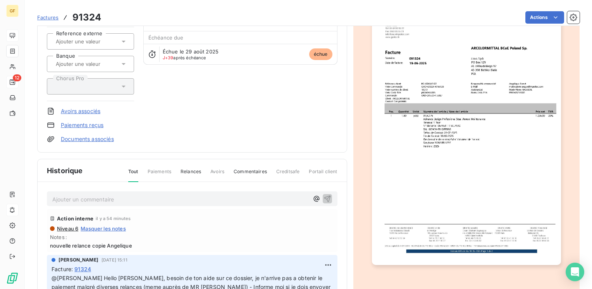
click at [76, 196] on p "Ajouter un commentaire ﻿" at bounding box center [180, 200] width 257 height 10
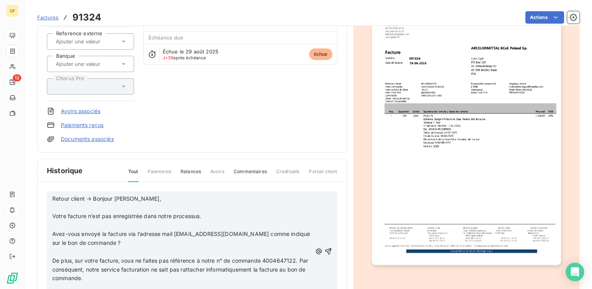
click at [156, 195] on p "Retour client → Bonjour [PERSON_NAME]," at bounding box center [182, 199] width 260 height 9
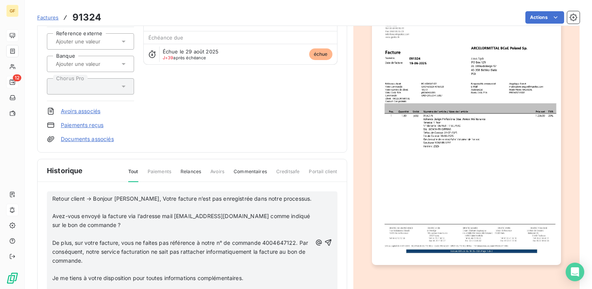
click at [276, 197] on p "Retour client → Bonjour [PERSON_NAME], Votre facture n’est pas enregistrée dans…" at bounding box center [182, 199] width 260 height 9
click at [309, 196] on div "Retour client → Bonjour [PERSON_NAME], Votre facture n’est pas enregistrée dans…" at bounding box center [192, 243] width 280 height 98
click at [274, 195] on span "Retour client → Bonjour [PERSON_NAME], Votre facture n’est pas enregistrée dans…" at bounding box center [180, 198] width 256 height 7
click at [116, 203] on p "Retour client → Bonjour [PERSON_NAME], Votre facture n’est pas enregistrée dans…" at bounding box center [182, 199] width 260 height 9
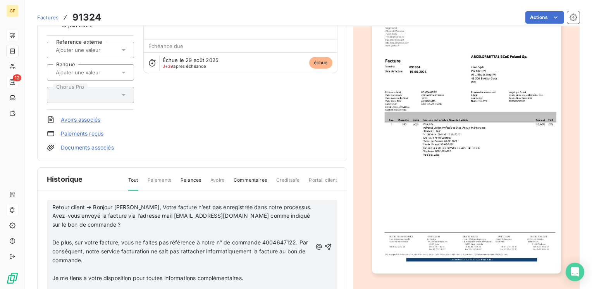
scroll to position [60, 0]
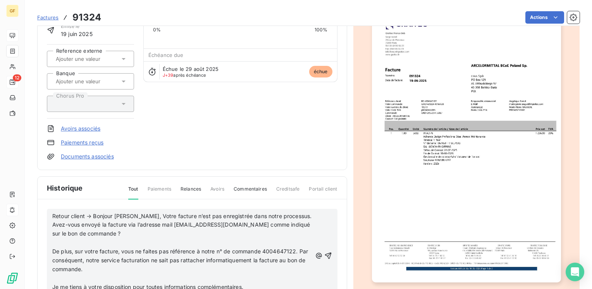
click at [165, 233] on p "Retour client → Bonjour [PERSON_NAME], Votre facture n’est pas enregistrée dans…" at bounding box center [182, 225] width 260 height 27
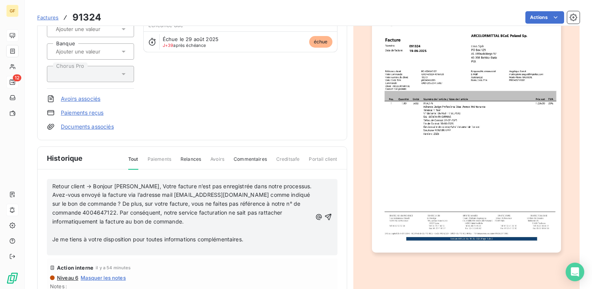
scroll to position [106, 0]
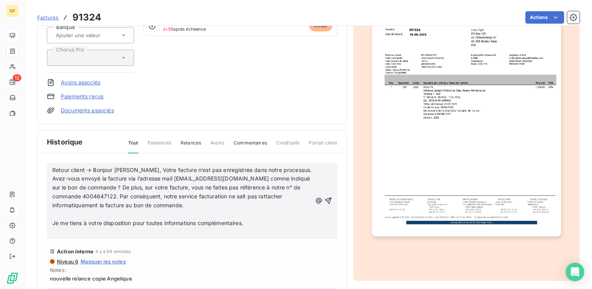
click at [240, 202] on p "Retour client → Bonjour [PERSON_NAME], Votre facture n’est pas enregistrée dans…" at bounding box center [182, 188] width 260 height 44
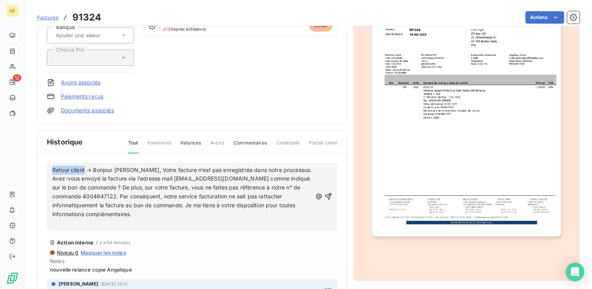
drag, startPoint x: 85, startPoint y: 169, endPoint x: 28, endPoint y: 171, distance: 57.4
click at [28, 171] on section "Factures 91324 Actions ARCELORMITTAL BCoE [GEOGRAPHIC_DATA] Sp. ARCELORM0000000…" at bounding box center [308, 144] width 567 height 289
click at [324, 196] on icon "button" at bounding box center [328, 197] width 8 height 8
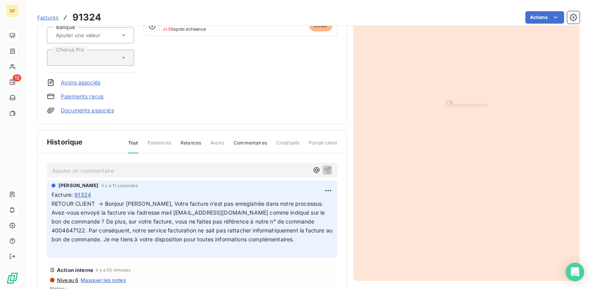
click at [91, 170] on p "Ajouter un commentaire ﻿" at bounding box center [180, 171] width 257 height 10
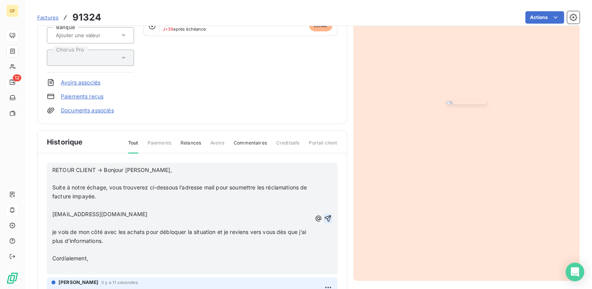
click at [184, 166] on p "RETOUR CLIENT → Bonjour [PERSON_NAME]," at bounding box center [181, 170] width 259 height 9
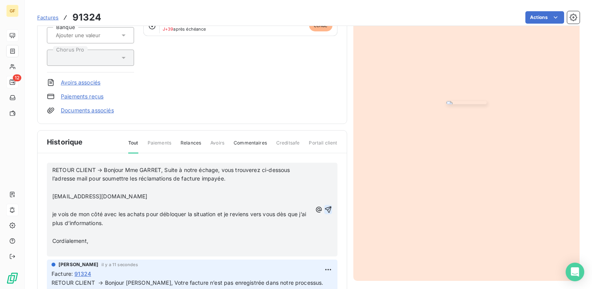
click at [236, 176] on p "RETOUR CLIENT → Bonjour Mme GARRET, Suite à notre échage, vous trouverez ci-des…" at bounding box center [182, 175] width 260 height 18
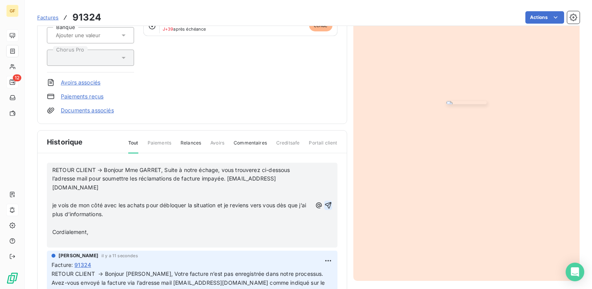
click at [236, 176] on p "RETOUR CLIENT → Bonjour Mme GARRET, Suite à notre échage, vous trouverez ci-des…" at bounding box center [182, 179] width 260 height 27
drag, startPoint x: 149, startPoint y: 188, endPoint x: 50, endPoint y: 187, distance: 99.2
click at [50, 187] on div "RETOUR CLIENT → Bonjour Mme GARRET, Suite à notre échage, vous trouverez ci-des…" at bounding box center [192, 205] width 291 height 85
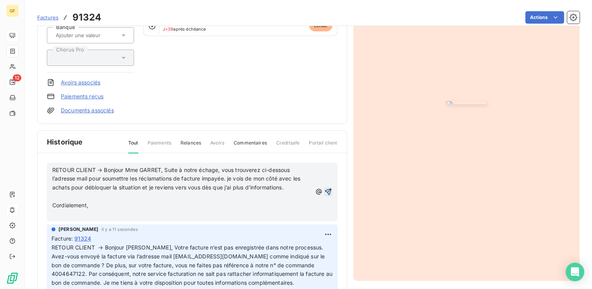
click at [290, 188] on p "RETOUR CLIENT → Bonjour Mme GARRET, Suite à notre échage, vous trouverez ci-des…" at bounding box center [182, 179] width 260 height 27
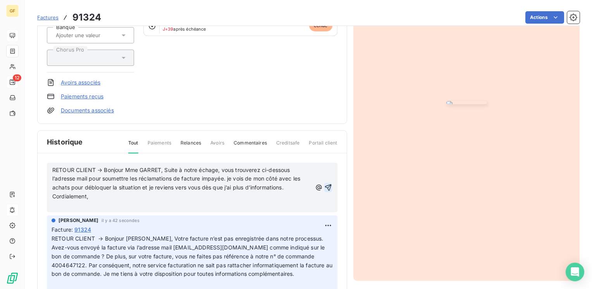
click at [104, 195] on p "Cordialement," at bounding box center [182, 196] width 260 height 9
click at [324, 185] on icon "button" at bounding box center [328, 188] width 8 height 8
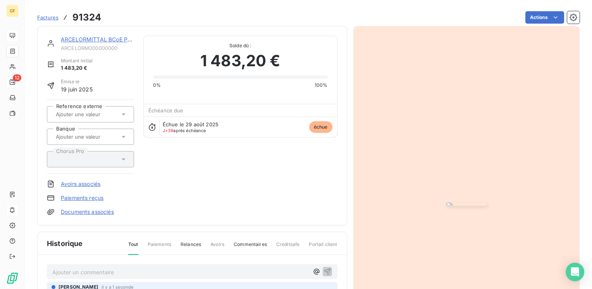
scroll to position [0, 0]
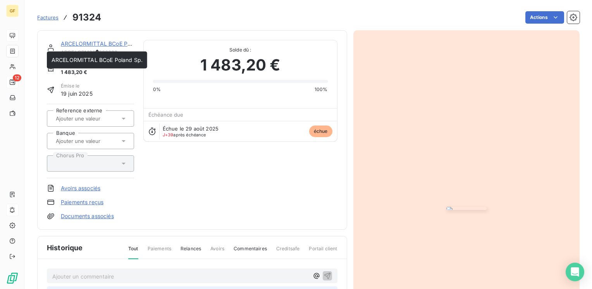
click at [105, 41] on link "ARCELORMITTAL BCoE Poland Sp." at bounding box center [106, 43] width 91 height 7
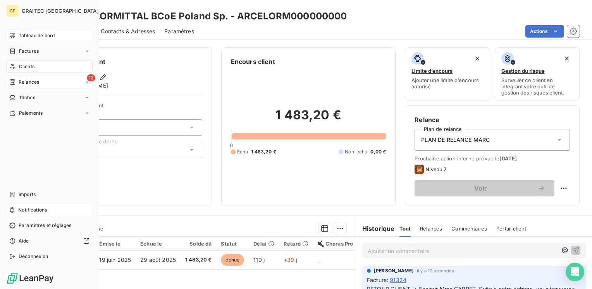
click at [28, 36] on span "Tableau de bord" at bounding box center [37, 35] width 36 height 7
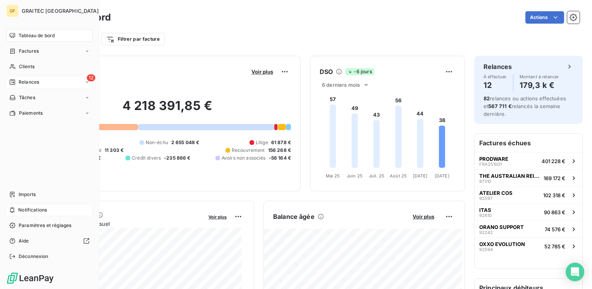
click at [40, 32] on span "Tableau de bord" at bounding box center [37, 35] width 36 height 7
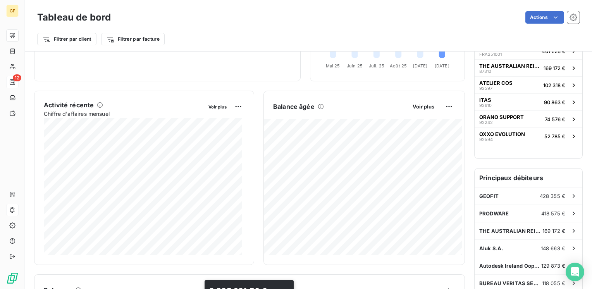
scroll to position [155, 0]
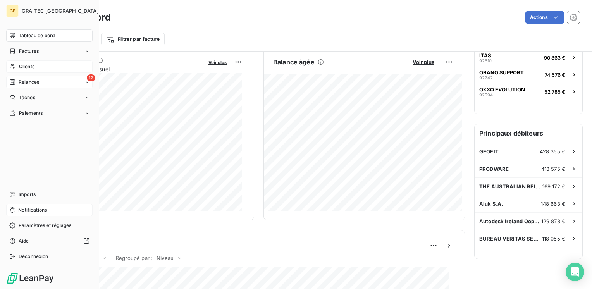
click at [22, 66] on span "Clients" at bounding box center [27, 66] width 16 height 7
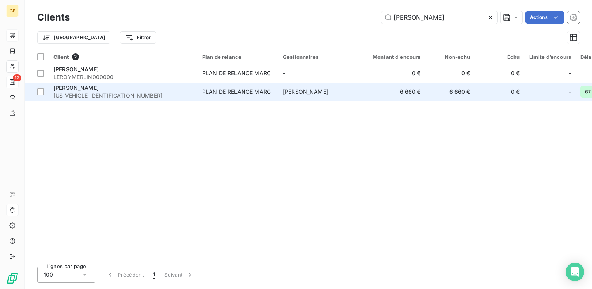
type input "[PERSON_NAME]"
click at [85, 91] on span "[PERSON_NAME]" at bounding box center [75, 87] width 45 height 7
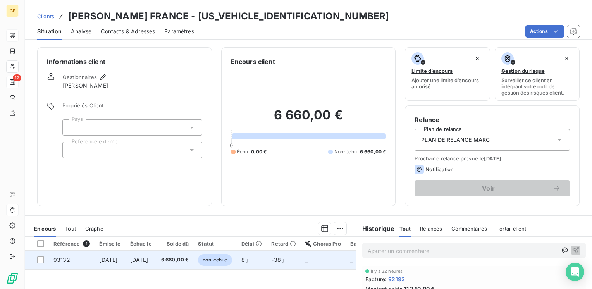
click at [146, 258] on span "[DATE]" at bounding box center [139, 260] width 18 height 7
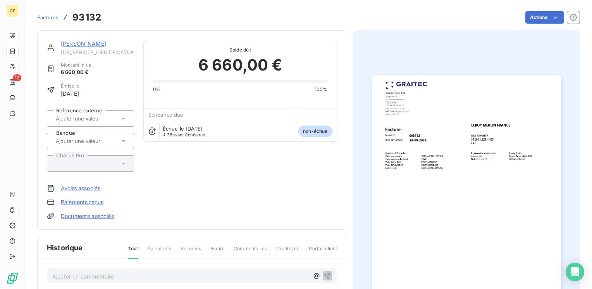
click at [453, 142] on img "button" at bounding box center [466, 208] width 189 height 267
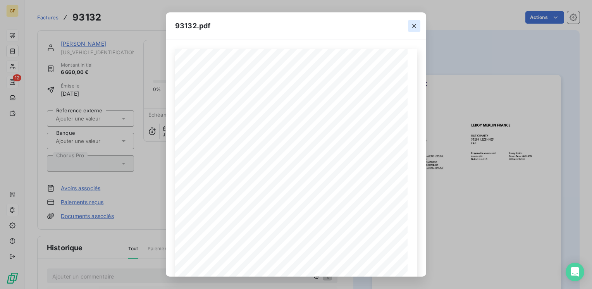
click at [417, 24] on icon "button" at bounding box center [414, 26] width 8 height 8
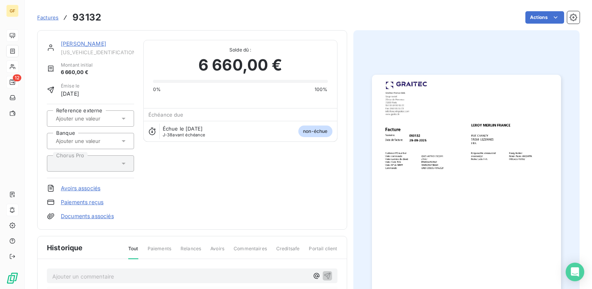
click at [99, 40] on link "[PERSON_NAME]" at bounding box center [83, 43] width 45 height 7
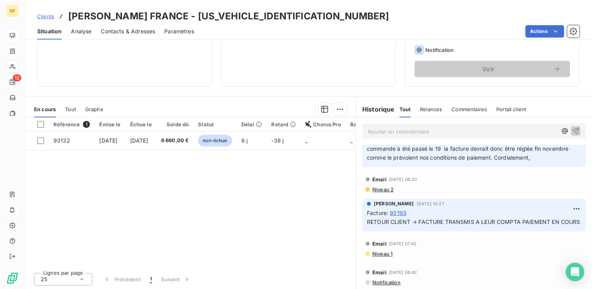
scroll to position [155, 0]
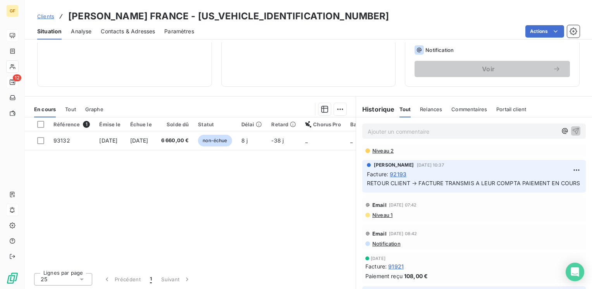
click at [398, 178] on span "92193" at bounding box center [398, 174] width 17 height 8
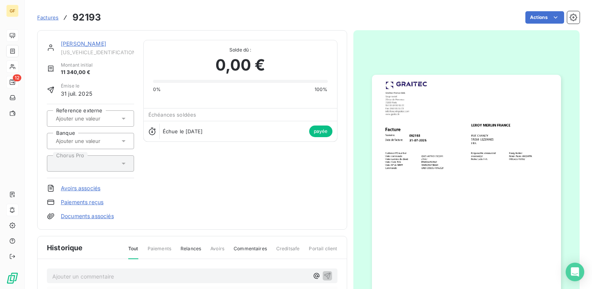
click at [453, 193] on img "button" at bounding box center [466, 208] width 189 height 267
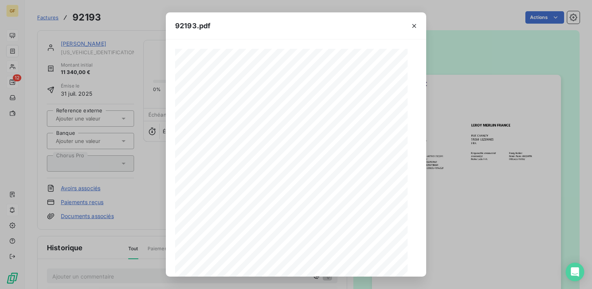
scroll to position [110, 0]
click at [414, 24] on icon "button" at bounding box center [414, 26] width 8 height 8
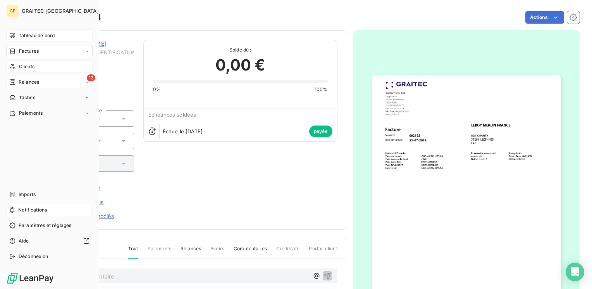
click at [21, 65] on span "Clients" at bounding box center [27, 66] width 16 height 7
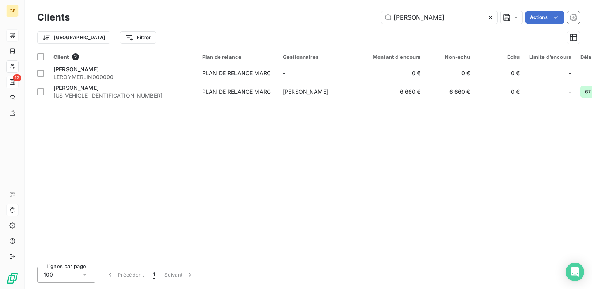
drag, startPoint x: 417, startPoint y: 18, endPoint x: 237, endPoint y: 34, distance: 181.4
click at [236, 36] on div "Clients LEROY Actions Trier Filtrer" at bounding box center [308, 29] width 543 height 40
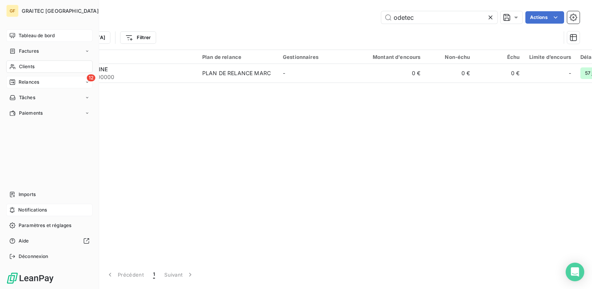
type input "odetec"
click at [24, 33] on span "Tableau de bord" at bounding box center [37, 35] width 36 height 7
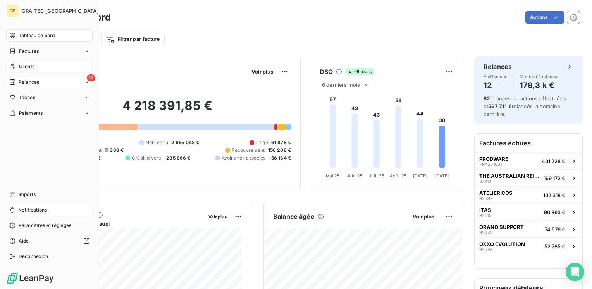
click at [31, 84] on span "Relances" at bounding box center [29, 82] width 21 height 7
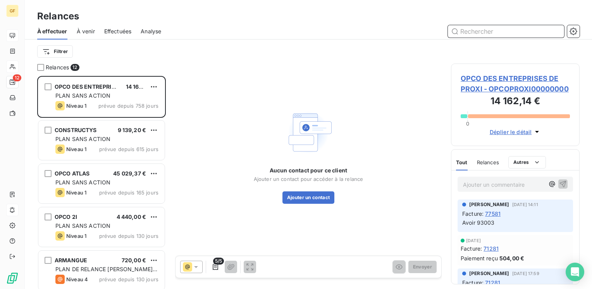
click at [113, 29] on span "Effectuées" at bounding box center [118, 32] width 28 height 8
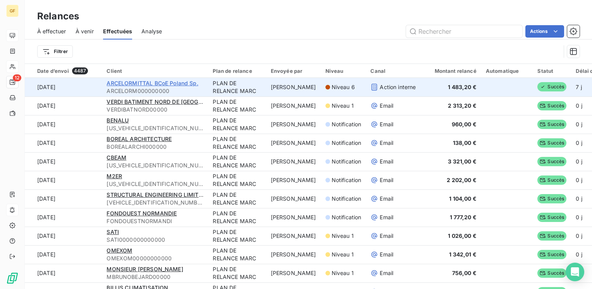
click at [148, 84] on span "ARCELORMITTAL BCoE Poland Sp." at bounding box center [152, 83] width 91 height 7
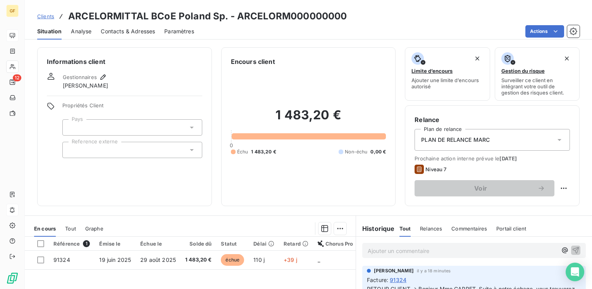
scroll to position [116, 0]
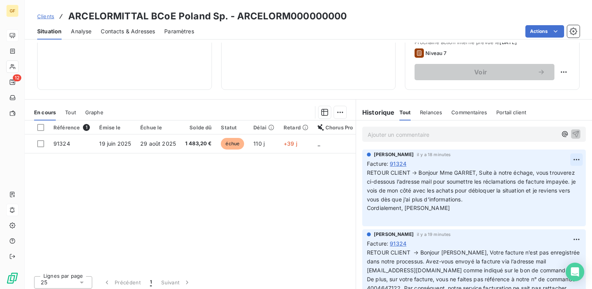
click at [561, 160] on html "GF 12 Clients ARCELORMITTAL BCoE [GEOGRAPHIC_DATA] Sp. - ARCELORM000000000 Situ…" at bounding box center [296, 144] width 592 height 289
click at [538, 192] on div "Supprimer" at bounding box center [546, 190] width 43 height 12
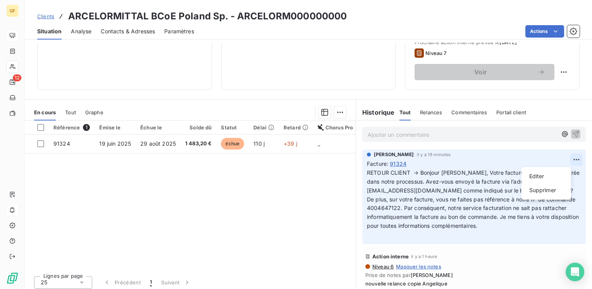
click at [564, 160] on html "GF 12 Clients ARCELORMITTAL BCoE [GEOGRAPHIC_DATA] Sp. - ARCELORM000000000 Situ…" at bounding box center [296, 144] width 592 height 289
click at [540, 191] on div "Supprimer" at bounding box center [546, 190] width 43 height 12
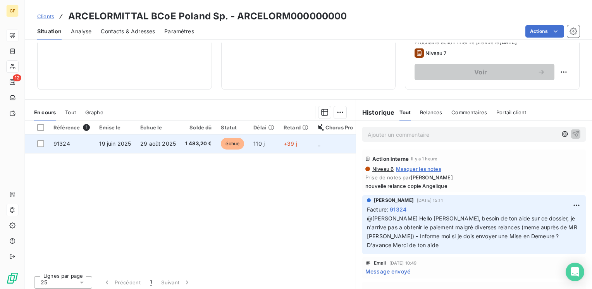
click at [174, 137] on td "29 août 2025" at bounding box center [158, 143] width 45 height 19
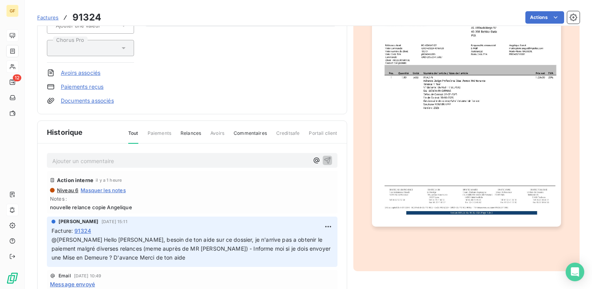
scroll to position [78, 0]
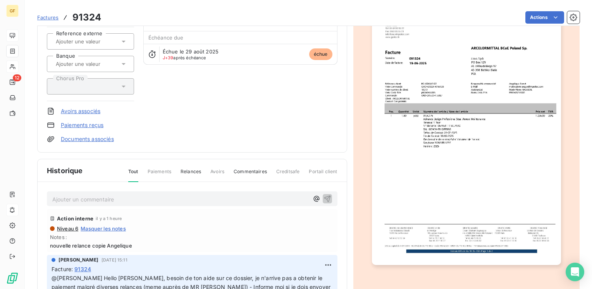
click at [64, 196] on p "Ajouter un commentaire ﻿" at bounding box center [180, 200] width 257 height 10
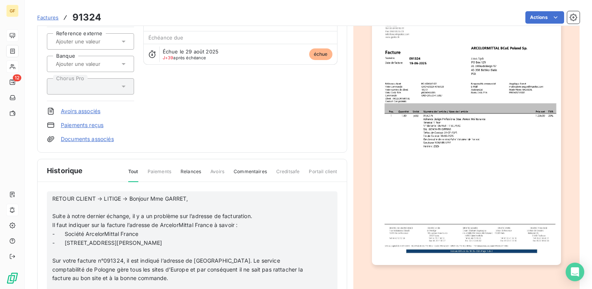
click at [212, 197] on p "RETOUR CLIENT → LITIGE → Bonjour Mme GARRET," at bounding box center [182, 199] width 260 height 9
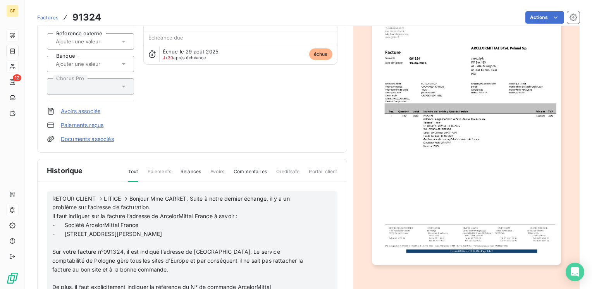
click at [160, 207] on p "RETOUR CLIENT → LITIGE → Bonjour Mme GARRET, Suite à notre dernier échange, il …" at bounding box center [182, 204] width 260 height 18
click at [113, 214] on p "RETOUR CLIENT → LITIGE → Bonjour Mme GARRET, Suite à notre dernier échange, il …" at bounding box center [182, 208] width 260 height 27
click at [191, 233] on p "- [STREET_ADDRESS][PERSON_NAME]" at bounding box center [182, 234] width 260 height 9
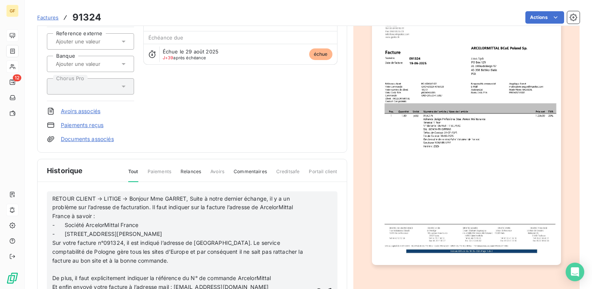
click at [143, 259] on p "Sur votre facture n°091324, il est indiqué l’adresse de [GEOGRAPHIC_DATA]. Le s…" at bounding box center [182, 252] width 260 height 27
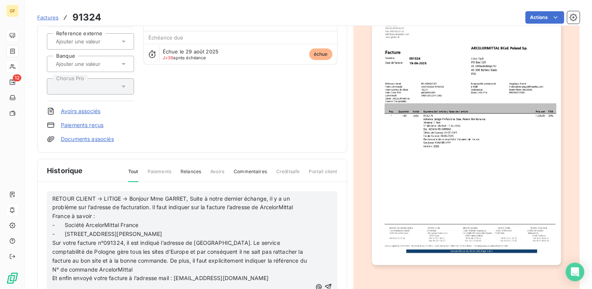
click at [140, 265] on p "Sur votre facture n°091324, il est indiqué l’adresse de [GEOGRAPHIC_DATA]. Le s…" at bounding box center [182, 257] width 260 height 36
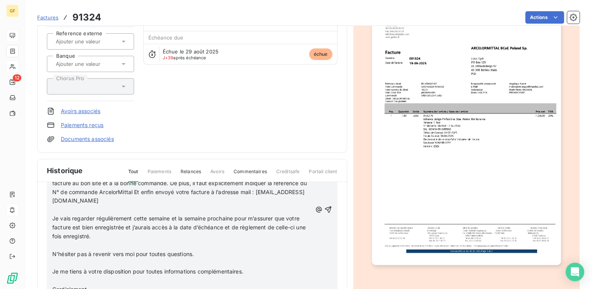
click at [150, 201] on p "Sur votre facture n°091324, il est indiqué l’adresse de [GEOGRAPHIC_DATA]. Le s…" at bounding box center [182, 183] width 260 height 44
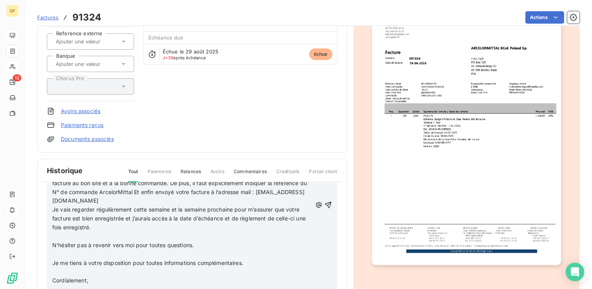
scroll to position [68, 0]
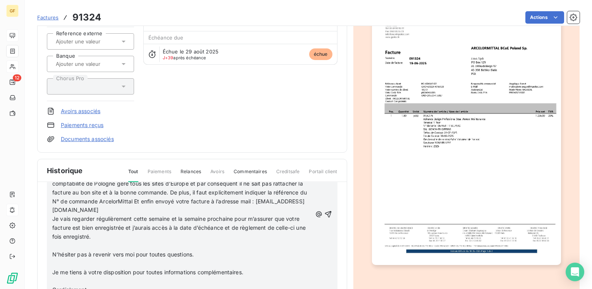
click at [119, 236] on p "Je vais regarder régulièrement cette semaine et la semaine prochaine pour m’ass…" at bounding box center [182, 228] width 260 height 27
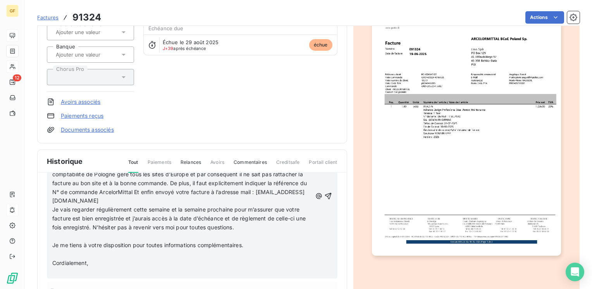
click at [250, 227] on p "Je vais regarder régulièrement cette semaine et la semaine prochaine pour m’ass…" at bounding box center [182, 218] width 260 height 27
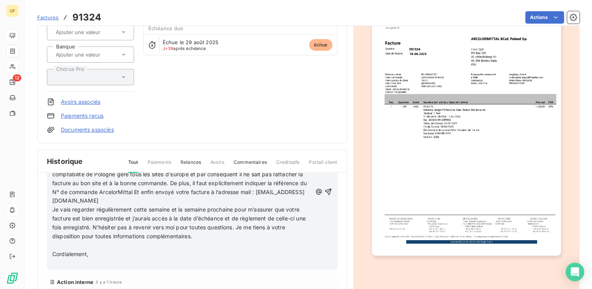
click at [214, 233] on p "Je vais regarder régulièrement cette semaine et la semaine prochaine pour m’ass…" at bounding box center [182, 223] width 260 height 36
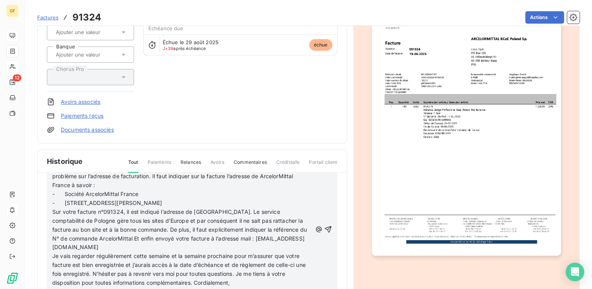
scroll to position [39, 0]
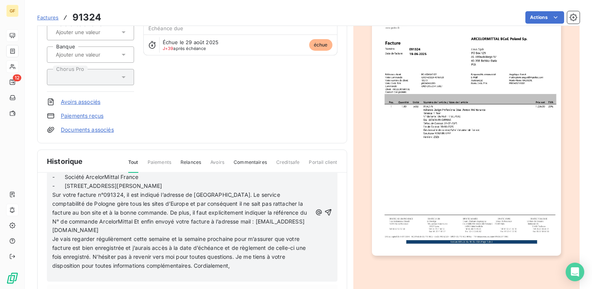
click at [239, 265] on p "Je vais regarder régulièrement cette semaine et la semaine prochaine pour m’ass…" at bounding box center [182, 253] width 260 height 36
click at [324, 211] on icon "button" at bounding box center [328, 213] width 8 height 8
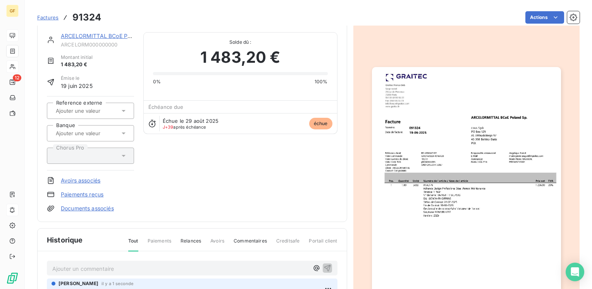
scroll to position [0, 0]
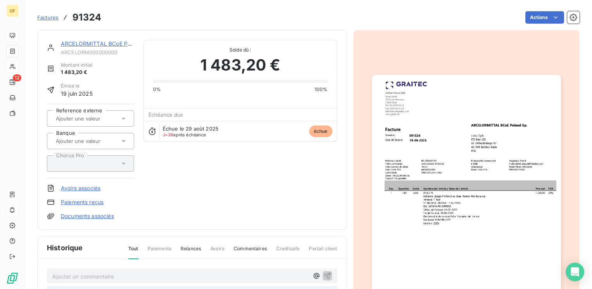
click at [80, 42] on link "ARCELORMITTAL BCoE Poland Sp." at bounding box center [106, 43] width 91 height 7
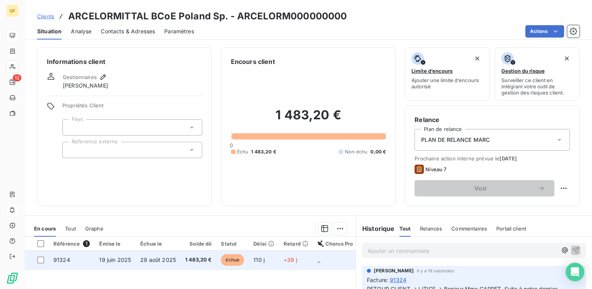
click at [129, 257] on span "19 juin 2025" at bounding box center [115, 260] width 32 height 7
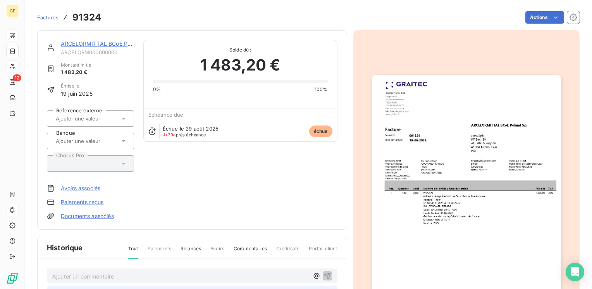
click at [436, 182] on img "button" at bounding box center [466, 208] width 189 height 267
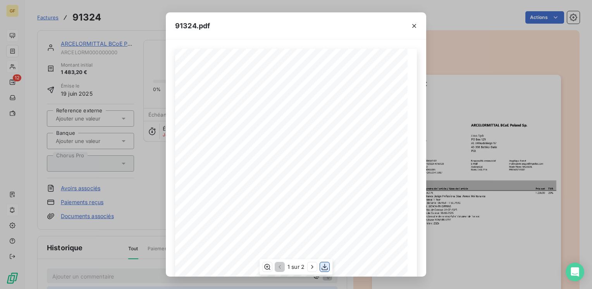
click at [326, 267] on icon "button" at bounding box center [325, 267] width 8 height 8
click at [414, 24] on icon "button" at bounding box center [414, 26] width 8 height 8
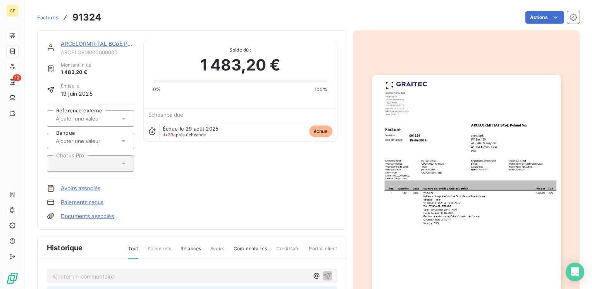
drag, startPoint x: 121, startPoint y: 269, endPoint x: 116, endPoint y: 84, distance: 184.6
click at [121, 269] on div "Ajouter un commentaire ﻿" at bounding box center [192, 276] width 291 height 15
click at [115, 43] on link "ARCELORMITTAL BCoE Poland Sp." at bounding box center [106, 43] width 91 height 7
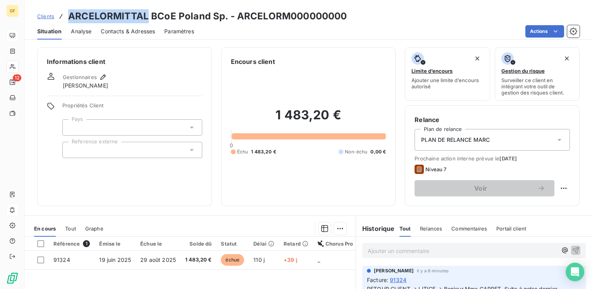
drag, startPoint x: 147, startPoint y: 17, endPoint x: 70, endPoint y: 17, distance: 76.4
click at [70, 17] on h3 "ARCELORMITTAL BCoE Poland Sp. - ARCELORM000000000" at bounding box center [207, 16] width 279 height 14
copy h3 "ARCELORMITTAL"
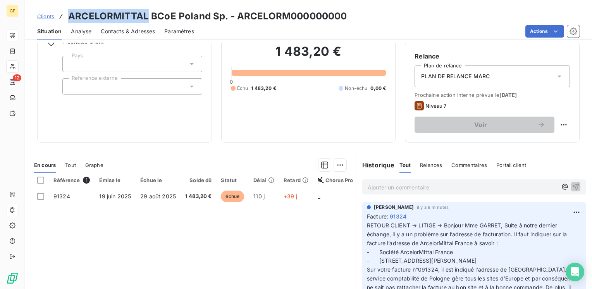
scroll to position [78, 0]
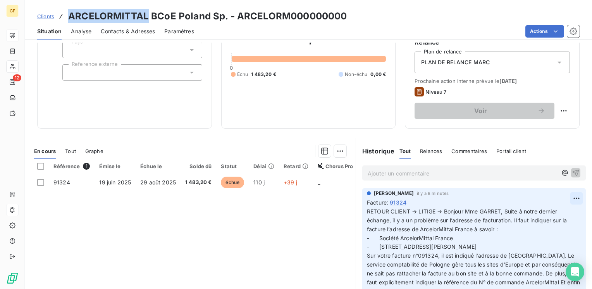
click at [569, 199] on html "GF 12 Clients ARCELORMITTAL BCoE [GEOGRAPHIC_DATA] Sp. - ARCELORM000000000 Situ…" at bounding box center [296, 144] width 592 height 289
click at [539, 215] on div "Editer" at bounding box center [546, 215] width 43 height 12
click at [442, 211] on span "RETOUR CLIENT → LITIGE → Bonjour Mme GARRET, Suite à notre dernier échange, il …" at bounding box center [468, 220] width 202 height 24
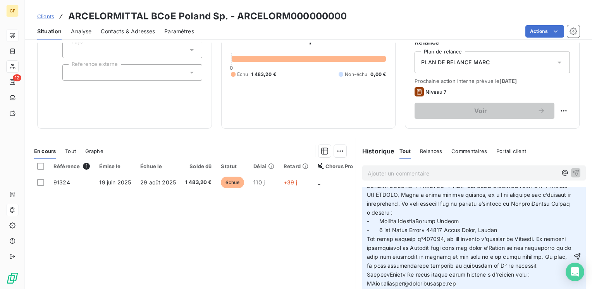
scroll to position [39, 0]
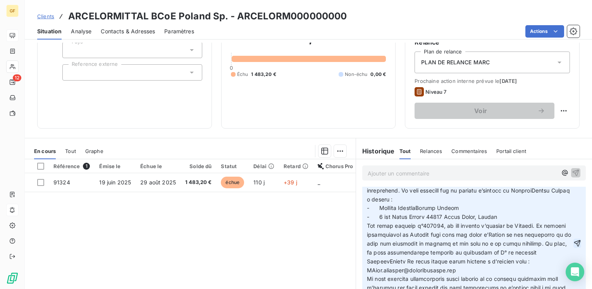
click at [574, 247] on icon "button" at bounding box center [578, 244] width 8 height 8
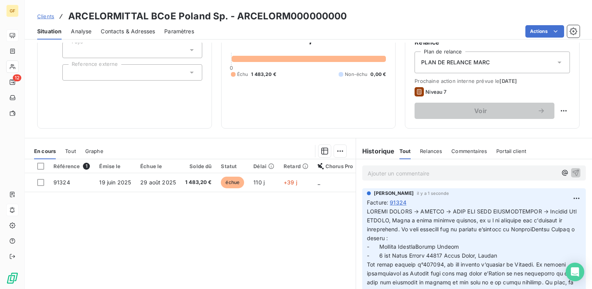
scroll to position [0, 0]
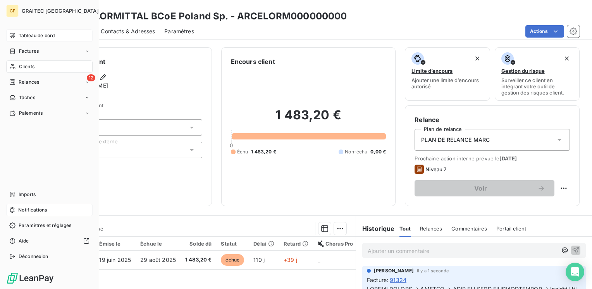
click at [29, 33] on span "Tableau de bord" at bounding box center [37, 35] width 36 height 7
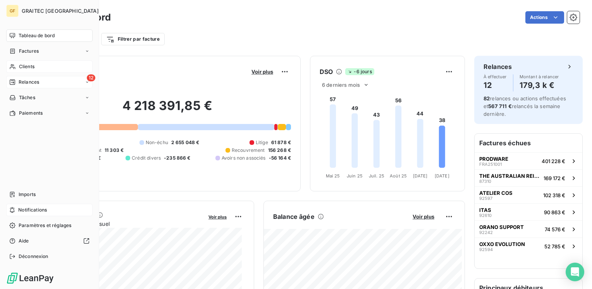
click at [25, 80] on span "Relances" at bounding box center [29, 82] width 21 height 7
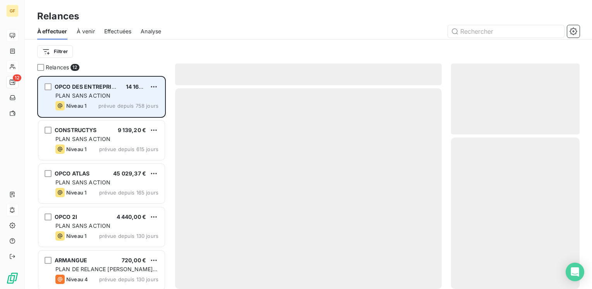
scroll to position [207, 122]
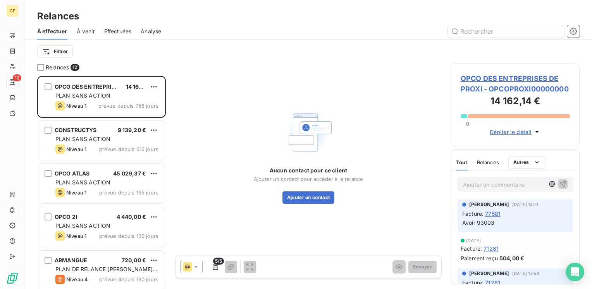
click at [126, 32] on span "Effectuées" at bounding box center [118, 32] width 28 height 8
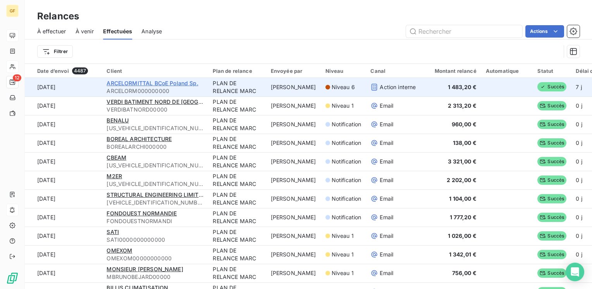
click at [145, 81] on span "ARCELORMITTAL BCoE Poland Sp." at bounding box center [152, 83] width 91 height 7
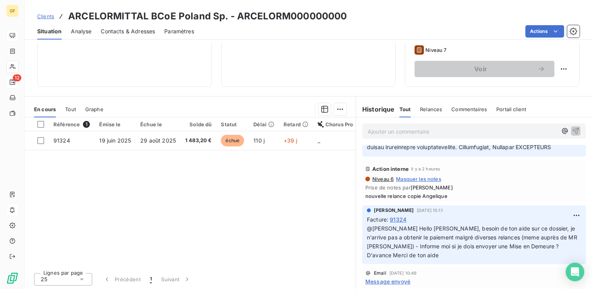
scroll to position [194, 0]
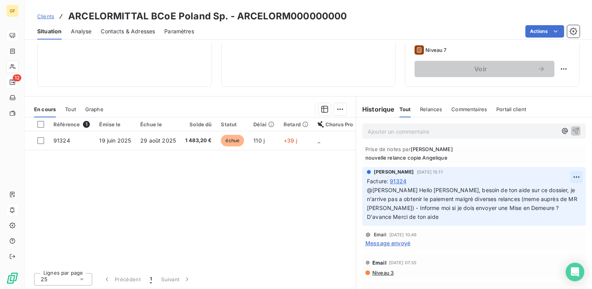
click at [565, 183] on html "GF 12 Clients ARCELORMITTAL BCoE [GEOGRAPHIC_DATA] Sp. - ARCELORM000000000 Situ…" at bounding box center [296, 144] width 592 height 289
click at [539, 218] on div "Supprimer" at bounding box center [546, 216] width 43 height 12
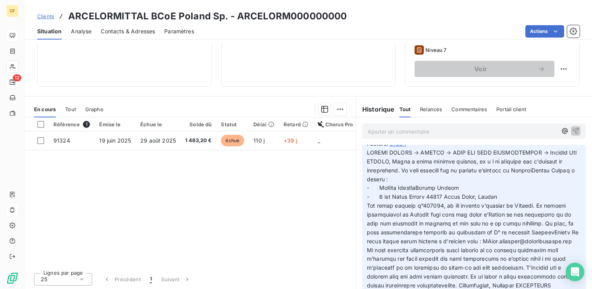
scroll to position [0, 0]
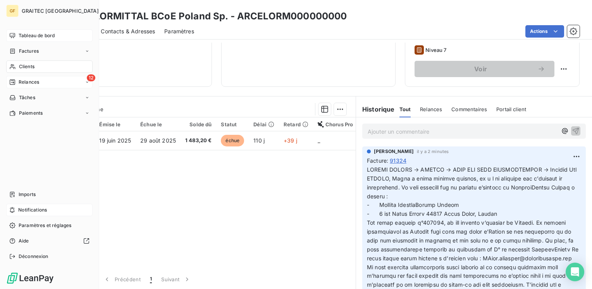
click at [34, 37] on span "Tableau de bord" at bounding box center [37, 35] width 36 height 7
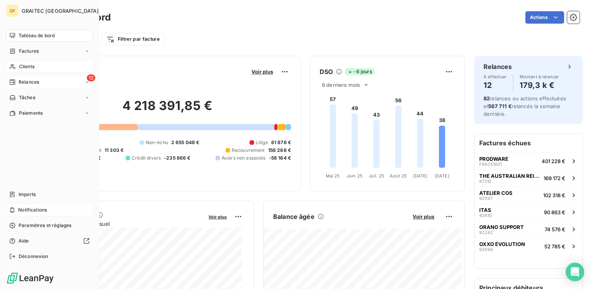
click at [28, 35] on span "Tableau de bord" at bounding box center [37, 35] width 36 height 7
click at [24, 66] on span "Clients" at bounding box center [27, 66] width 16 height 7
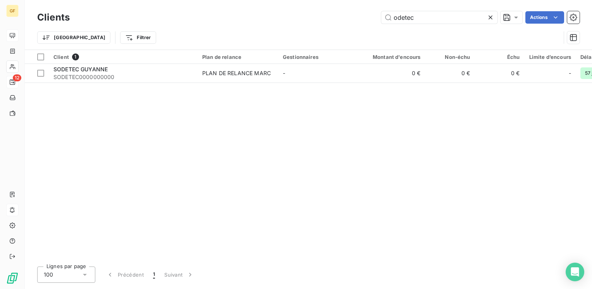
click at [491, 16] on icon at bounding box center [491, 18] width 4 height 4
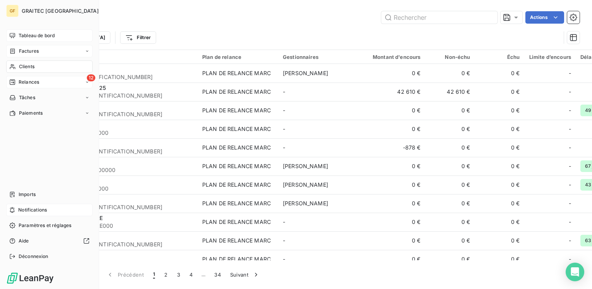
click at [31, 50] on span "Factures" at bounding box center [29, 51] width 20 height 7
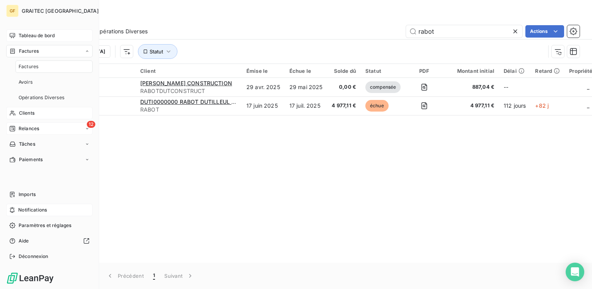
click at [41, 128] on div "12 Relances" at bounding box center [49, 128] width 86 height 12
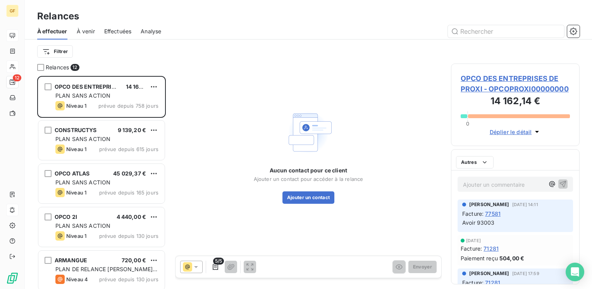
scroll to position [207, 122]
click at [121, 30] on span "Effectuées" at bounding box center [118, 32] width 28 height 8
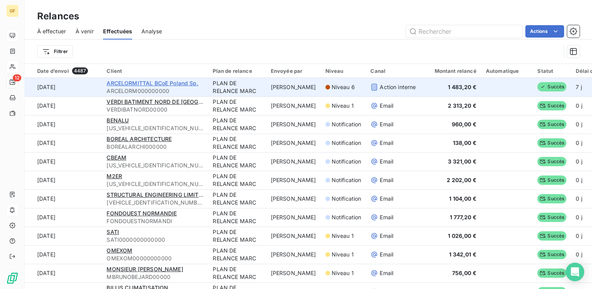
click at [143, 83] on span "ARCELORMITTAL BCoE Poland Sp." at bounding box center [152, 83] width 91 height 7
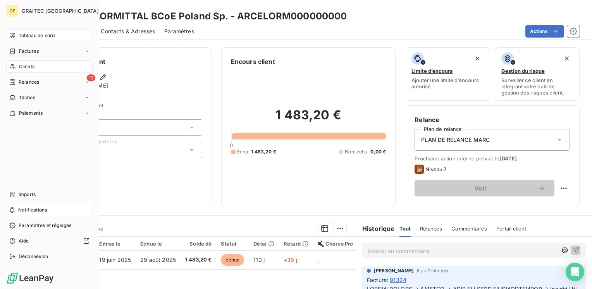
click at [23, 34] on span "Tableau de bord" at bounding box center [37, 35] width 36 height 7
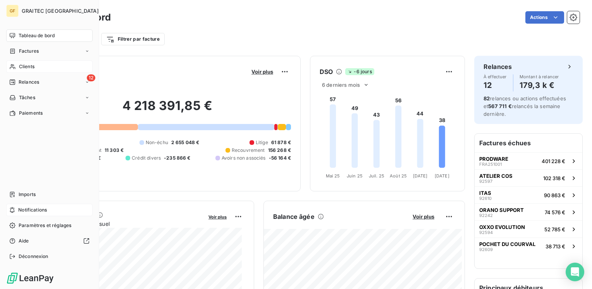
click at [22, 30] on div "Tableau de bord" at bounding box center [49, 35] width 86 height 12
click at [31, 36] on span "Tableau de bord" at bounding box center [37, 35] width 36 height 7
click at [26, 83] on span "Relances" at bounding box center [29, 82] width 21 height 7
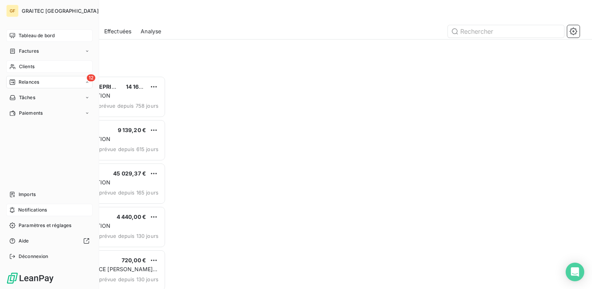
scroll to position [207, 122]
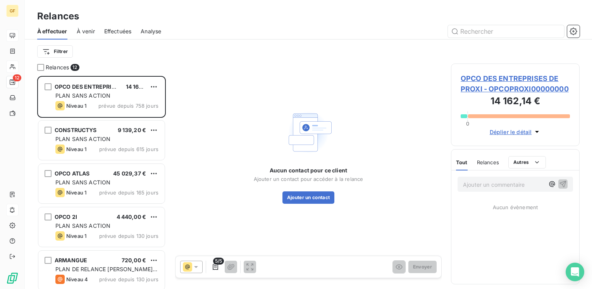
click at [122, 30] on span "Effectuées" at bounding box center [118, 32] width 28 height 8
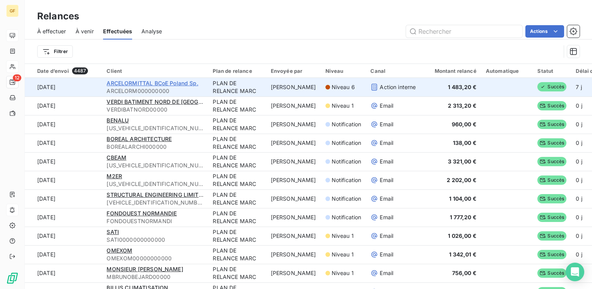
click at [122, 83] on span "ARCELORMITTAL BCoE Poland Sp." at bounding box center [152, 83] width 91 height 7
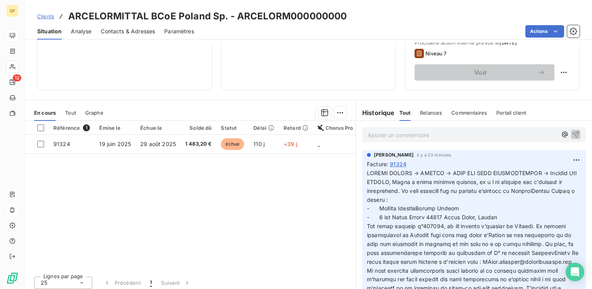
scroll to position [119, 0]
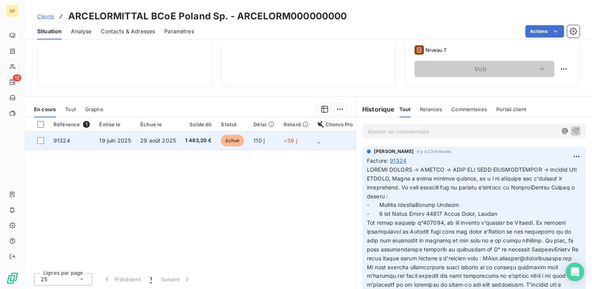
click at [157, 137] on span "29 août 2025" at bounding box center [158, 140] width 36 height 7
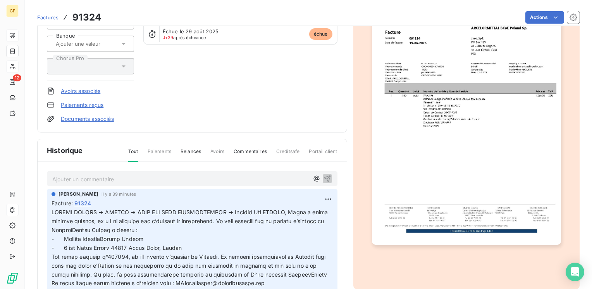
scroll to position [139, 0]
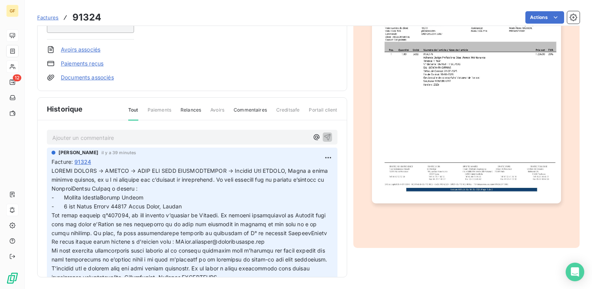
click at [104, 137] on p "Ajouter un commentaire ﻿" at bounding box center [180, 138] width 257 height 10
click at [116, 136] on p "RETOUR ADV → AVOIR" at bounding box center [180, 137] width 257 height 9
click at [160, 134] on span "RETOUR ADV → AVOIR + FACTURATION REFAITES" at bounding box center [118, 137] width 133 height 7
click at [324, 134] on icon "button" at bounding box center [328, 137] width 8 height 8
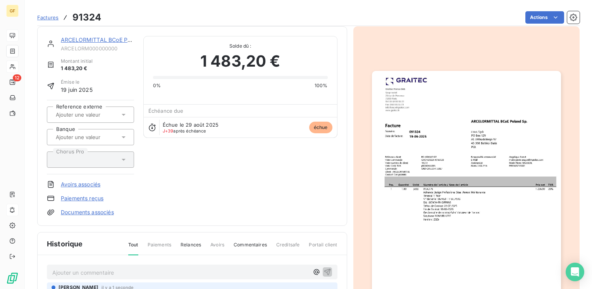
scroll to position [0, 0]
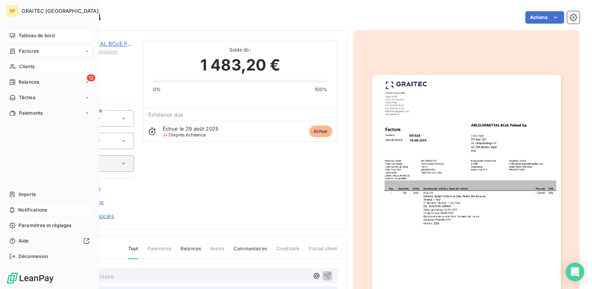
click at [19, 36] on span "Tableau de bord" at bounding box center [37, 35] width 36 height 7
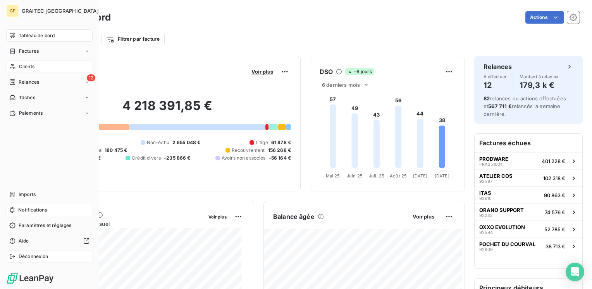
drag, startPoint x: 26, startPoint y: 253, endPoint x: 39, endPoint y: 253, distance: 12.4
click at [26, 253] on span "Déconnexion" at bounding box center [34, 256] width 30 height 7
